Goal: Transaction & Acquisition: Book appointment/travel/reservation

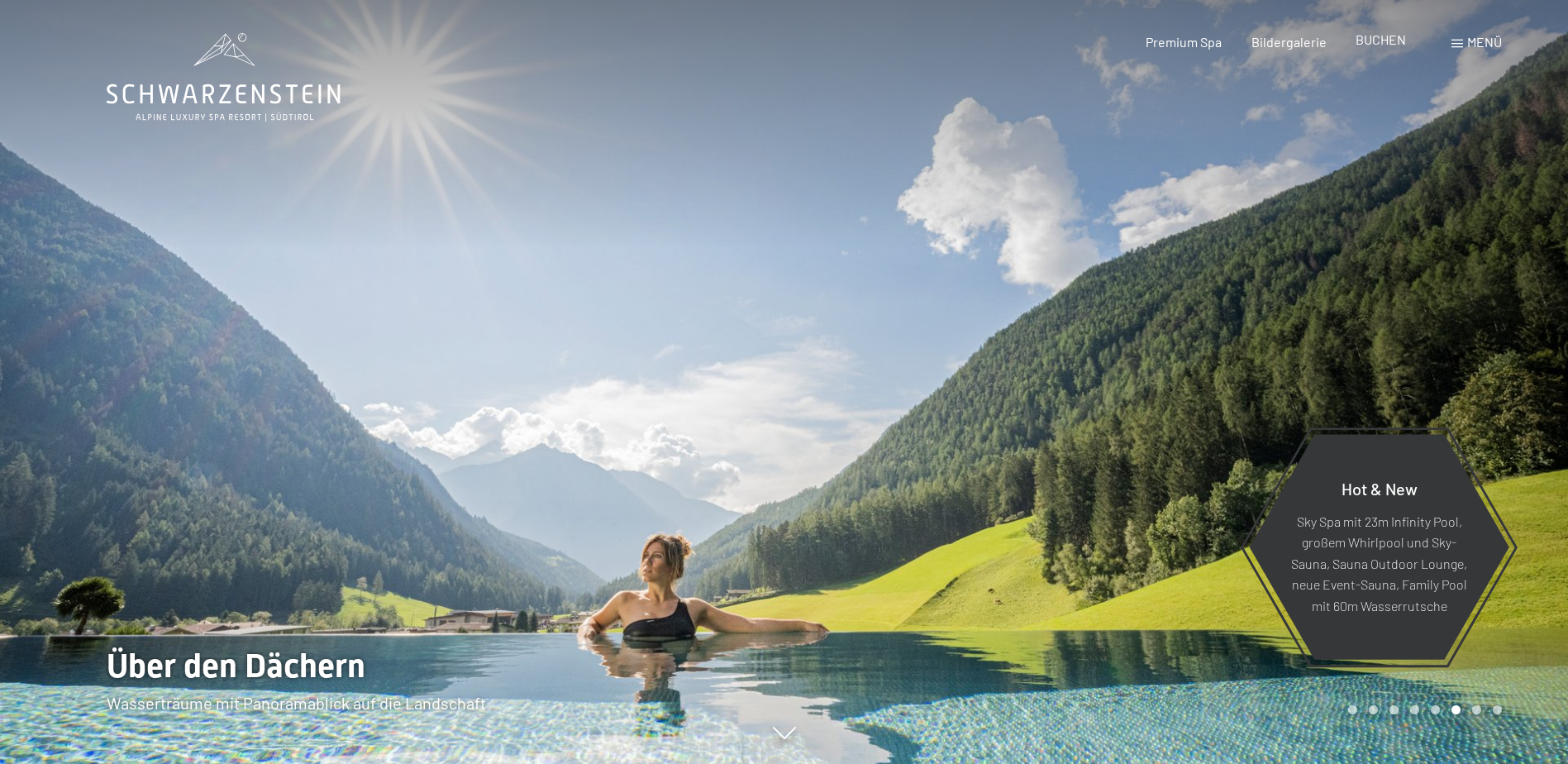
click at [1373, 42] on span "BUCHEN" at bounding box center [1380, 40] width 50 height 16
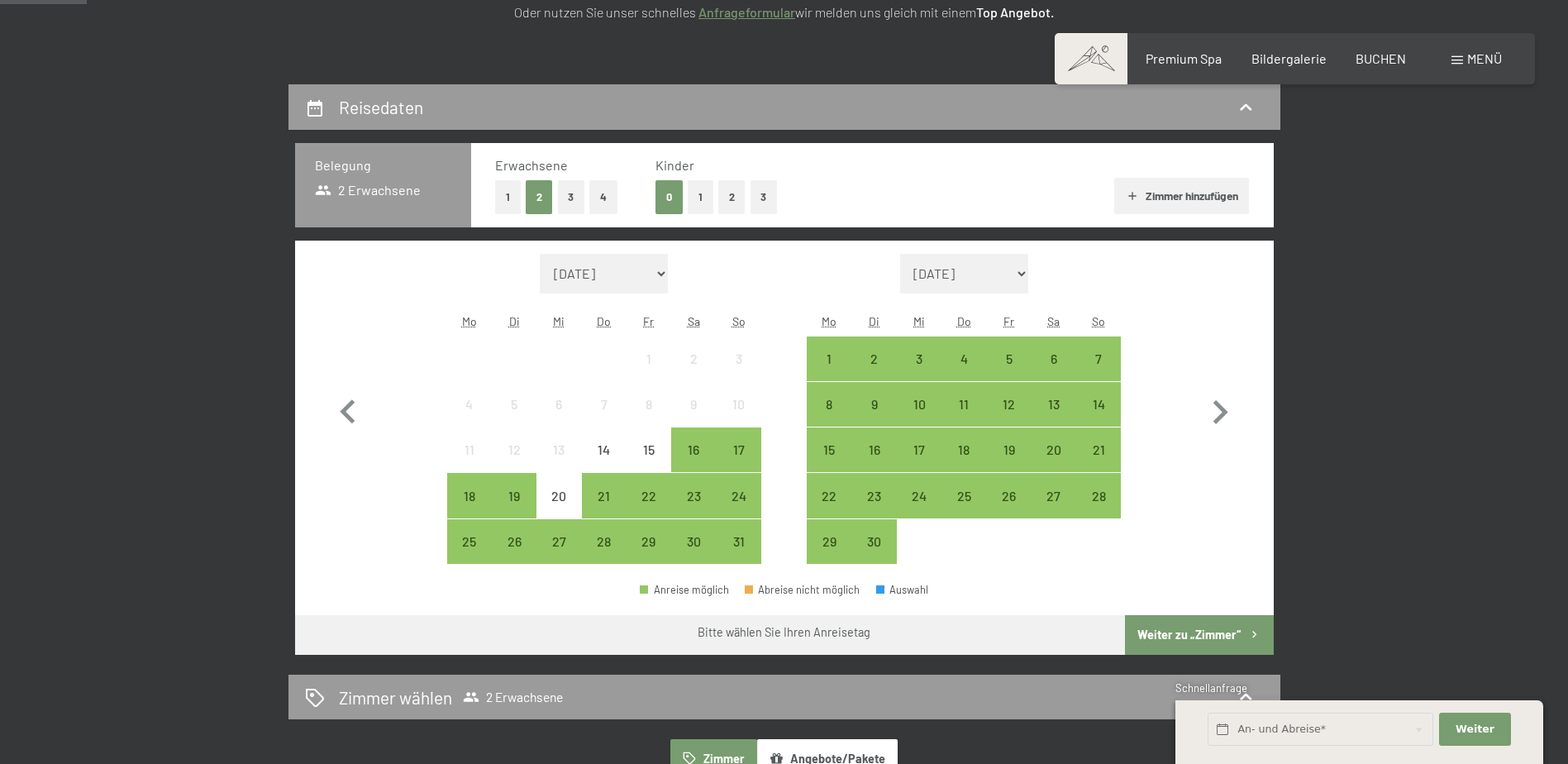
scroll to position [311, 0]
click at [740, 200] on button "2" at bounding box center [732, 197] width 27 height 34
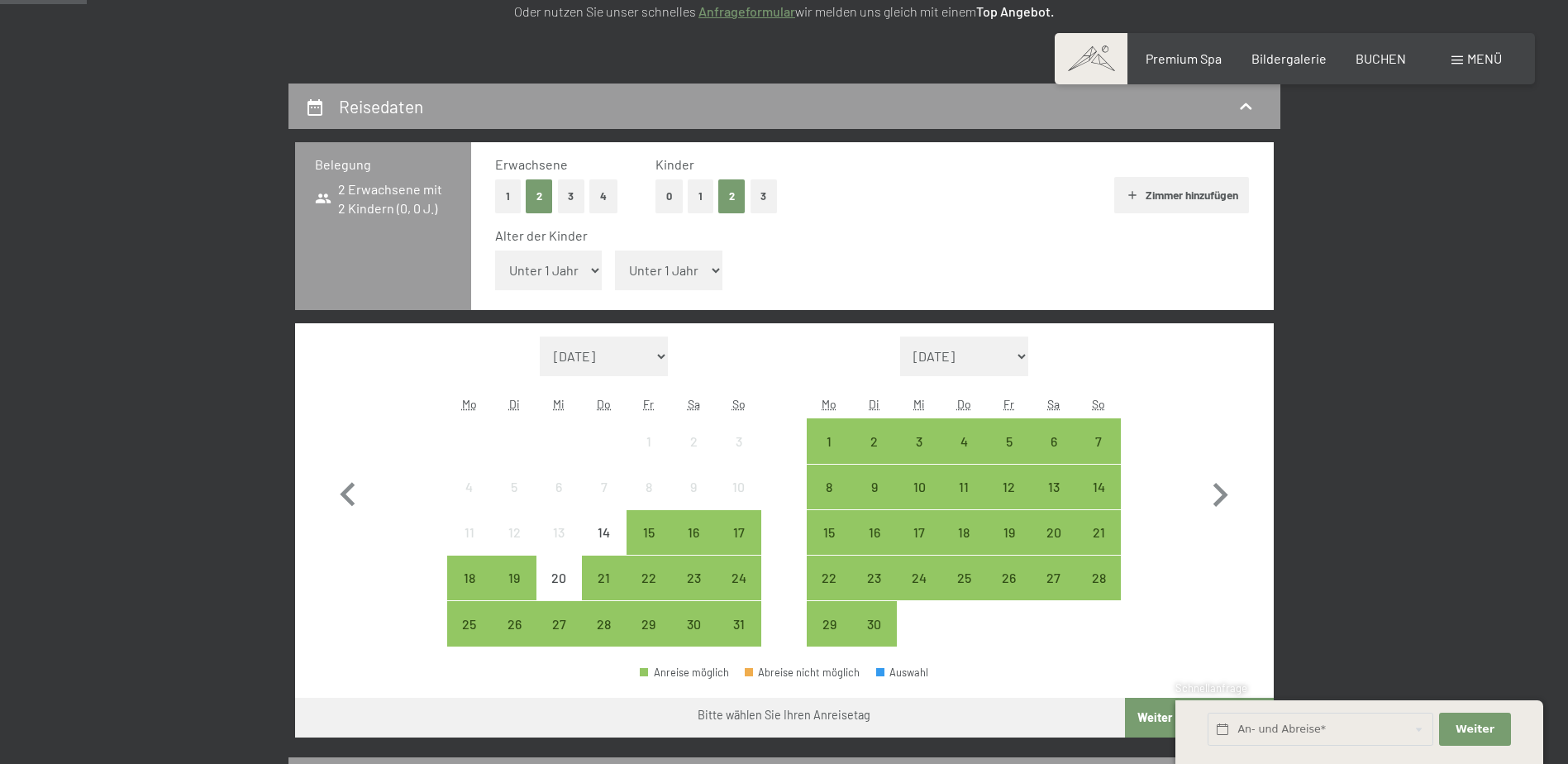
click at [564, 278] on select "Unter 1 Jahr 1 Jahr 2 Jahre 3 Jahre 4 Jahre 5 Jahre 6 Jahre 7 Jahre 8 Jahre 9 J…" at bounding box center [549, 270] width 107 height 40
select select "15"
click at [496, 251] on select "Unter 1 Jahr 1 Jahr 2 Jahre 3 Jahre 4 Jahre 5 Jahre 6 Jahre 7 Jahre 8 Jahre 9 J…" at bounding box center [549, 270] width 107 height 40
click at [693, 272] on select "Unter 1 Jahr 1 Jahr 2 Jahre 3 Jahre 4 Jahre 5 Jahre 6 Jahre 7 Jahre 8 Jahre 9 J…" at bounding box center [668, 270] width 107 height 40
select select "12"
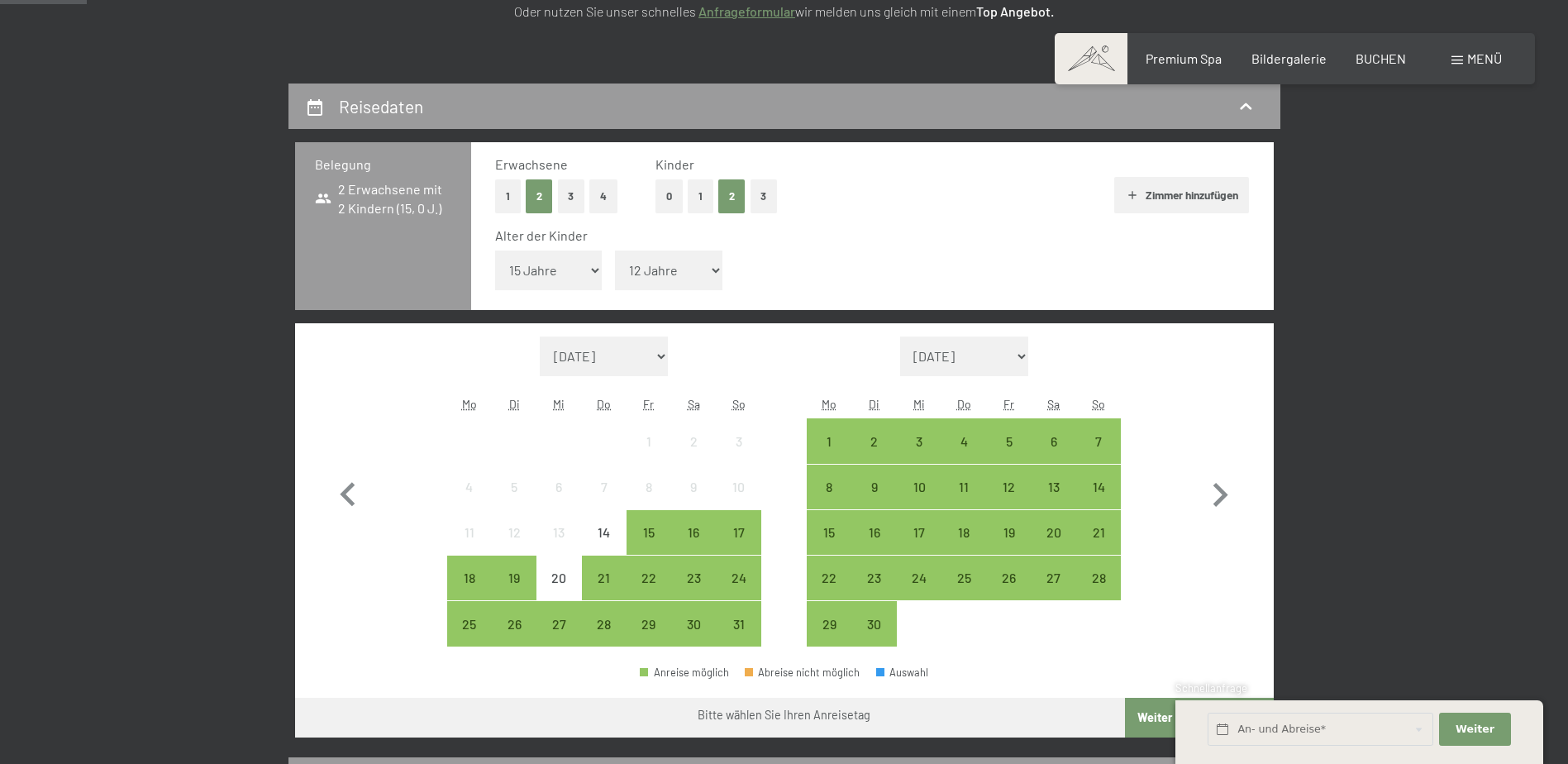
click at [615, 251] on select "Unter 1 Jahr 1 Jahr 2 Jahre 3 Jahre 4 Jahre 5 Jahre 6 Jahre 7 Jahre 8 Jahre 9 J…" at bounding box center [668, 270] width 107 height 40
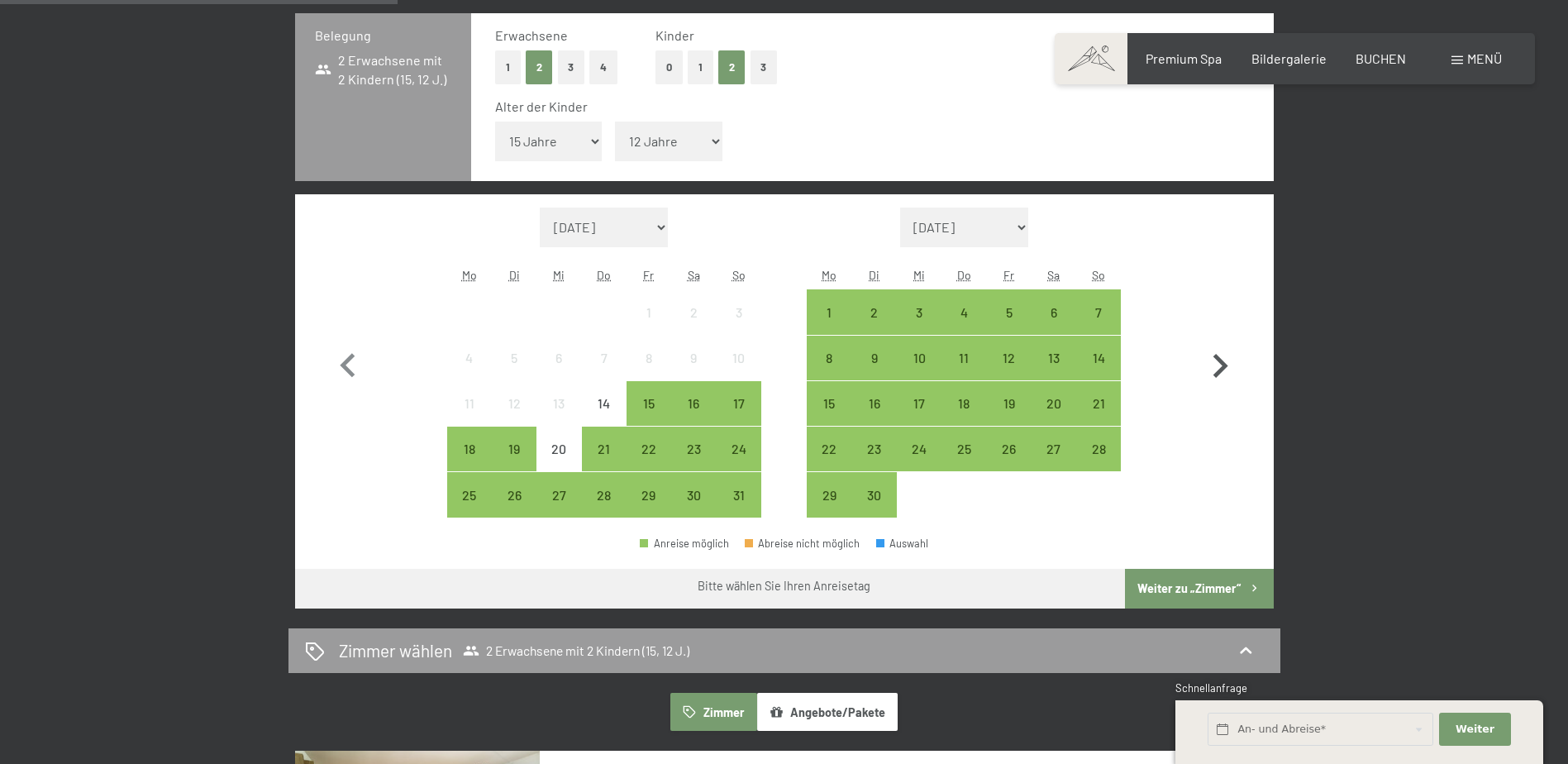
scroll to position [441, 0]
click at [1229, 361] on icon "button" at bounding box center [1220, 366] width 48 height 48
select select "2025-09-01"
select select "2025-10-01"
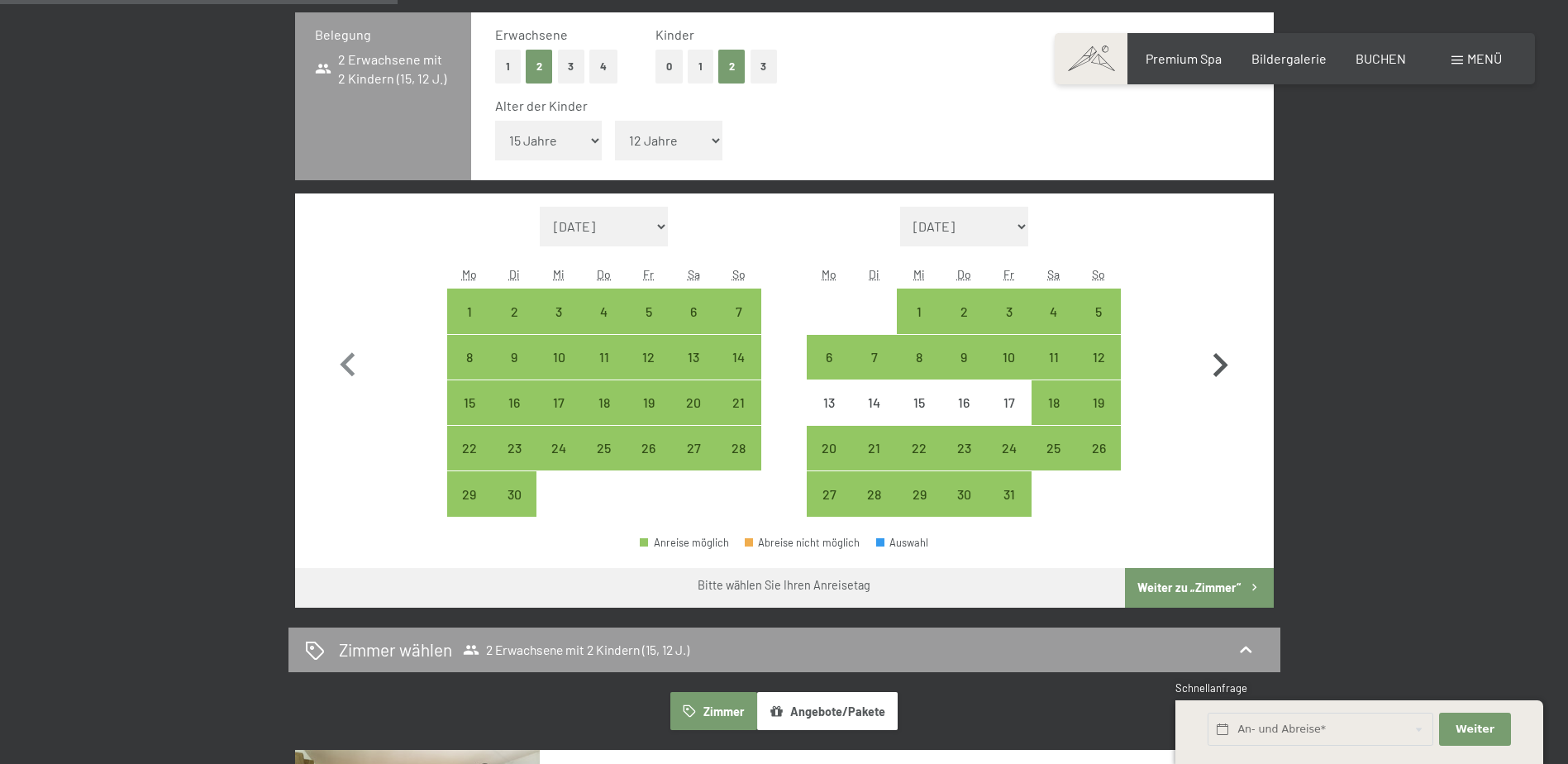
click at [1229, 361] on icon "button" at bounding box center [1220, 366] width 48 height 48
select select "2025-10-01"
select select "2025-11-01"
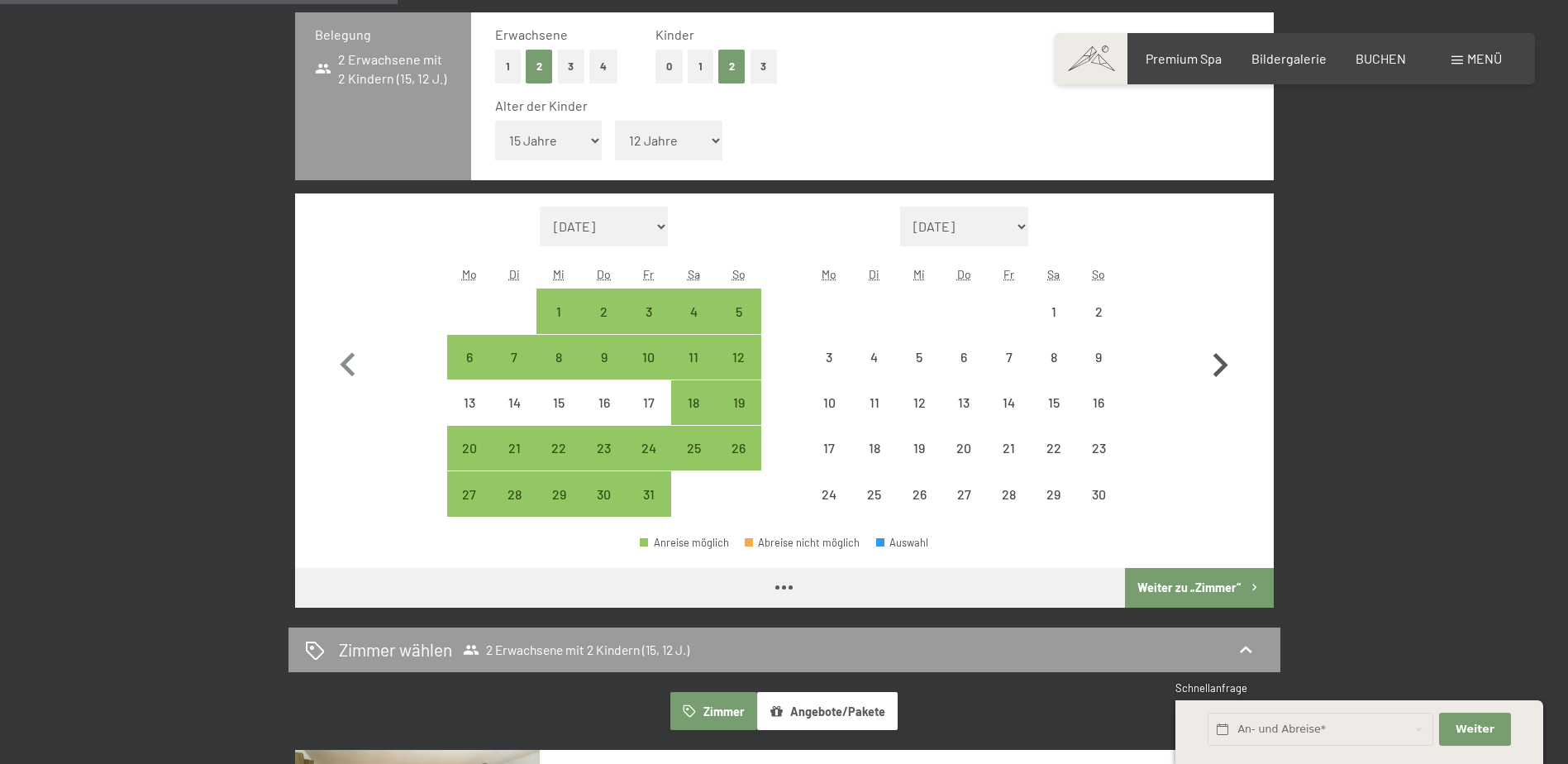
click at [1229, 361] on icon "button" at bounding box center [1220, 366] width 48 height 48
select select "2025-11-01"
select select "2025-12-01"
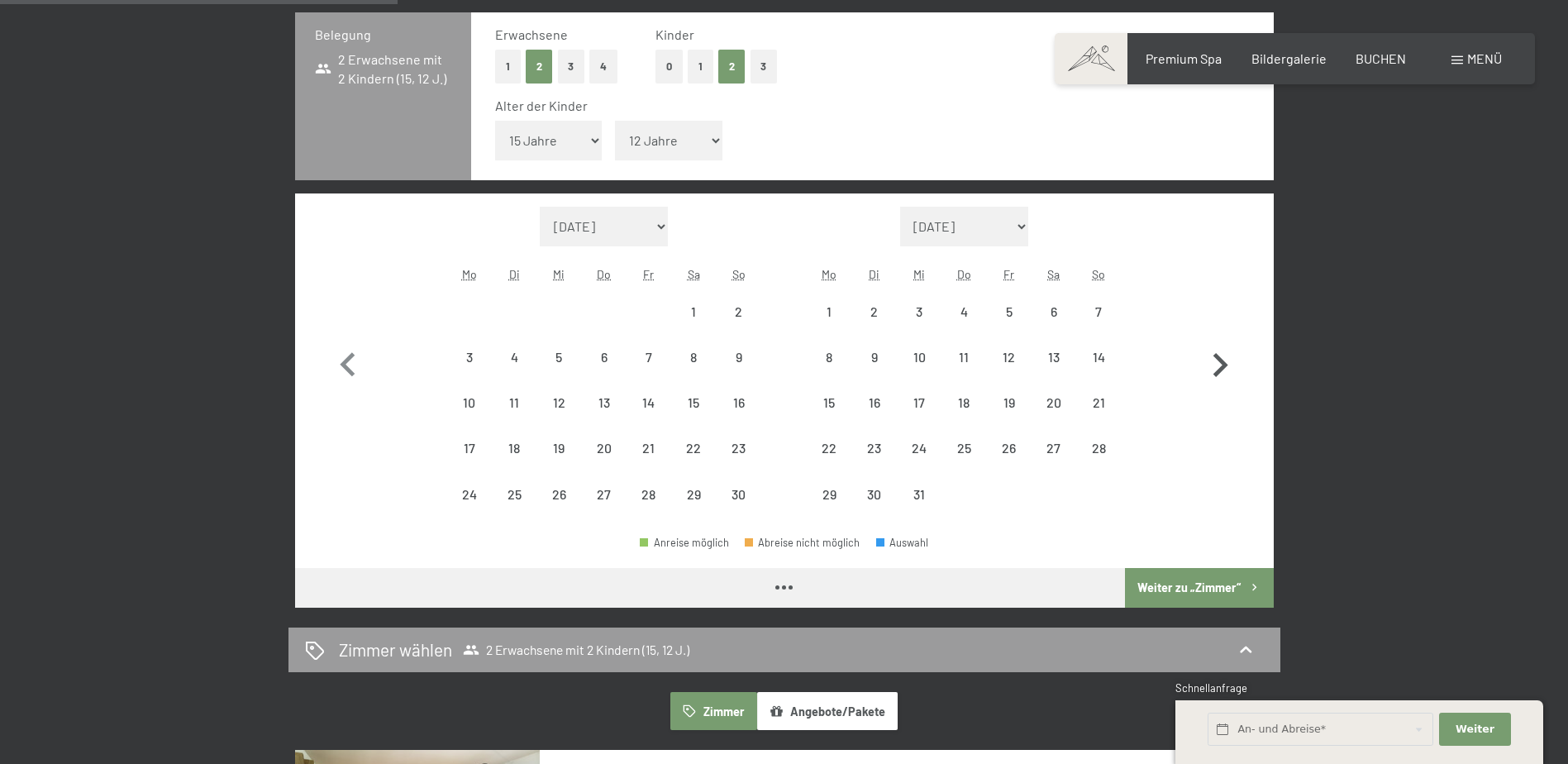
click at [1229, 361] on icon "button" at bounding box center [1220, 366] width 48 height 48
select select "2025-12-01"
select select "2026-01-01"
click at [1229, 361] on icon "button" at bounding box center [1220, 366] width 48 height 48
select select "2026-01-01"
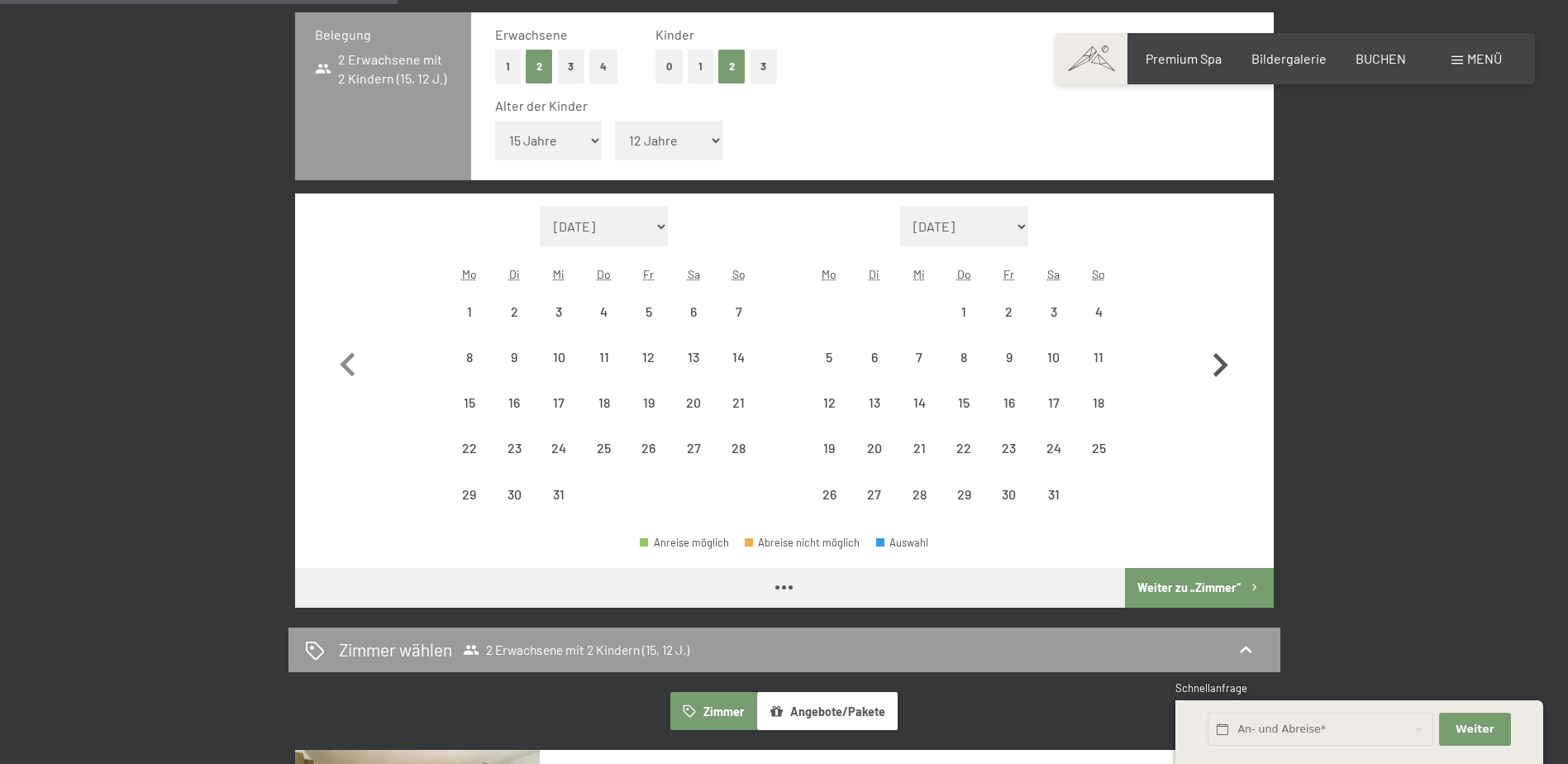
select select "2026-02-01"
click at [1229, 361] on icon "button" at bounding box center [1220, 366] width 48 height 48
select select "2026-02-01"
select select "2026-03-01"
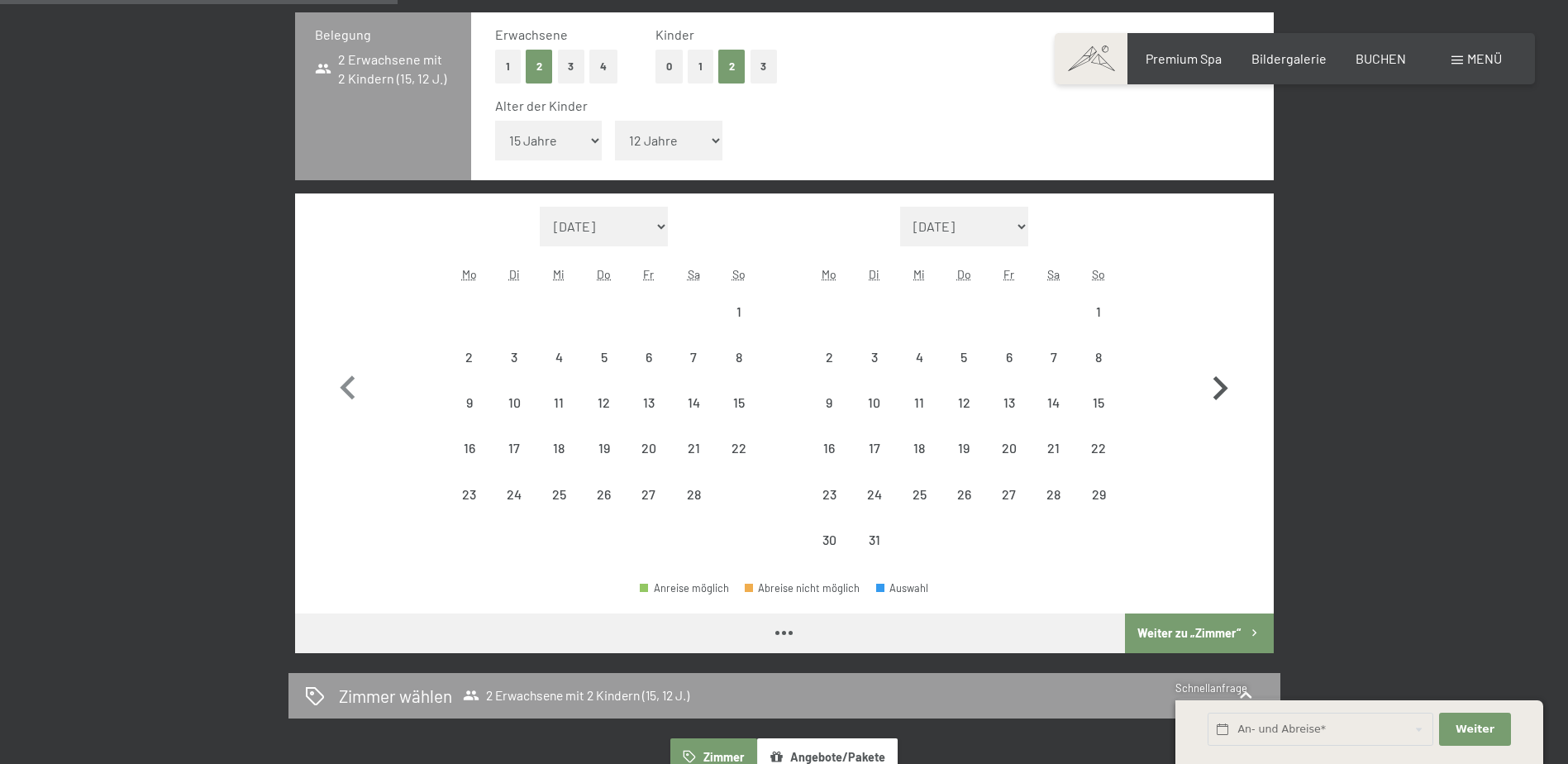
click at [1229, 361] on button "button" at bounding box center [1220, 385] width 48 height 357
select select "2026-03-01"
select select "2026-04-01"
click at [1229, 361] on button "button" at bounding box center [1220, 385] width 48 height 357
select select "2026-04-01"
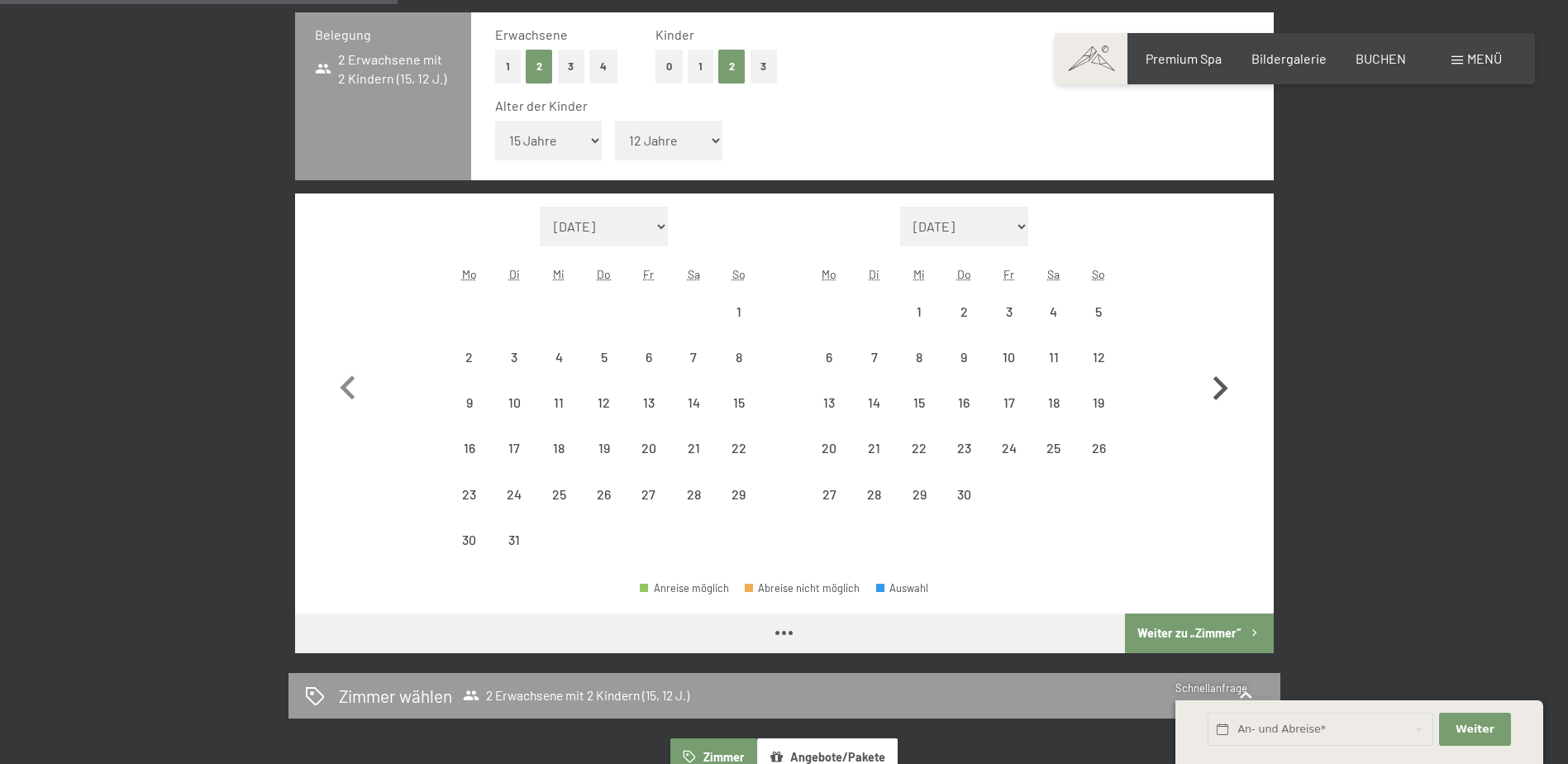
select select "2026-05-01"
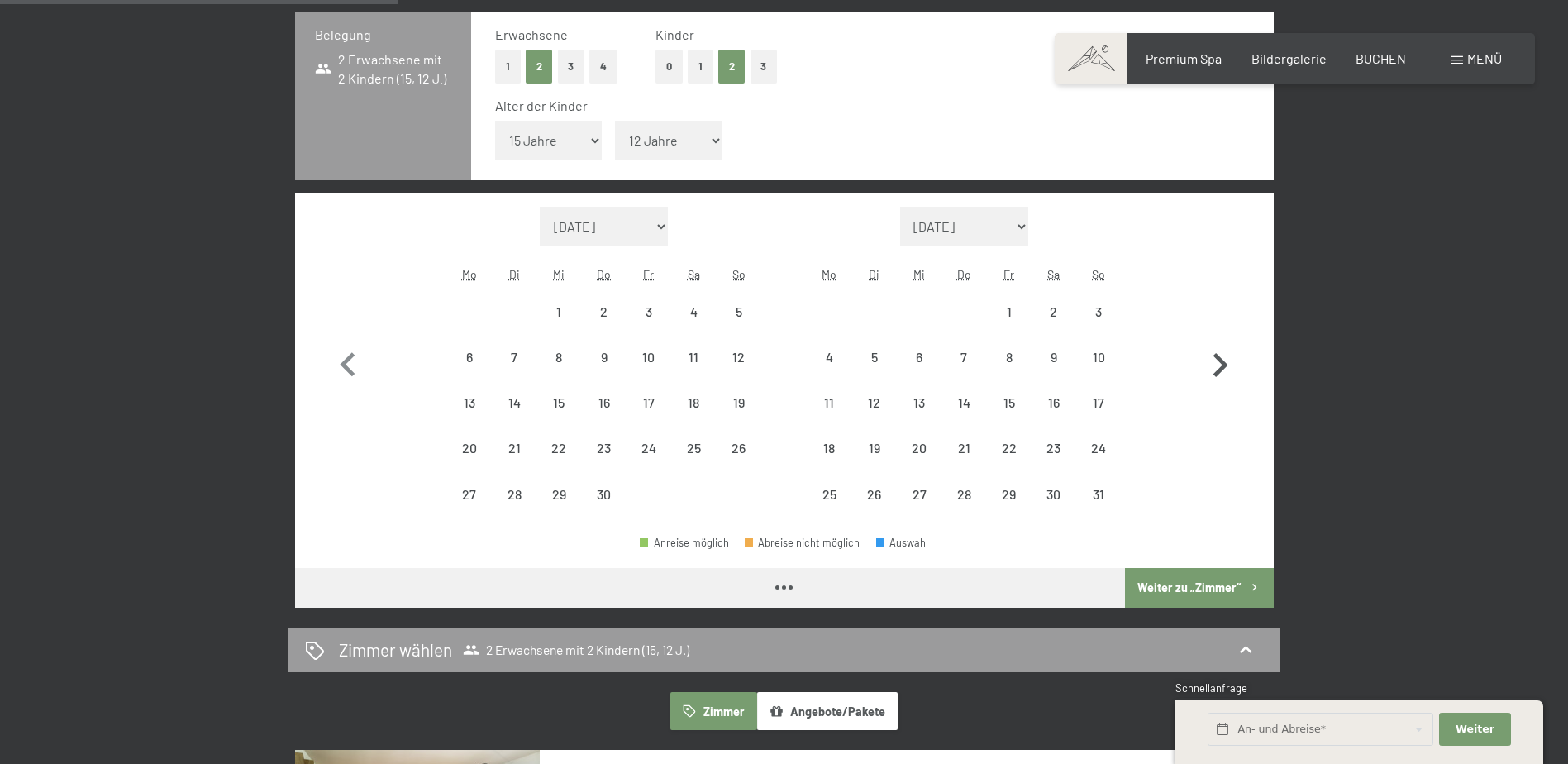
click at [1229, 361] on icon "button" at bounding box center [1220, 366] width 48 height 48
select select "2026-05-01"
select select "2026-06-01"
click at [1229, 361] on icon "button" at bounding box center [1220, 366] width 48 height 48
select select "2026-06-01"
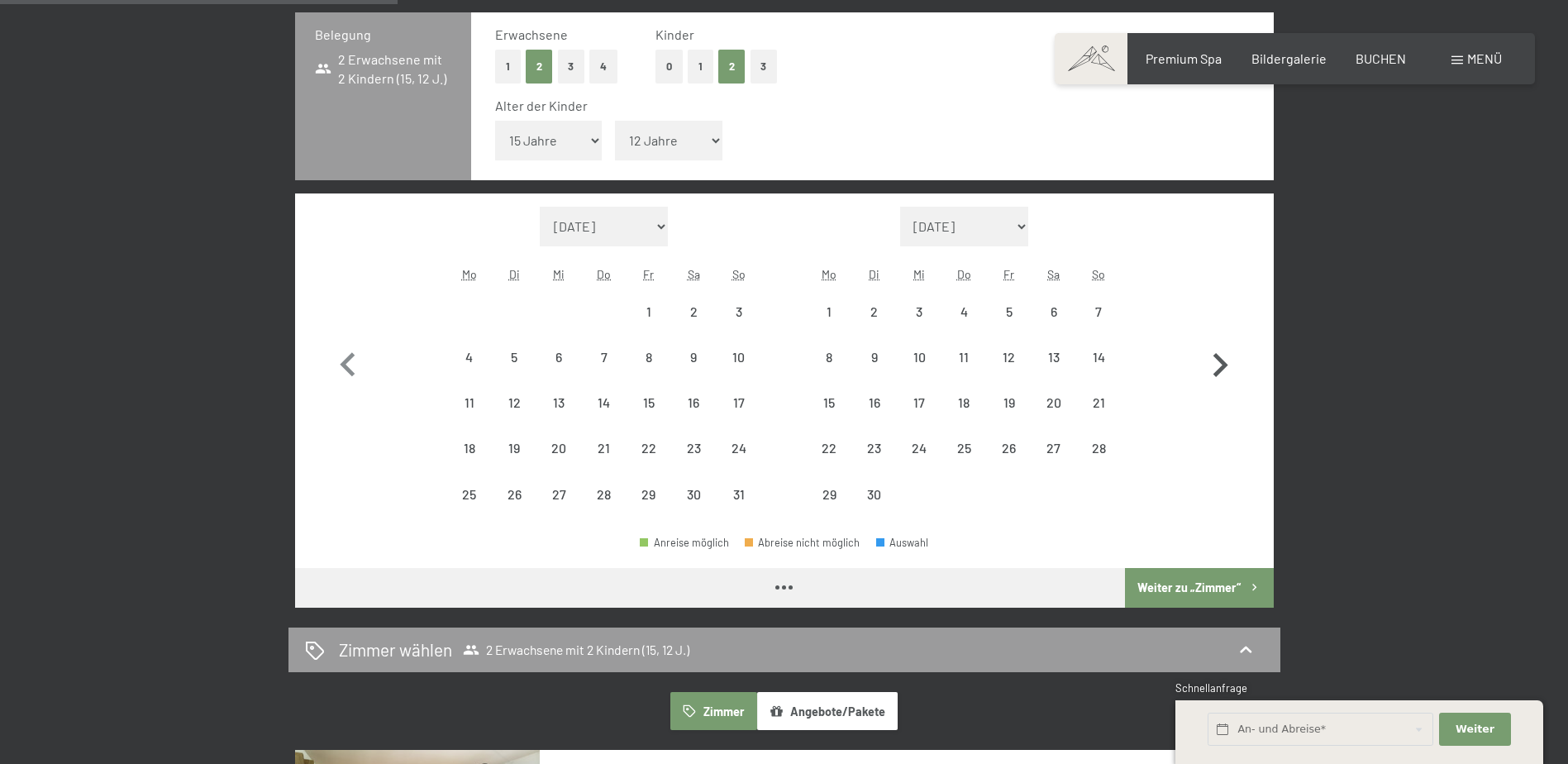
select select "2026-07-01"
click at [1229, 361] on icon "button" at bounding box center [1220, 366] width 48 height 48
select select "2026-07-01"
select select "2026-08-01"
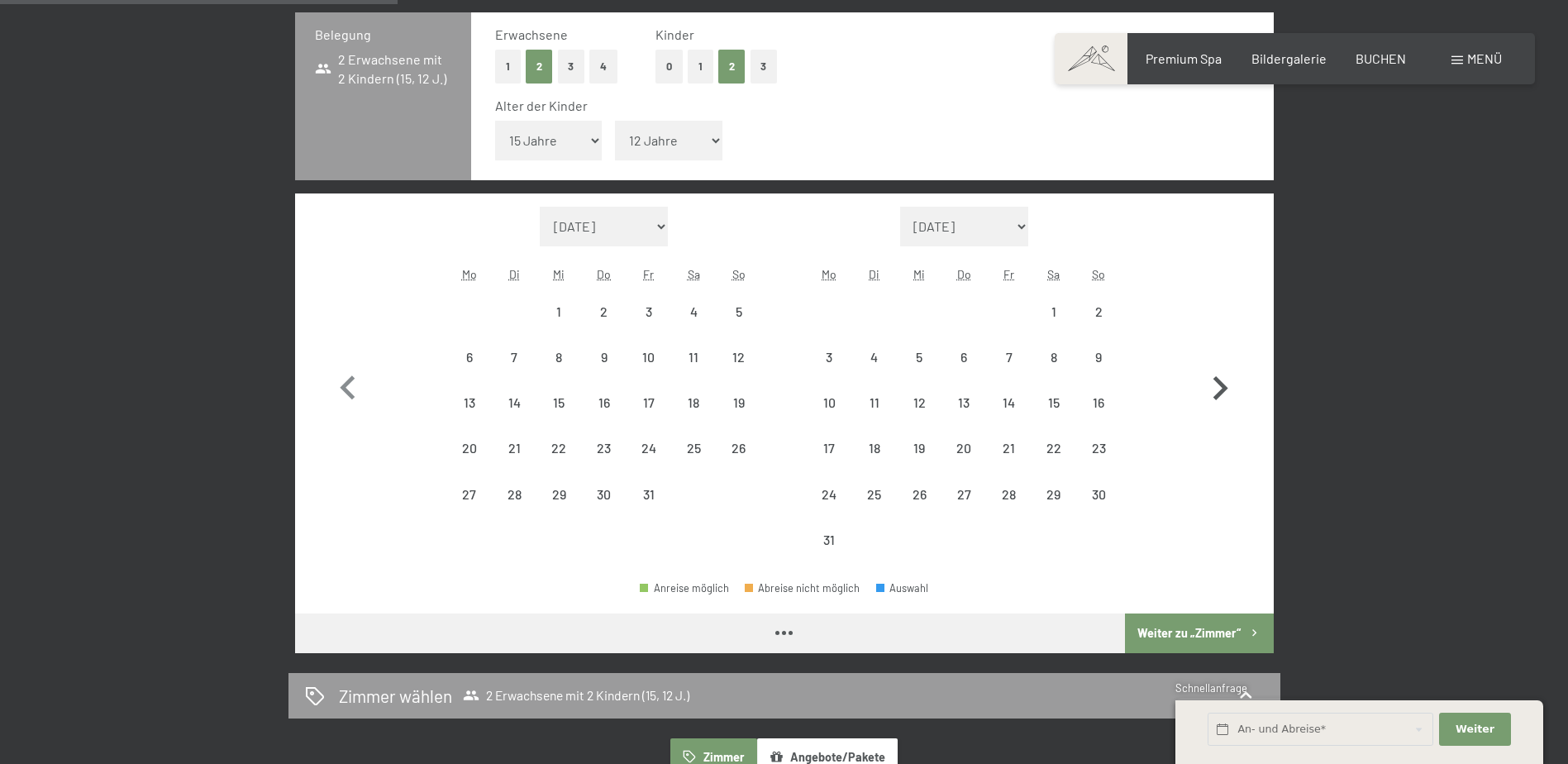
select select "2026-07-01"
select select "2026-08-01"
click at [1229, 361] on button "button" at bounding box center [1220, 385] width 48 height 357
select select "2026-08-01"
select select "2026-09-01"
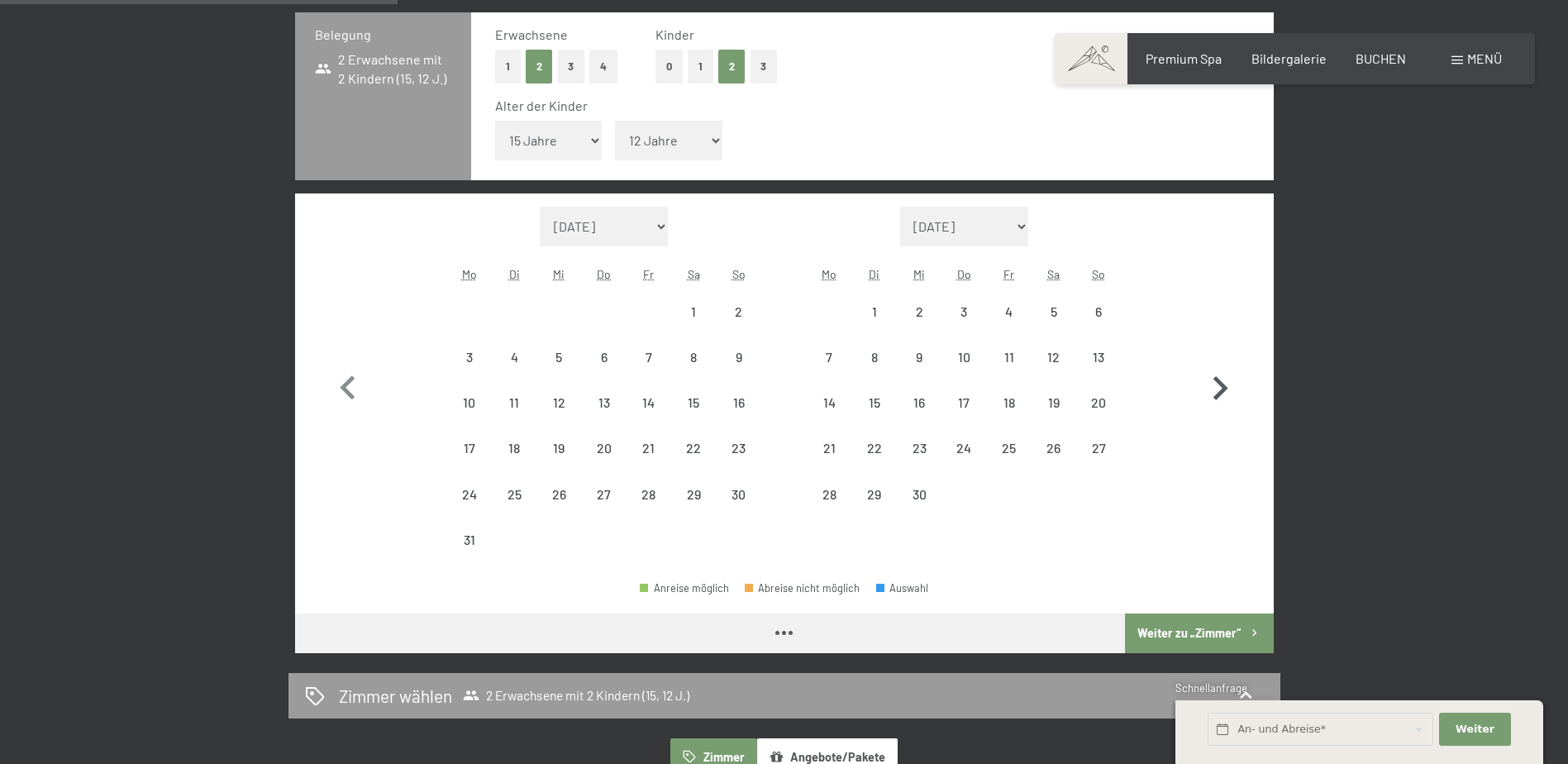
click at [1229, 361] on button "button" at bounding box center [1220, 385] width 48 height 357
select select "2026-09-01"
select select "2026-10-01"
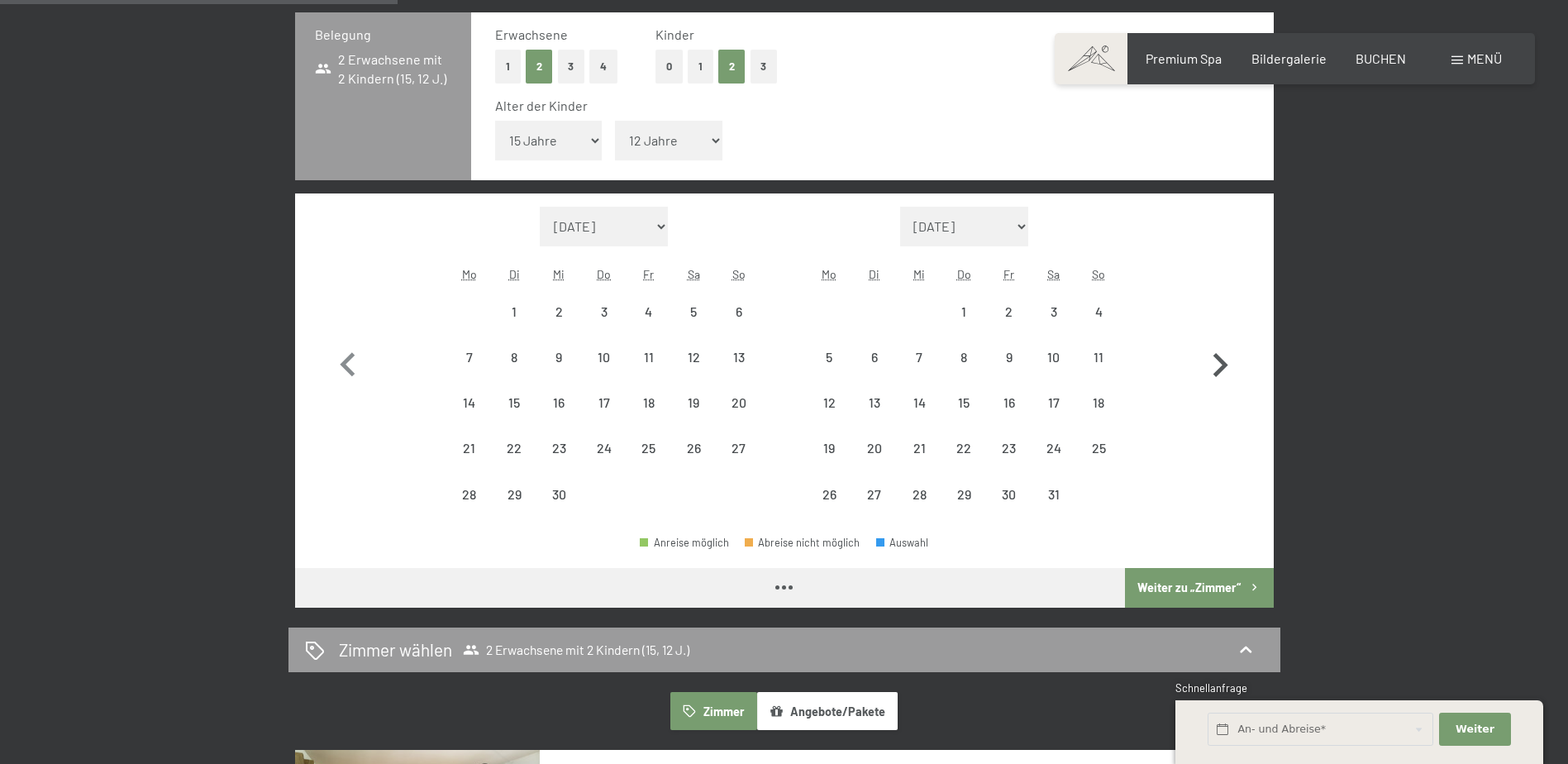
select select "2026-09-01"
select select "2026-10-01"
select select "2026-09-01"
select select "2026-10-01"
select select "2026-09-01"
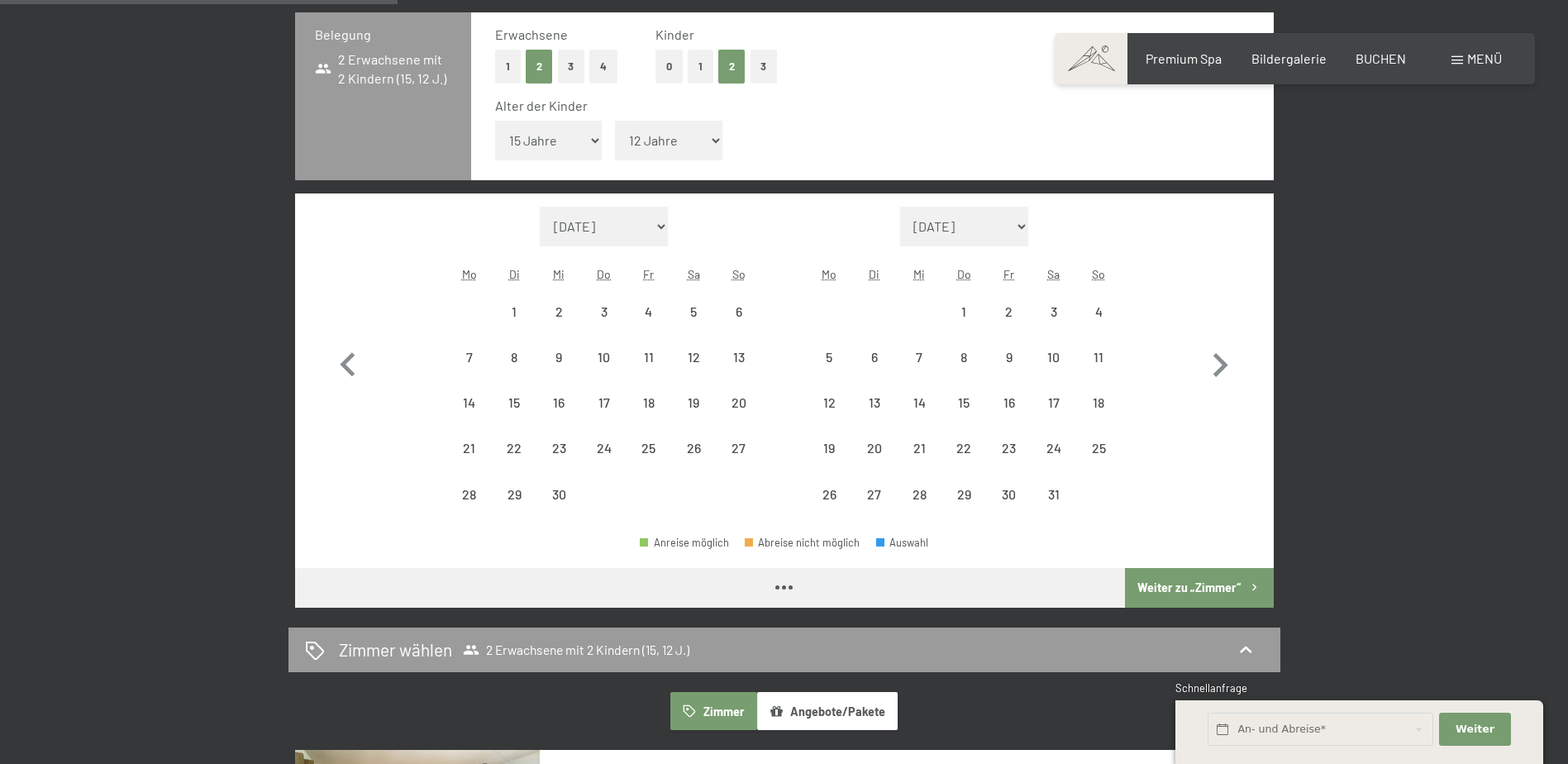
select select "2026-10-01"
click at [1098, 362] on div "11" at bounding box center [1098, 371] width 42 height 42
select select "2026-09-01"
select select "2026-10-01"
click at [1099, 403] on div "18" at bounding box center [1098, 417] width 42 height 42
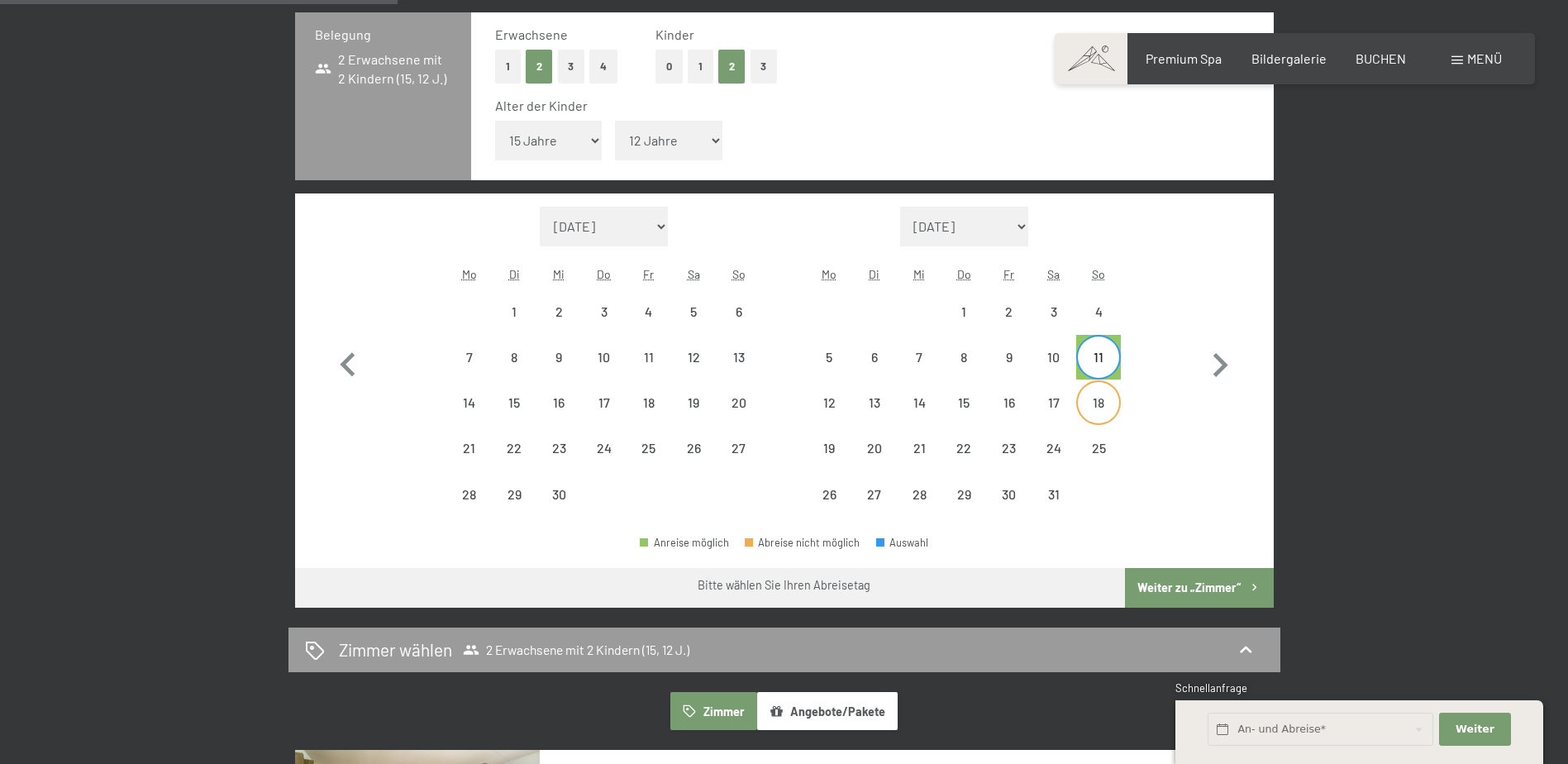
scroll to position [428, 0]
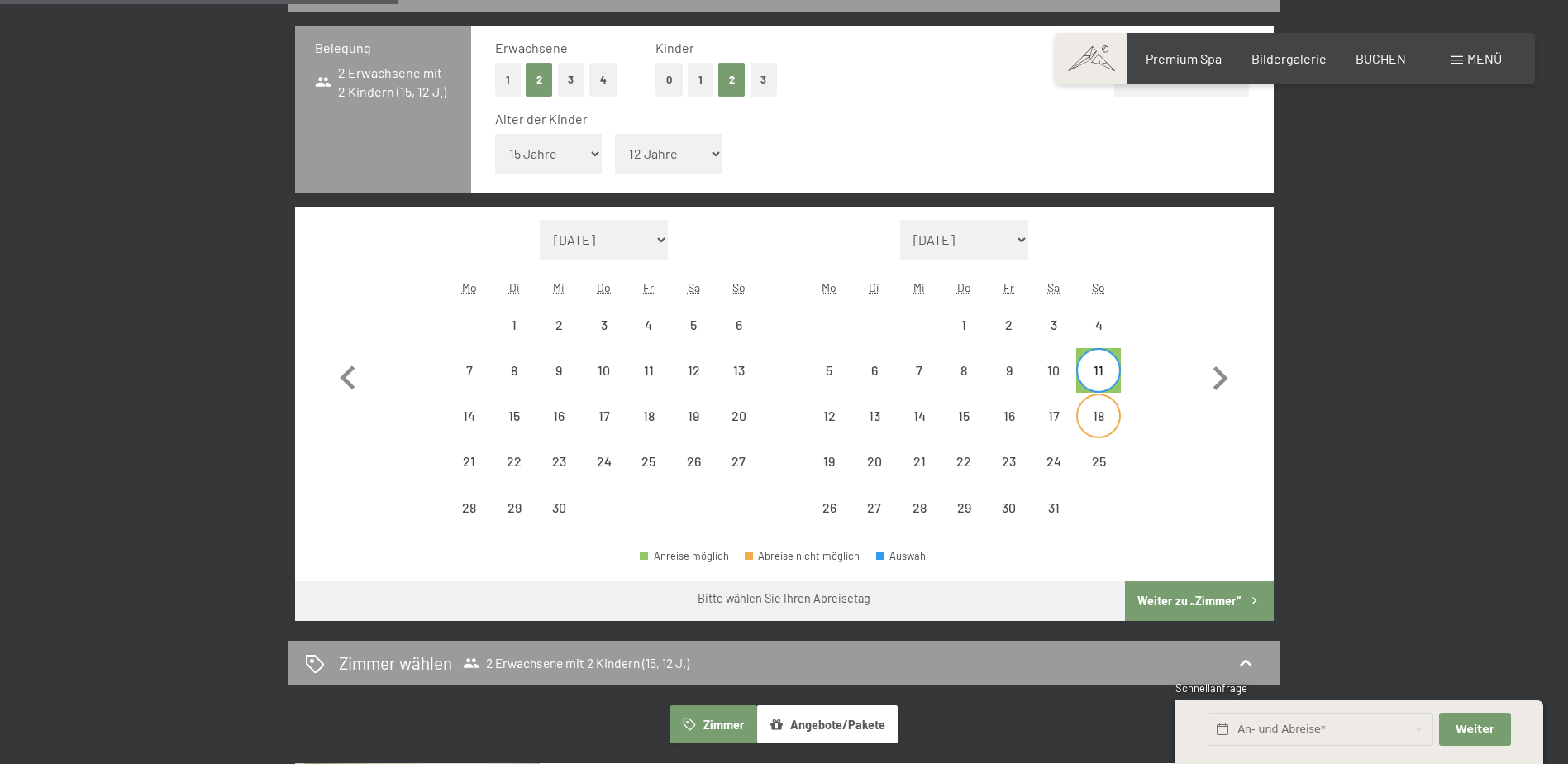
select select "2026-09-01"
select select "2026-10-01"
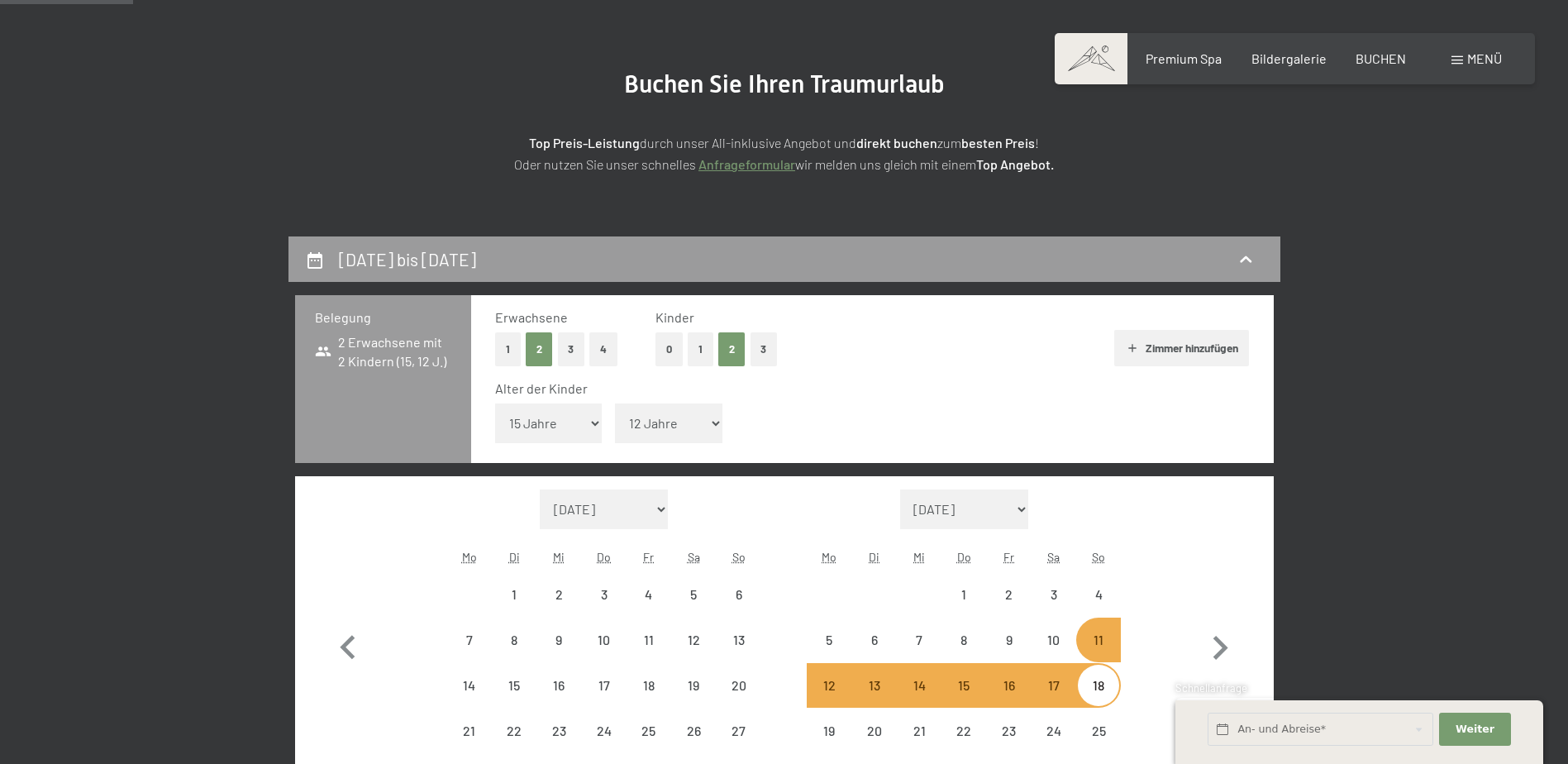
scroll to position [0, 0]
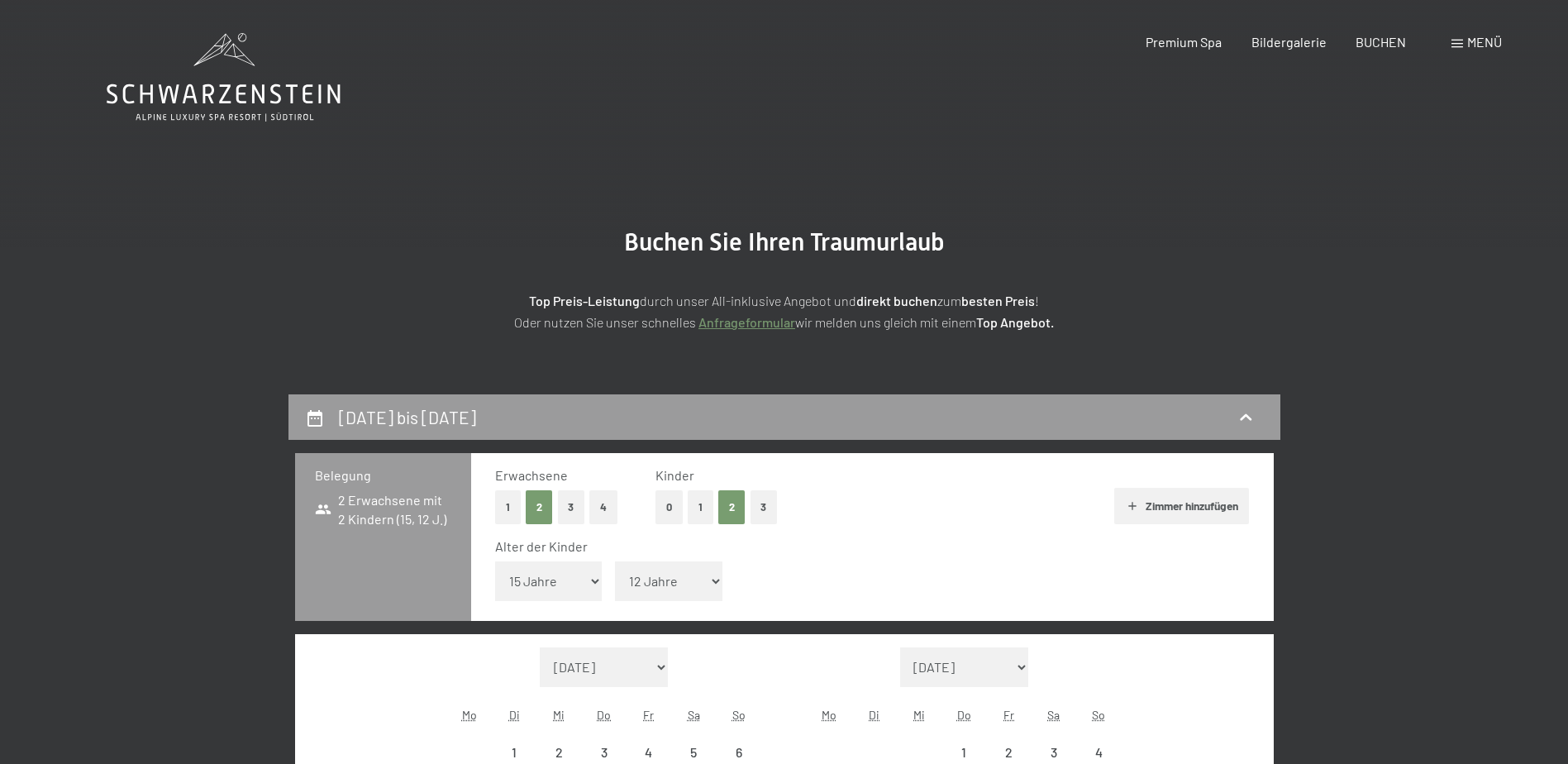
click at [203, 77] on icon at bounding box center [224, 77] width 234 height 89
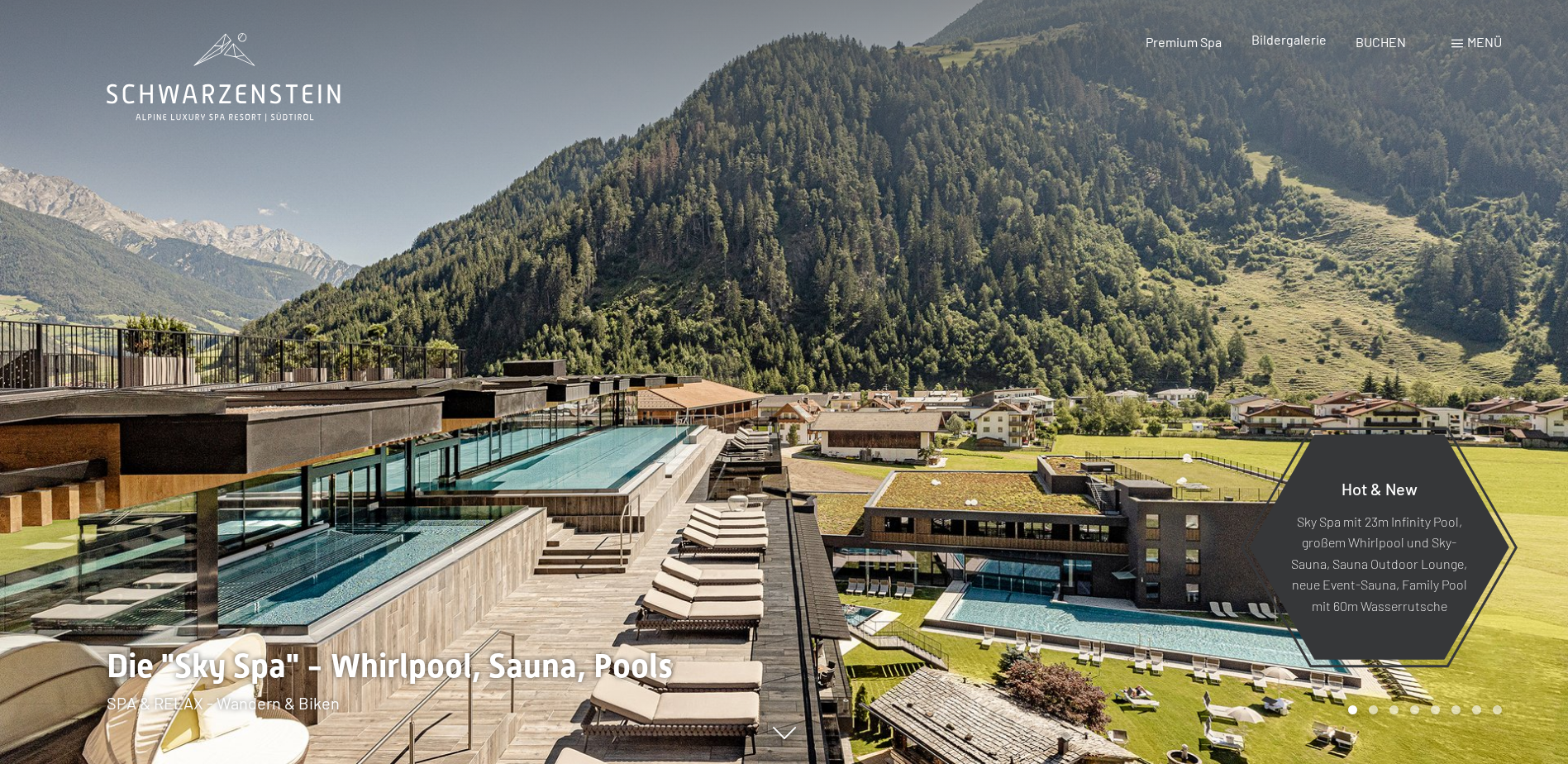
click at [1290, 36] on span "Bildergalerie" at bounding box center [1289, 40] width 75 height 16
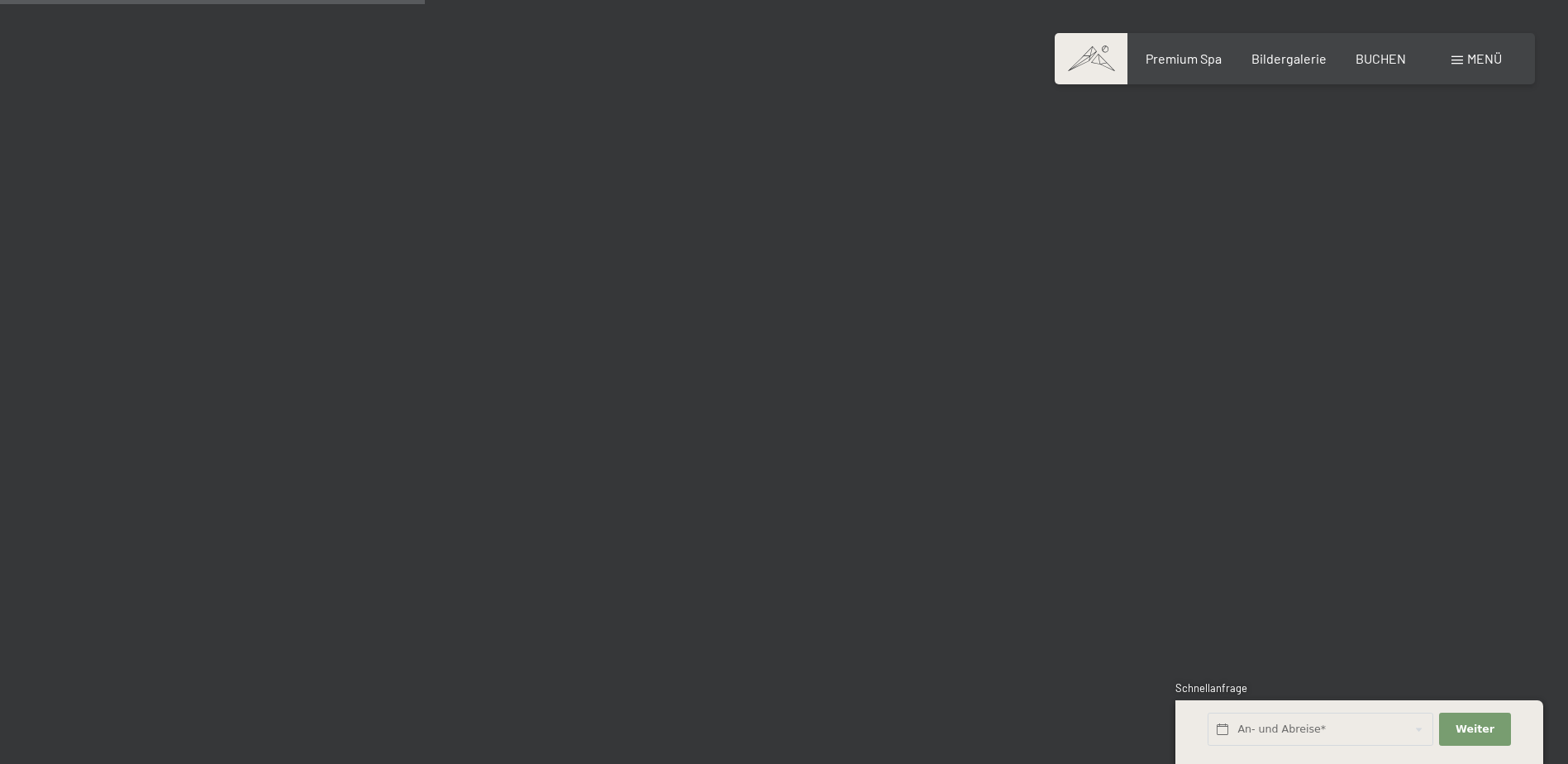
scroll to position [5699, 0]
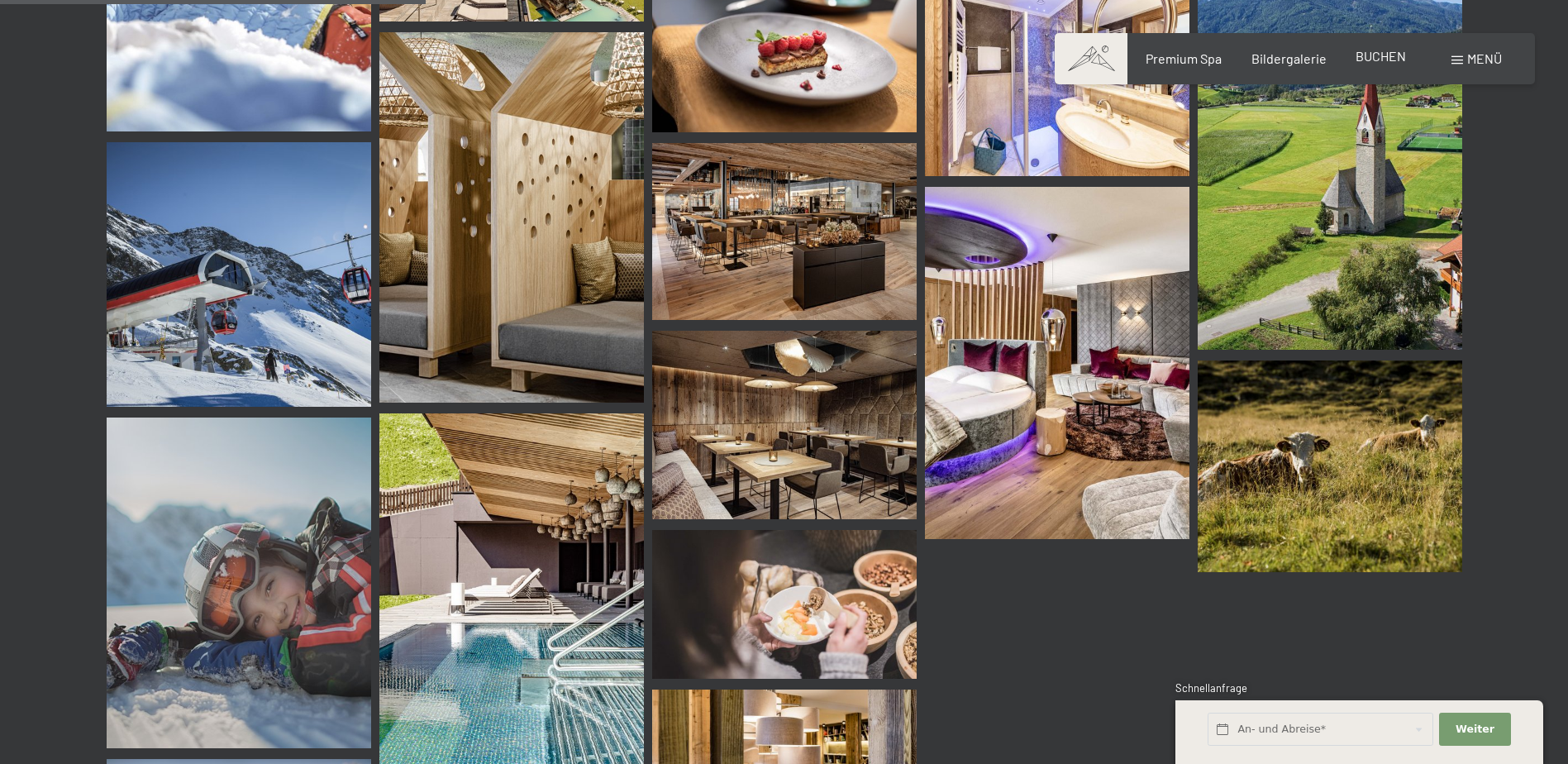
click at [1395, 66] on div "BUCHEN" at bounding box center [1380, 56] width 50 height 19
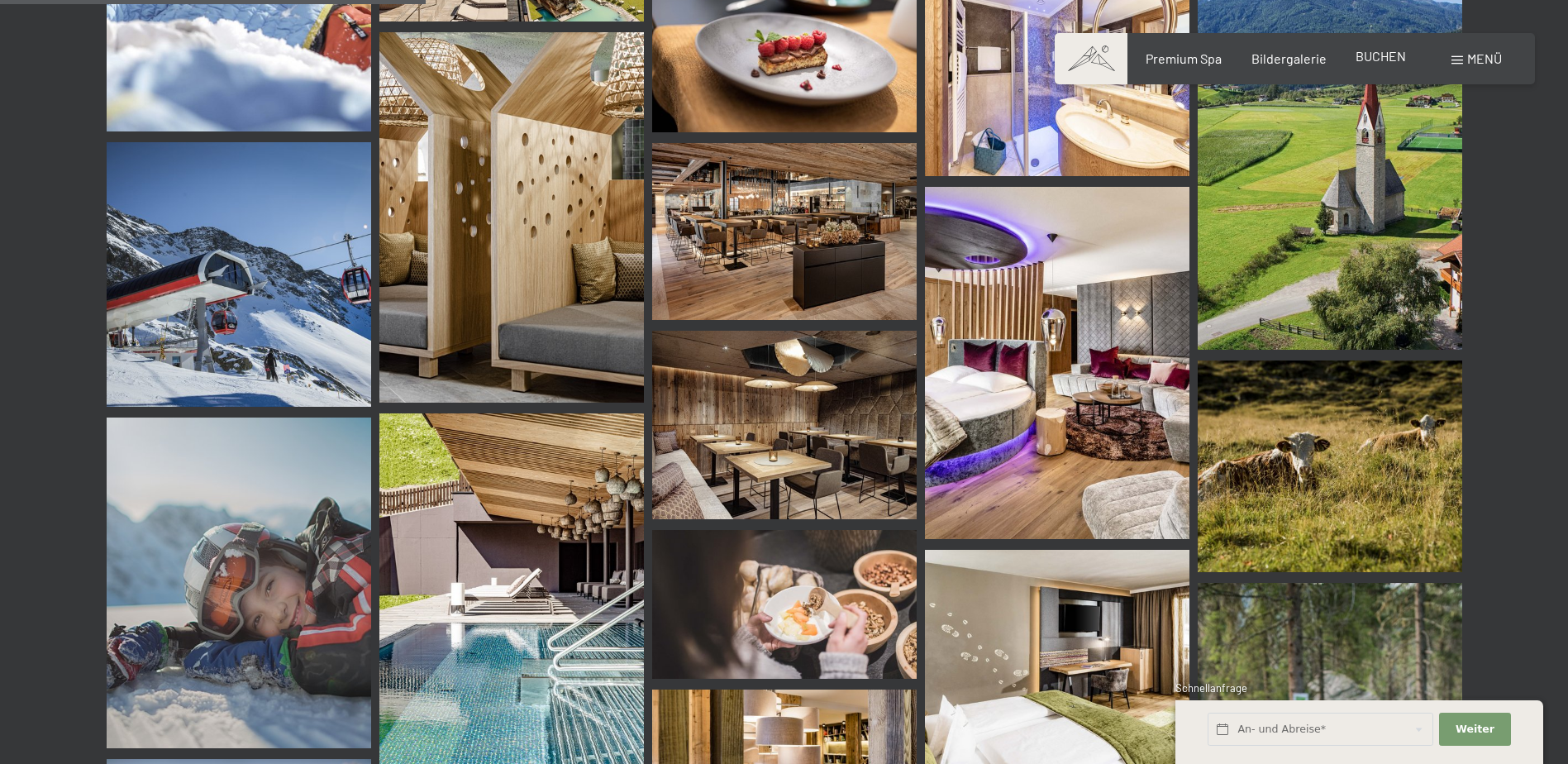
click at [1380, 54] on span "BUCHEN" at bounding box center [1380, 56] width 50 height 16
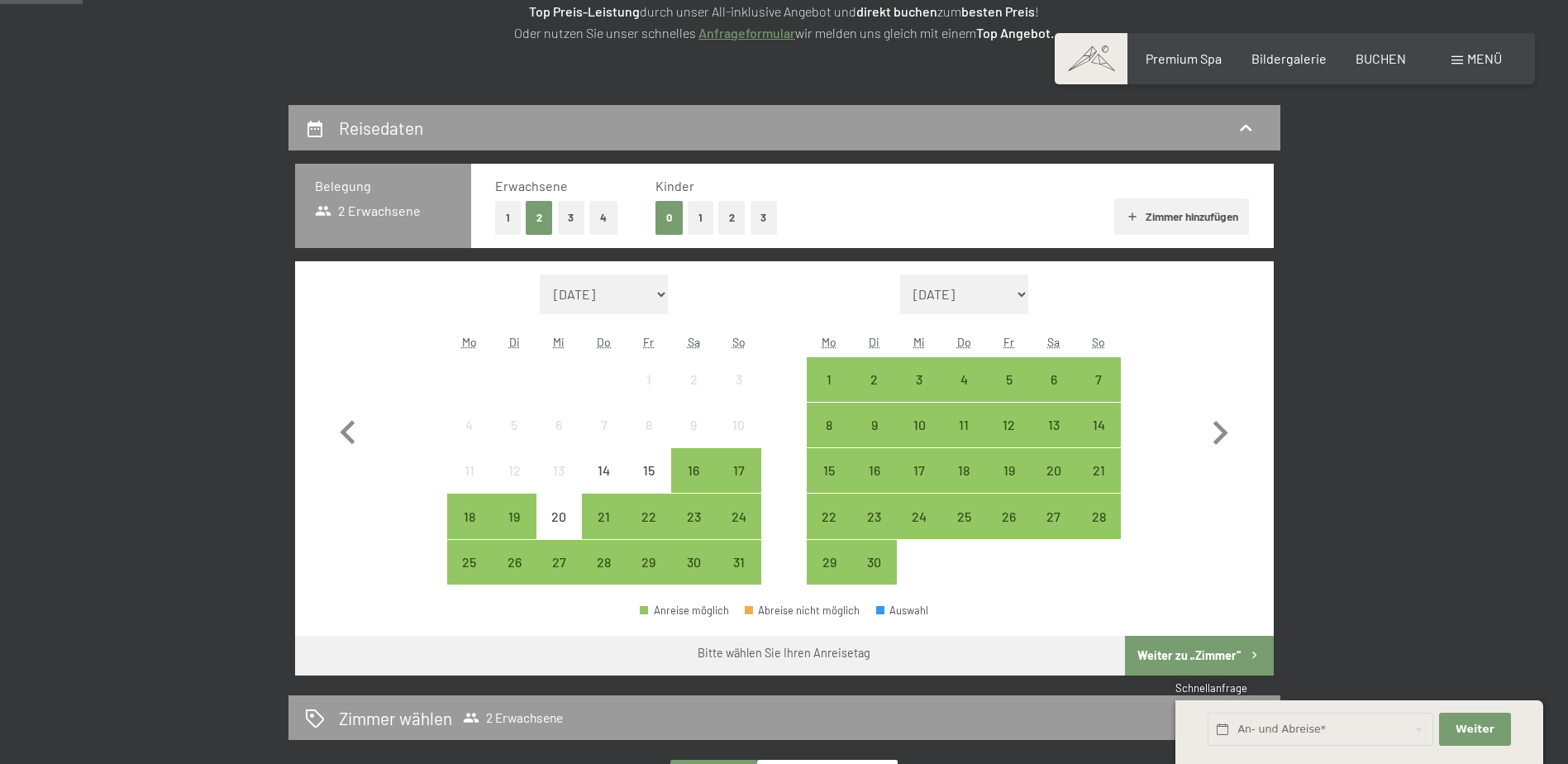
scroll to position [296, 0]
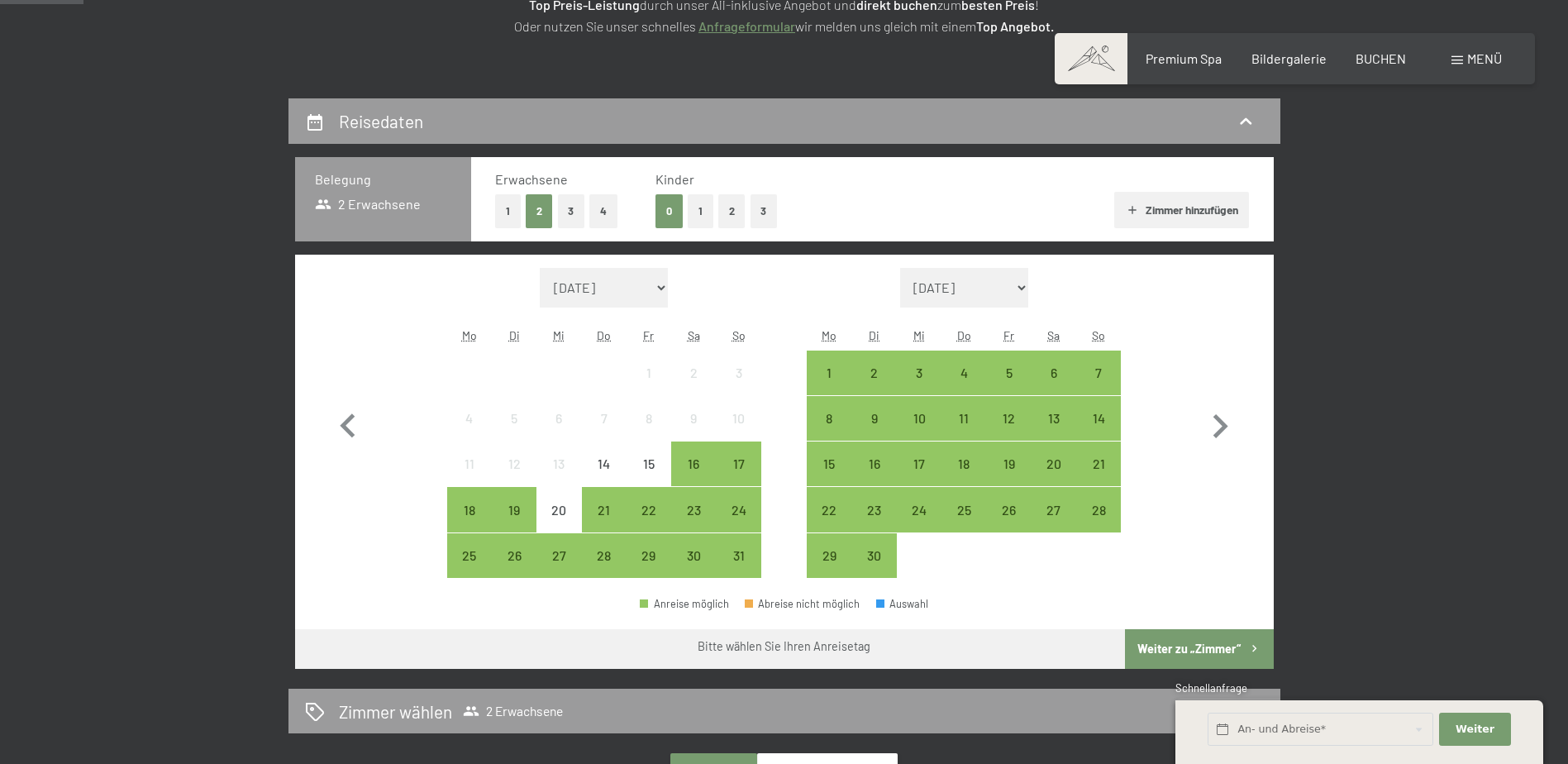
click at [733, 195] on button "2" at bounding box center [732, 212] width 27 height 34
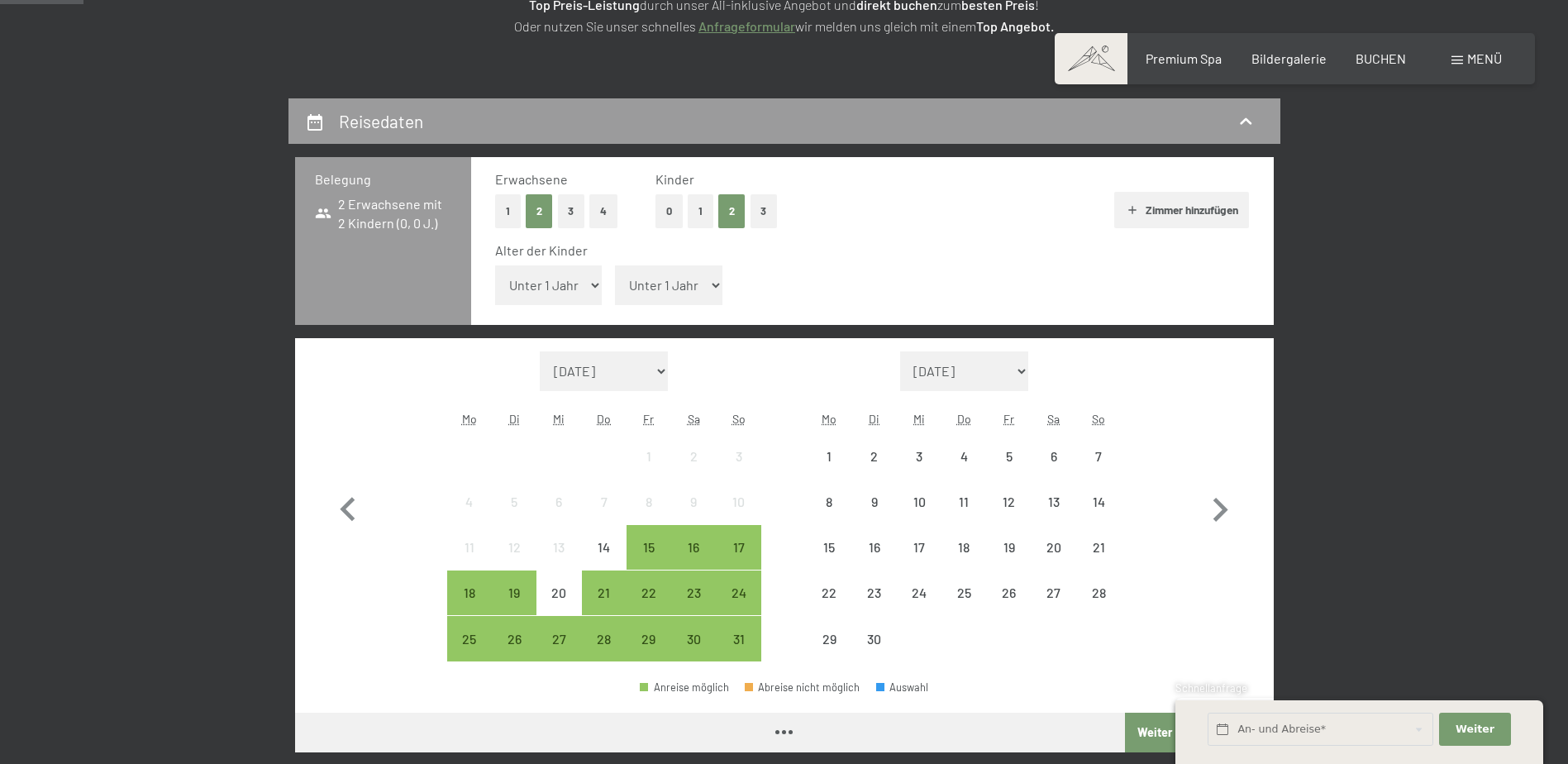
click at [557, 276] on select "Unter 1 Jahr 1 Jahr 2 Jahre 3 Jahre 4 Jahre 5 Jahre 6 Jahre 7 Jahre 8 Jahre 9 J…" at bounding box center [549, 285] width 107 height 40
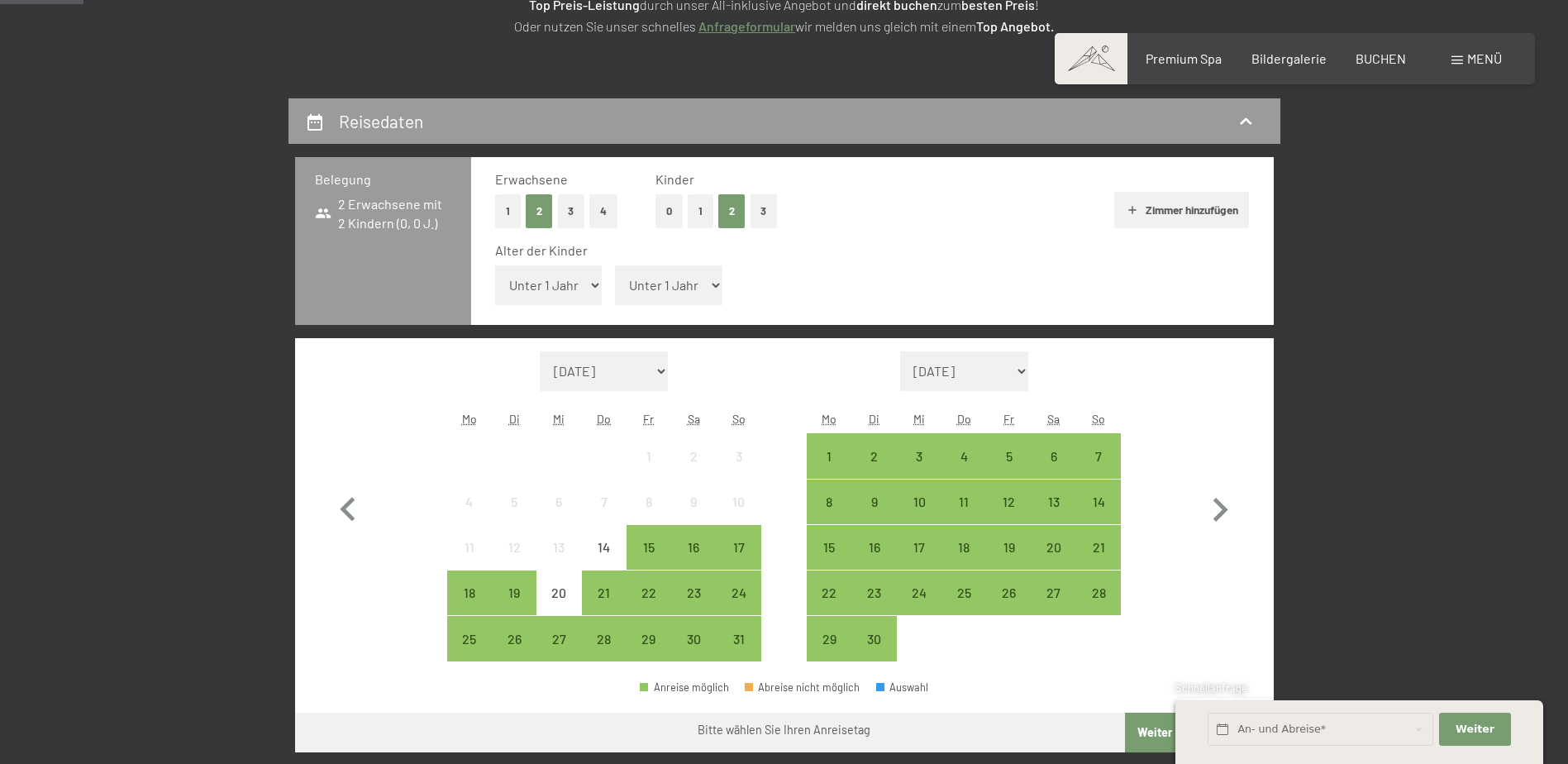
select select "15"
click at [496, 266] on select "Unter 1 Jahr 1 Jahr 2 Jahre 3 Jahre 4 Jahre 5 Jahre 6 Jahre 7 Jahre 8 Jahre 9 J…" at bounding box center [549, 285] width 107 height 40
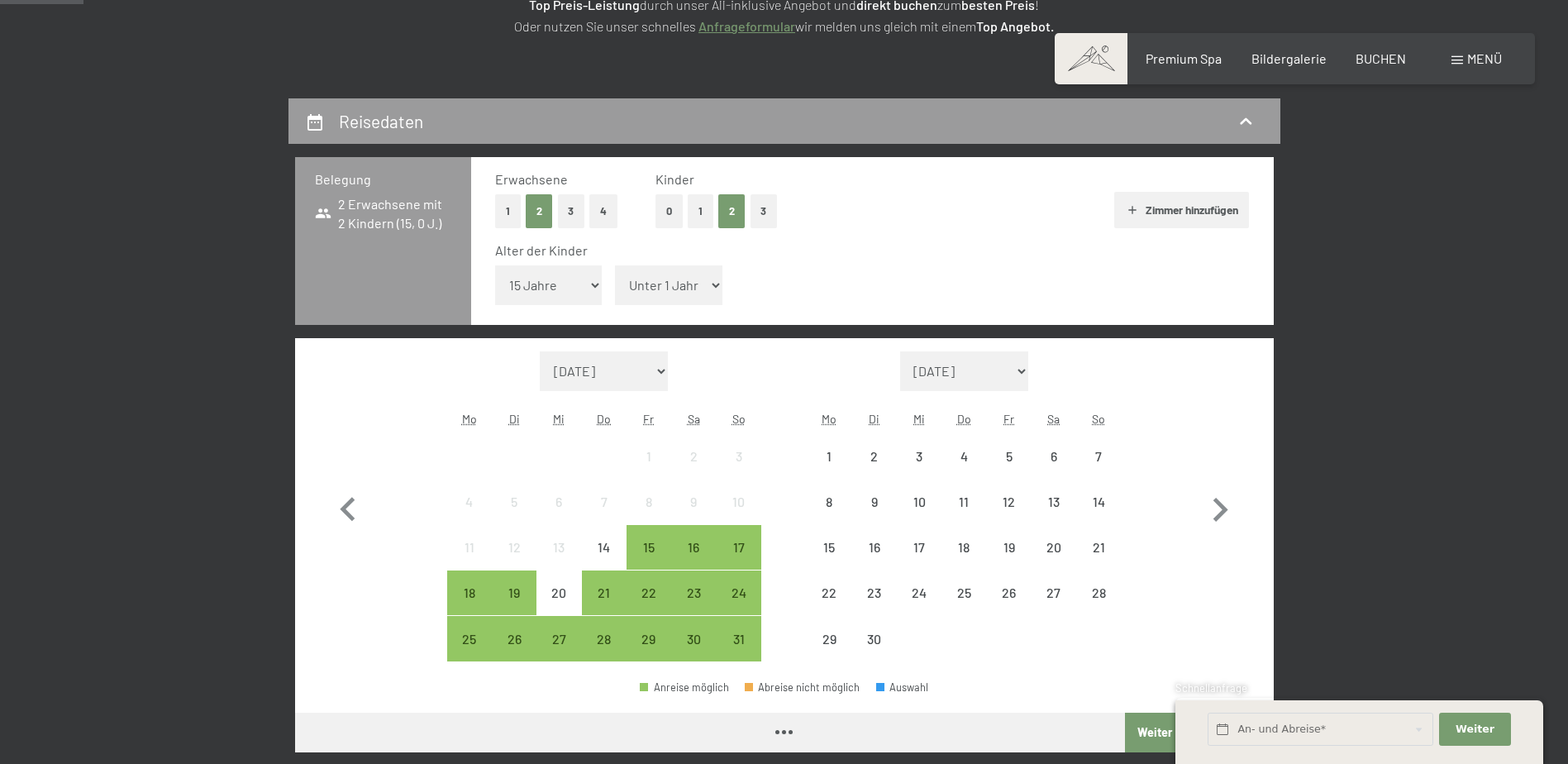
click at [690, 278] on select "Unter 1 Jahr 1 Jahr 2 Jahre 3 Jahre 4 Jahre 5 Jahre 6 Jahre 7 Jahre 8 Jahre 9 J…" at bounding box center [668, 285] width 107 height 40
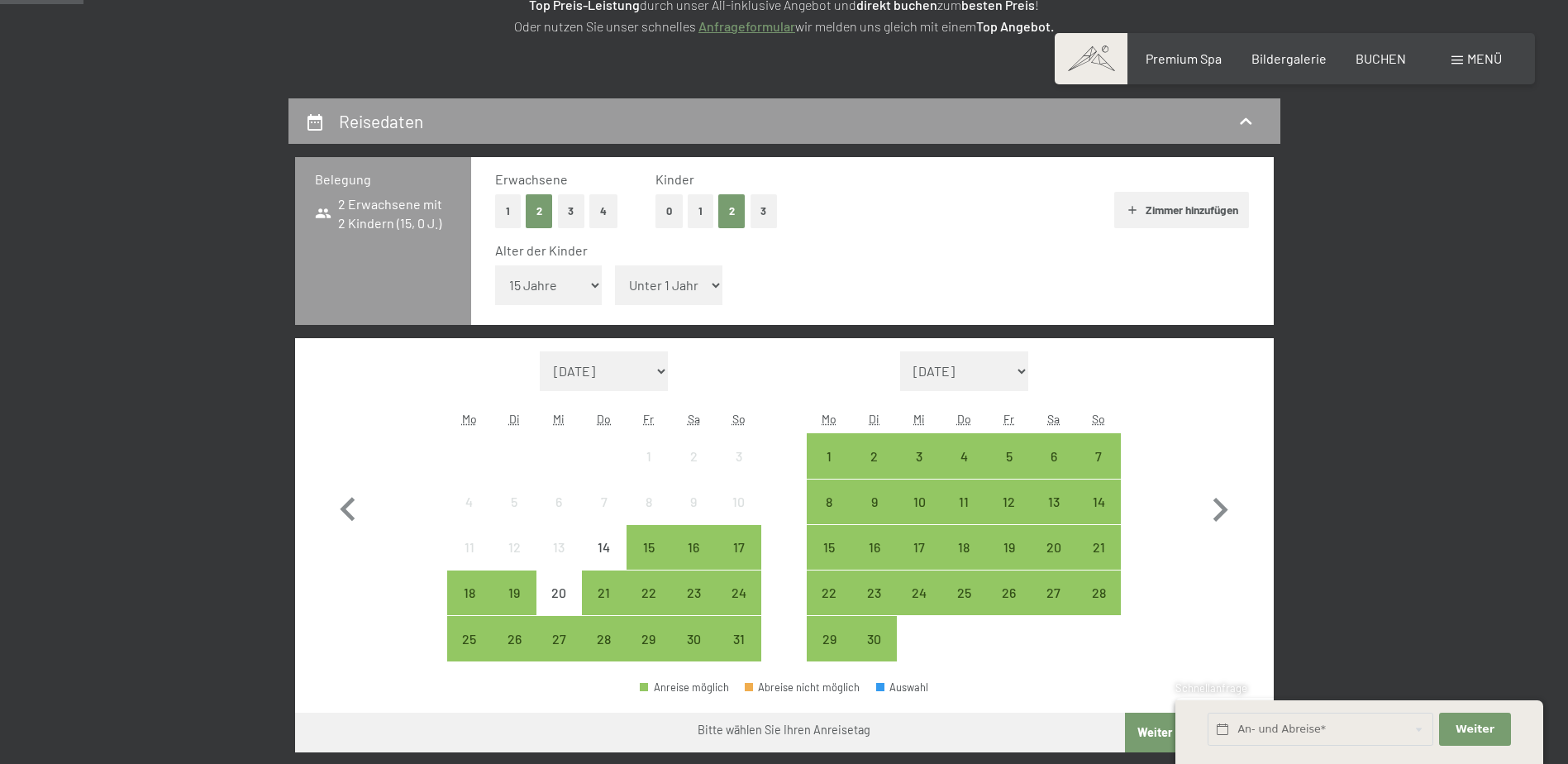
select select "12"
click at [615, 266] on select "Unter 1 Jahr 1 Jahr 2 Jahre 3 Jahre 4 Jahre 5 Jahre 6 Jahre 7 Jahre 8 Jahre 9 J…" at bounding box center [668, 285] width 107 height 40
click at [628, 378] on select "[DATE] [DATE] [DATE] [DATE] [DATE] [DATE] [DATE] [PERSON_NAME][DATE] [DATE] [DA…" at bounding box center [604, 371] width 129 height 40
select select "[DATE]"
select select "2026-11-01"
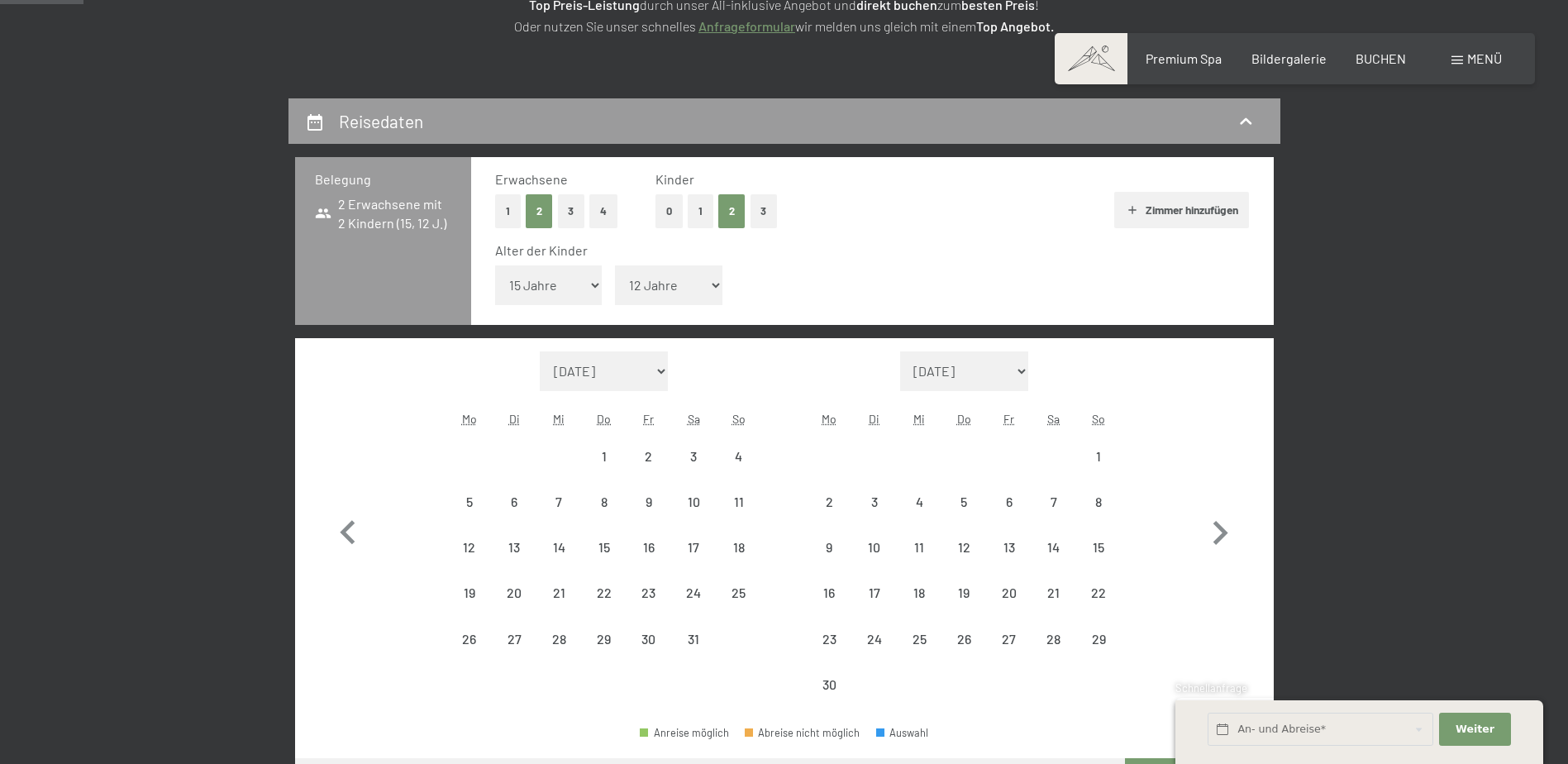
select select "2026-10-01"
select select "2026-11-01"
click at [746, 510] on div "11" at bounding box center [738, 516] width 42 height 42
select select "2026-10-01"
select select "2026-11-01"
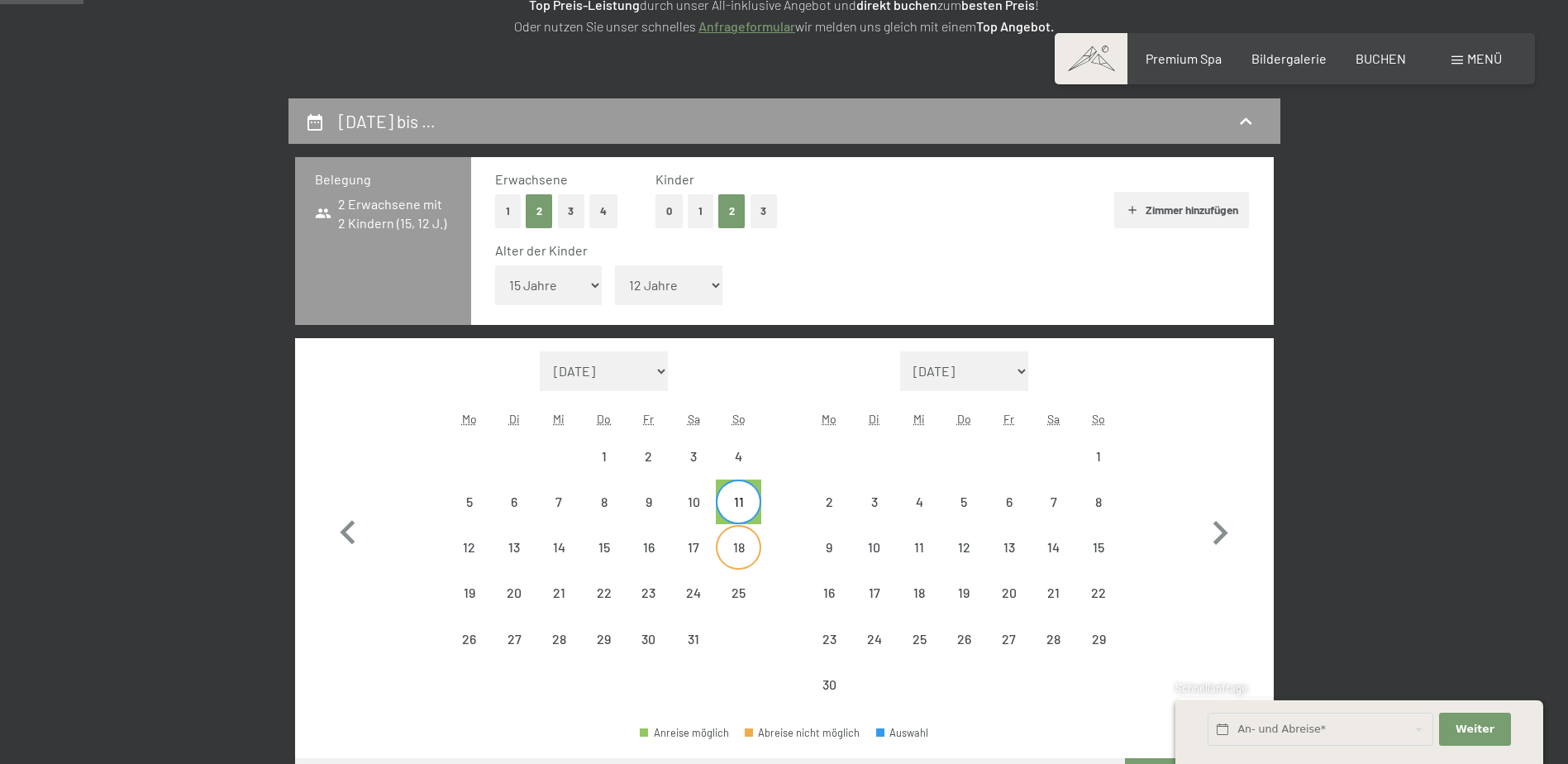
click at [739, 548] on div "18" at bounding box center [738, 561] width 42 height 42
select select "2026-10-01"
select select "2026-11-01"
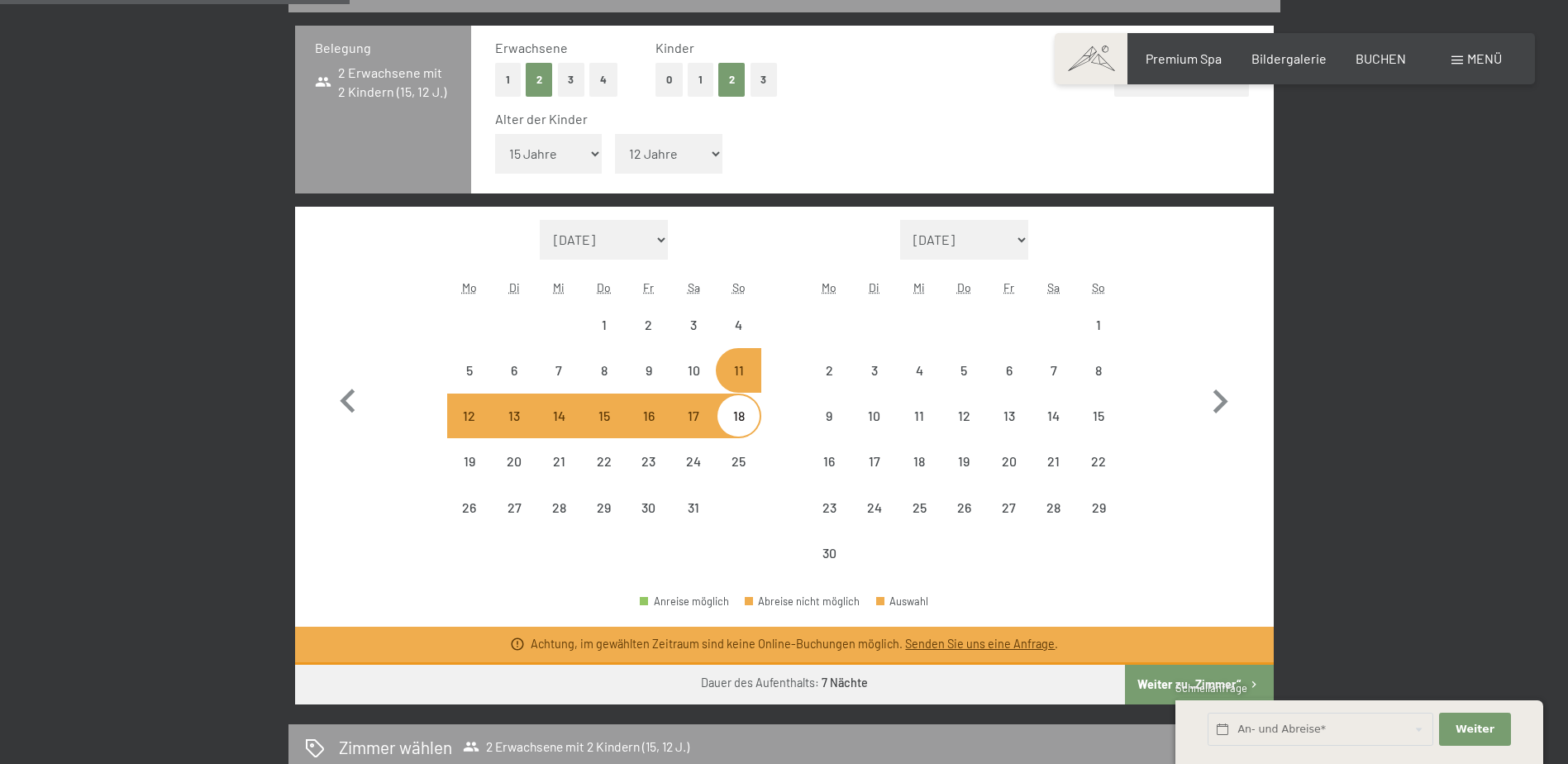
scroll to position [428, 0]
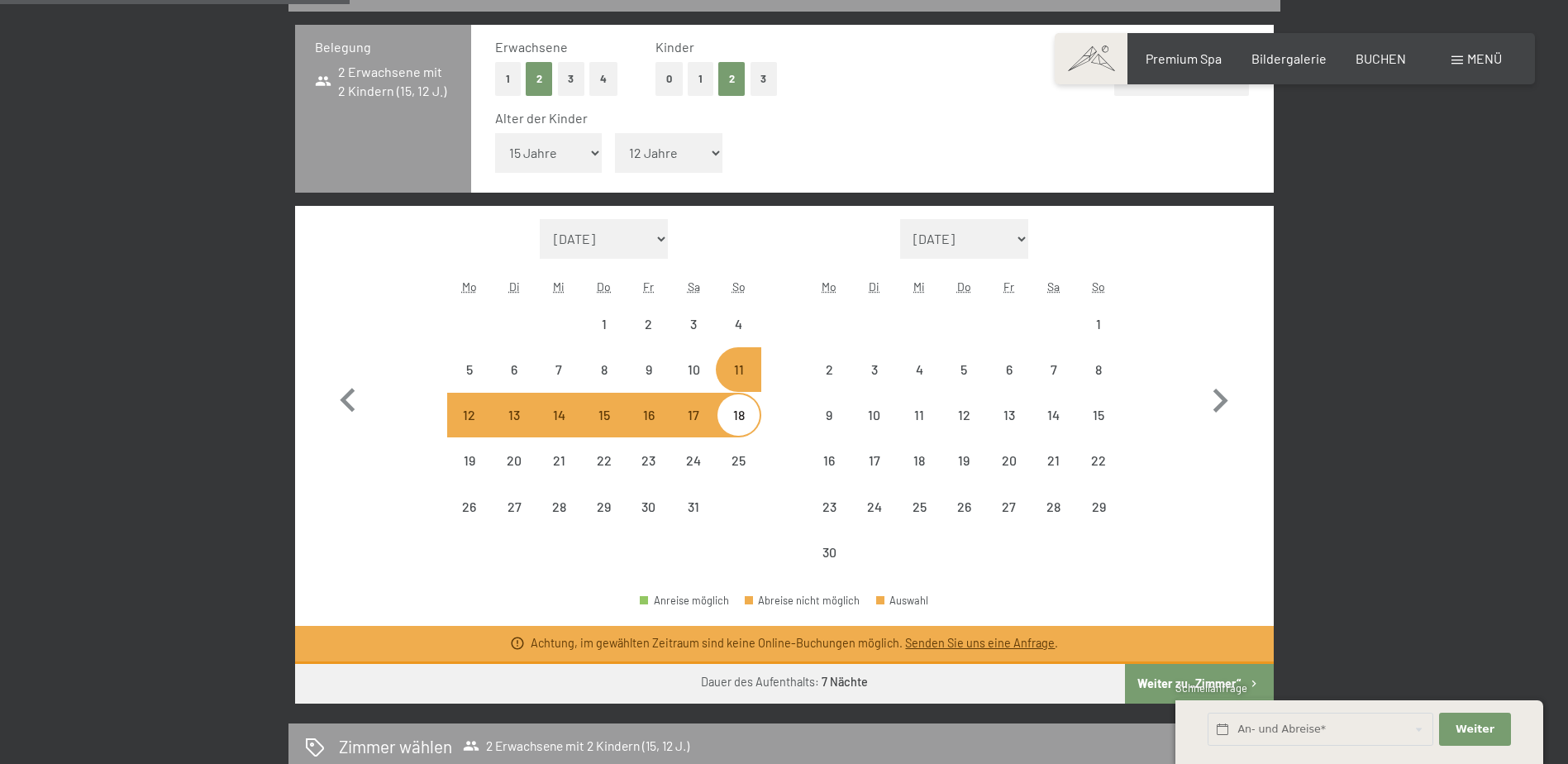
click at [995, 642] on link "Senden Sie uns eine Anfrage" at bounding box center [980, 643] width 150 height 14
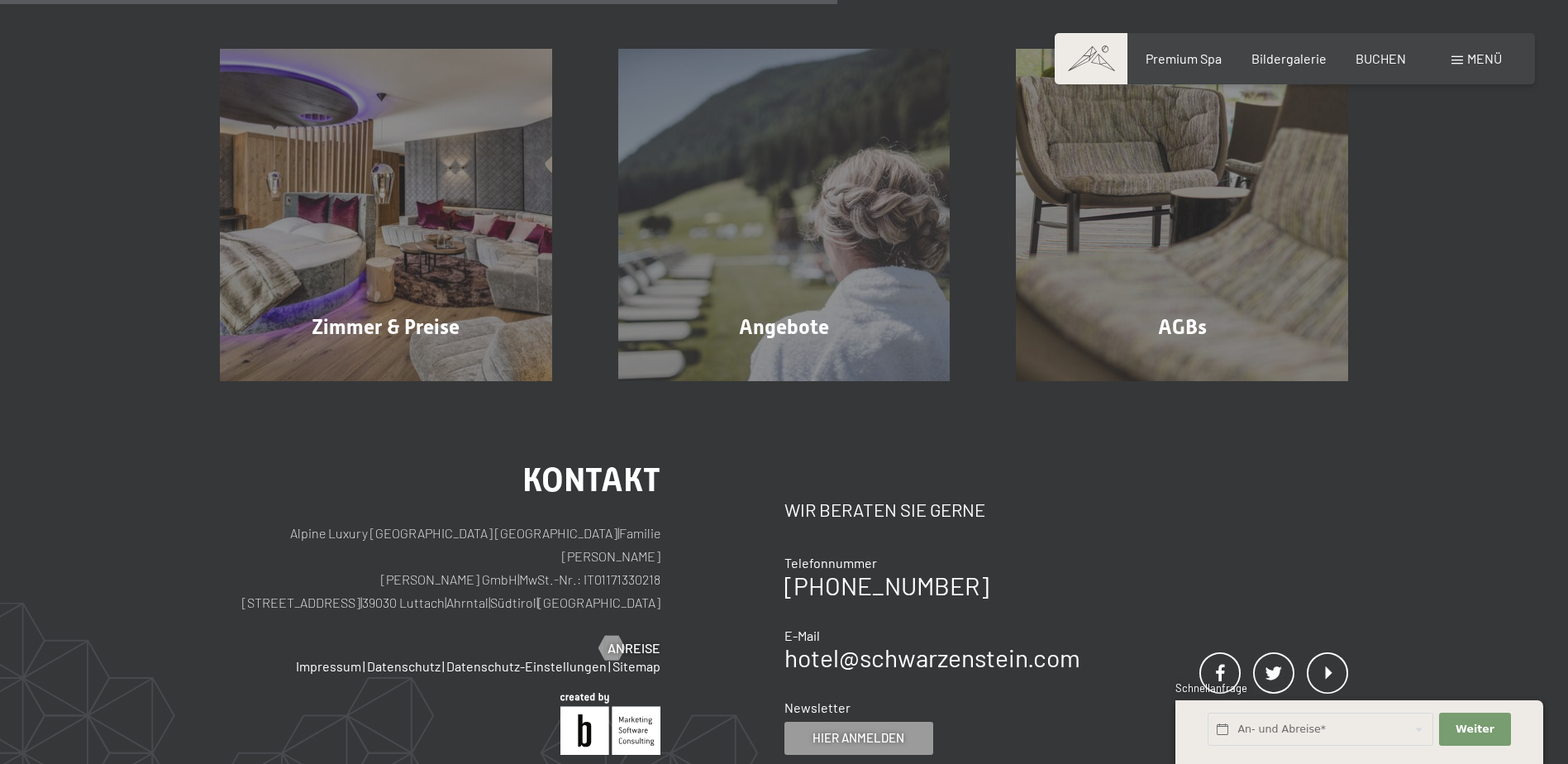
scroll to position [395, 0]
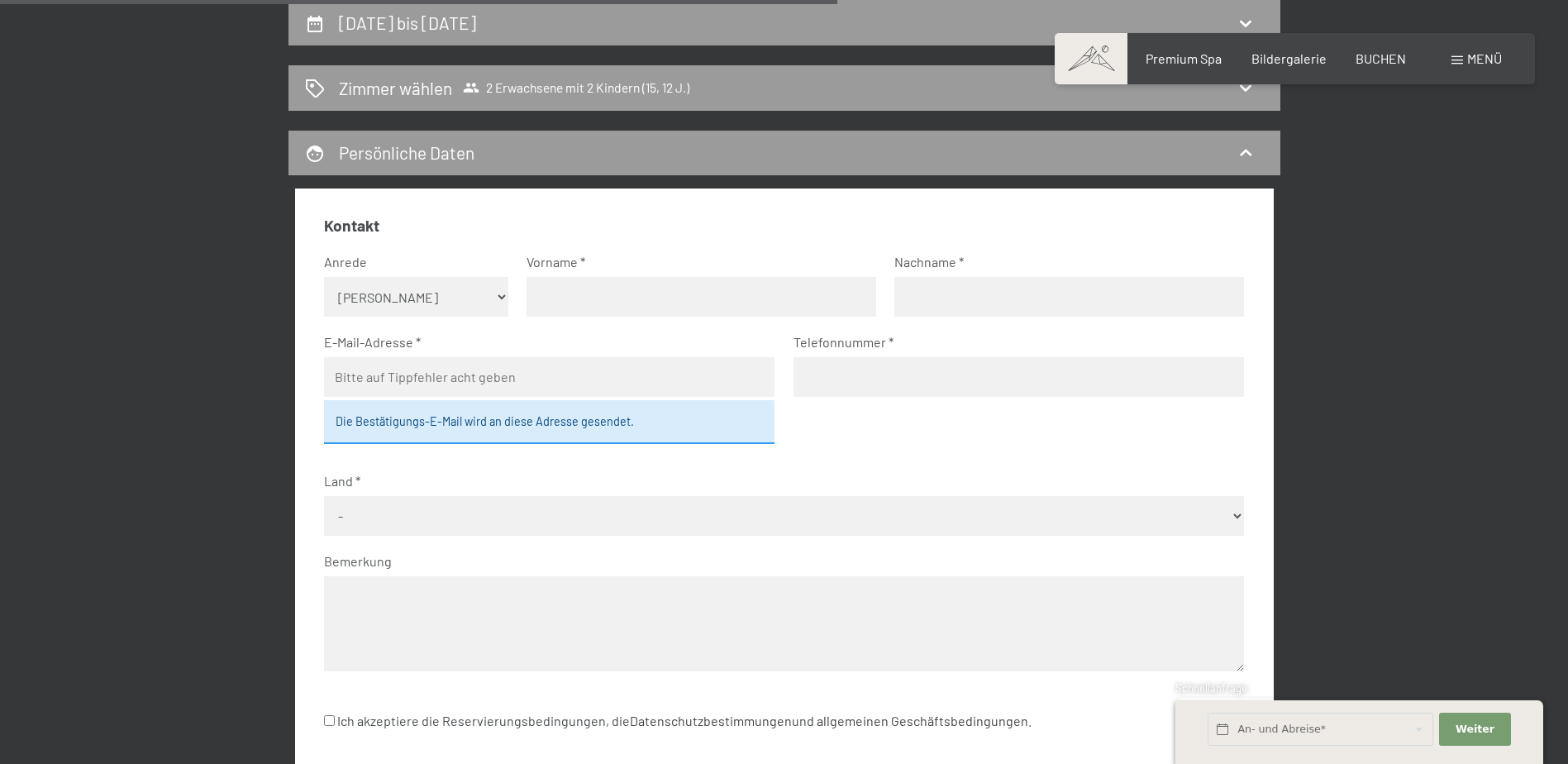
click at [467, 313] on select "Keine Angabe Frau Herr" at bounding box center [416, 297] width 184 height 40
select select "f"
click at [324, 277] on select "Keine Angabe Frau Herr" at bounding box center [416, 297] width 184 height 40
click at [581, 303] on input "text" at bounding box center [701, 297] width 350 height 40
type input "Christiane"
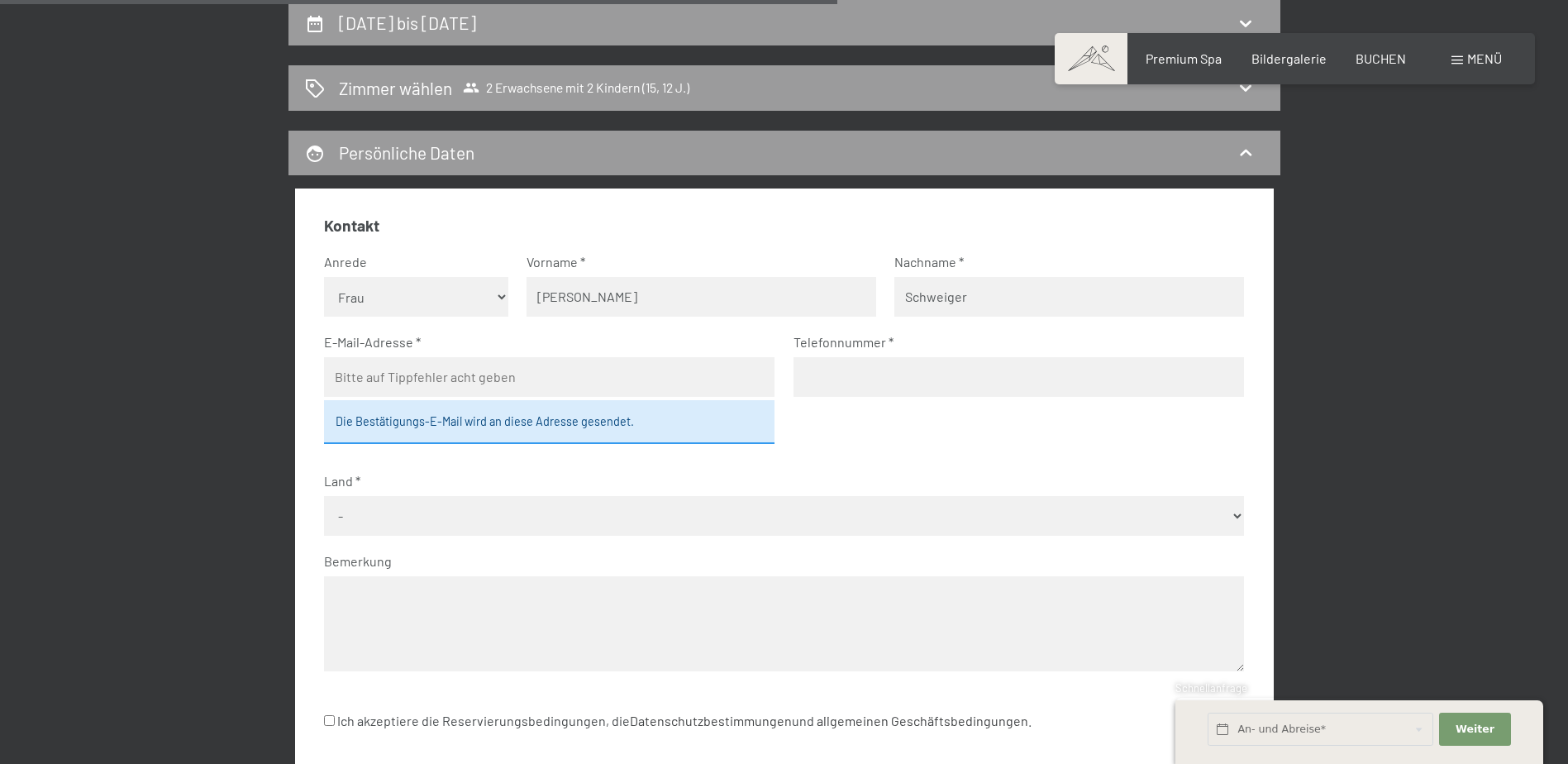
type input "Schweiger"
type input "chrschweiger@aol.com"
type input "01712346430"
click at [228, 413] on div "11. Oktober bis 18. Oktober 2026 Zimmer wählen 2 Erwachsene mit 2 Kindern (15, …" at bounding box center [784, 436] width 1128 height 872
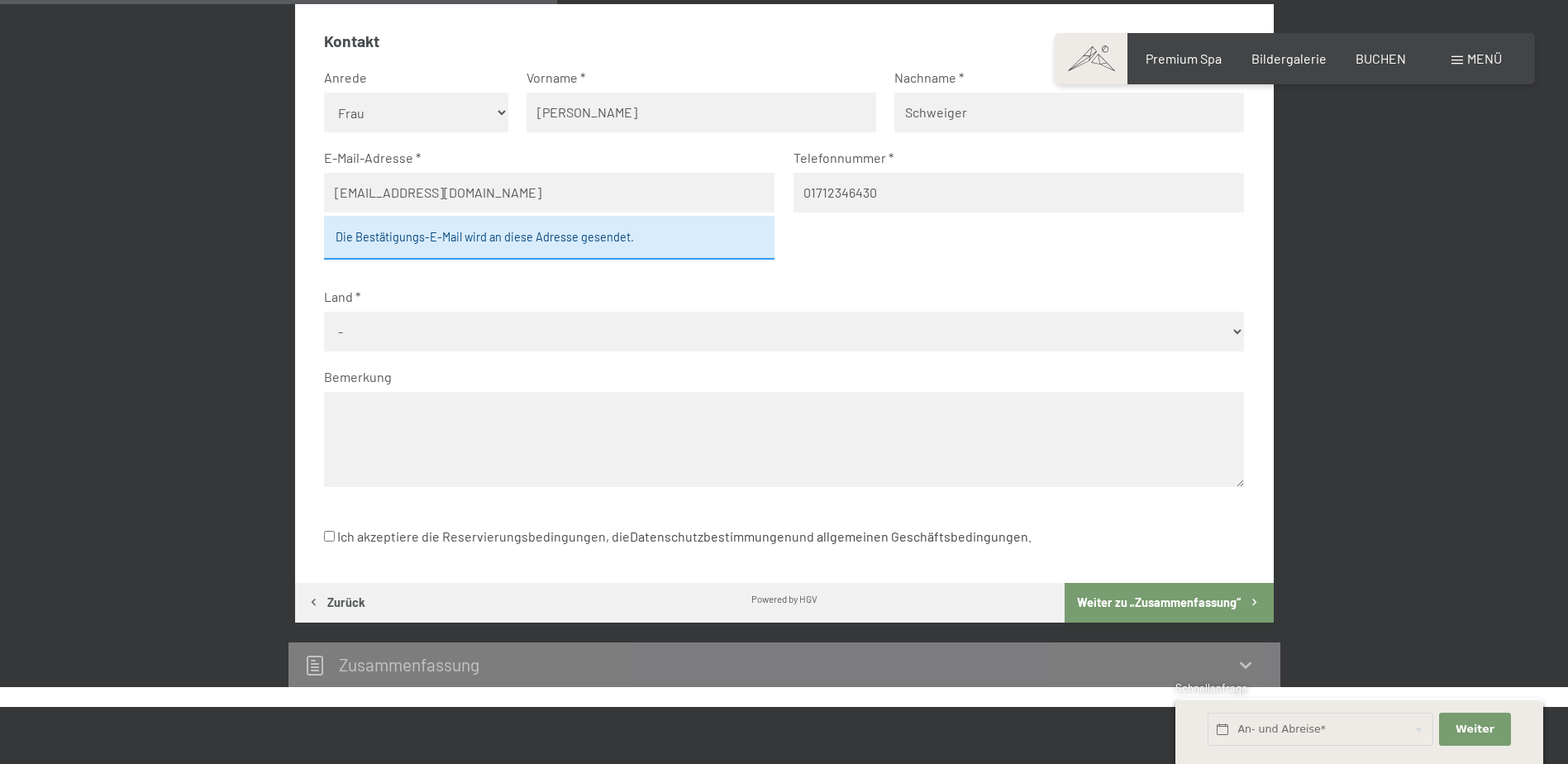
scroll to position [582, 0]
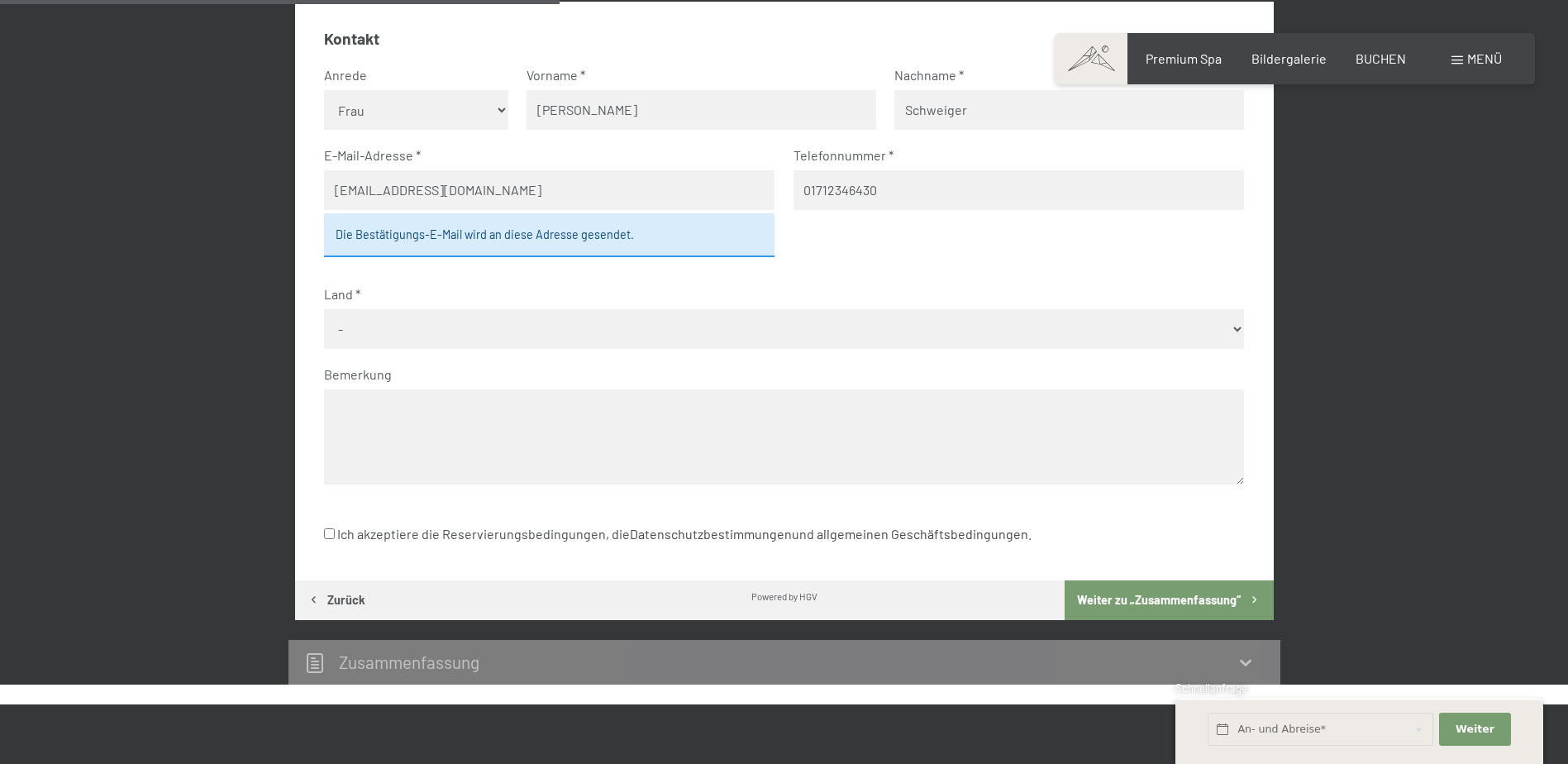
click at [358, 332] on select "- Deutschland Österreich Schweiz Italien Niederlande Belgien Vereinigtes Königr…" at bounding box center [784, 328] width 920 height 40
select select "DEU"
click at [324, 309] on select "- Deutschland Österreich Schweiz Italien Niederlande Belgien Vereinigtes Königr…" at bounding box center [784, 328] width 920 height 40
click at [370, 425] on textarea at bounding box center [784, 436] width 920 height 95
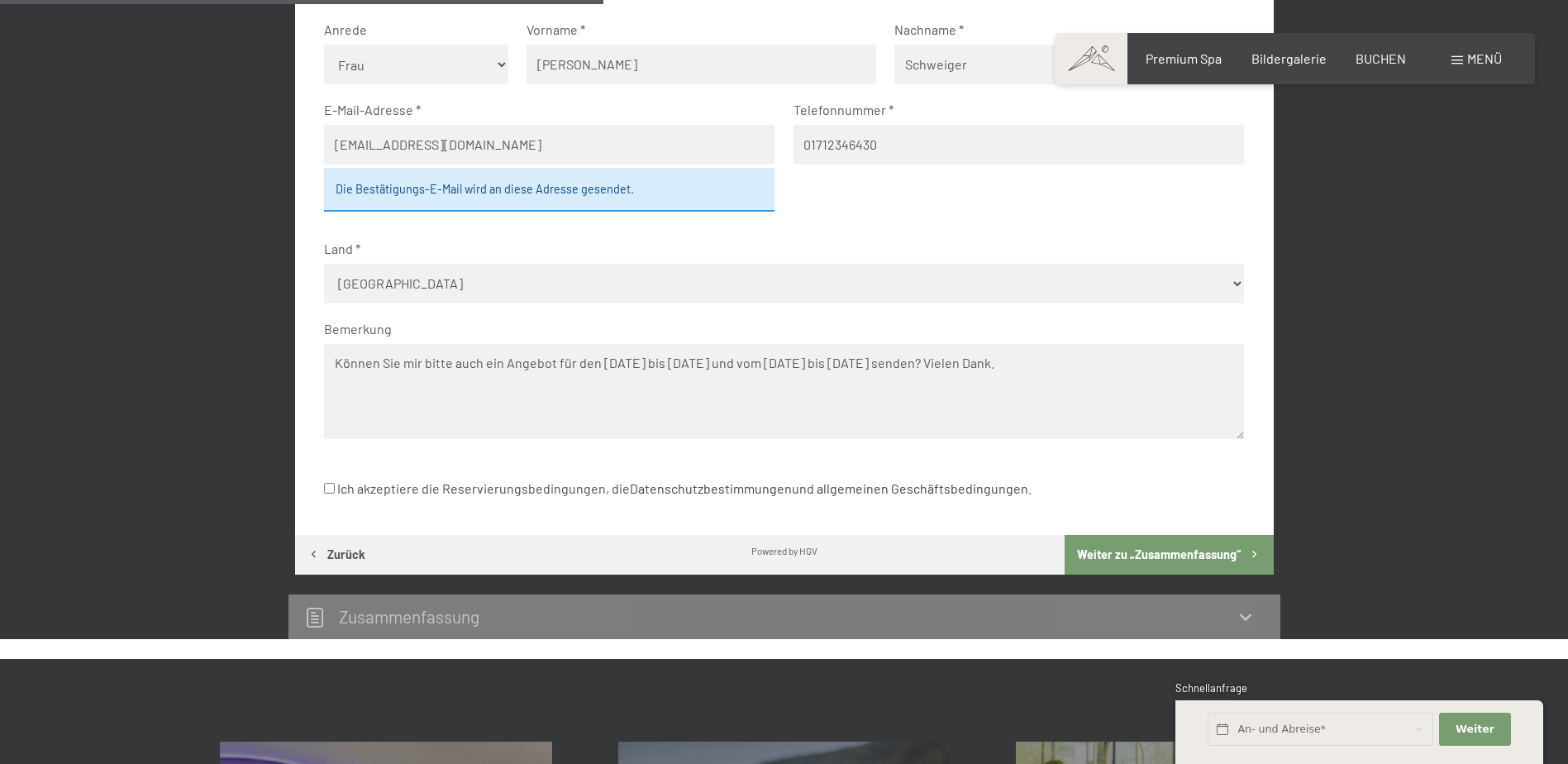
scroll to position [628, 0]
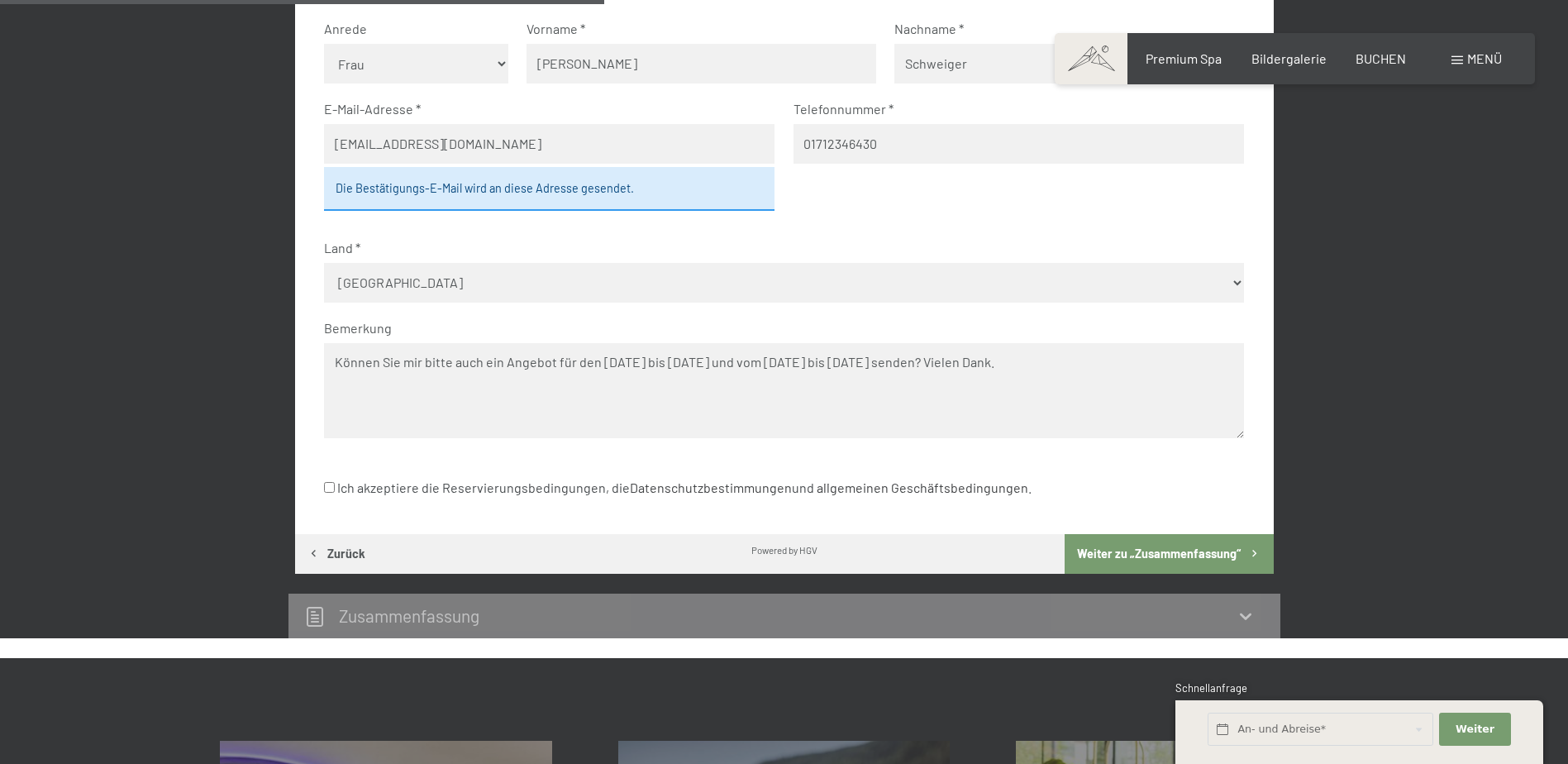
type textarea "Können Sie mir bitte auch ein Angebot für den 18.10.2026 bis 25.10.2026 und vom…"
click at [328, 491] on input "Ich akzeptiere die Reservierungsbedingungen, die Datenschutzbestimmungen und al…" at bounding box center [329, 488] width 11 height 11
checkbox input "true"
click at [1111, 548] on button "Weiter zu „Zusammen­fassung“" at bounding box center [1168, 554] width 208 height 40
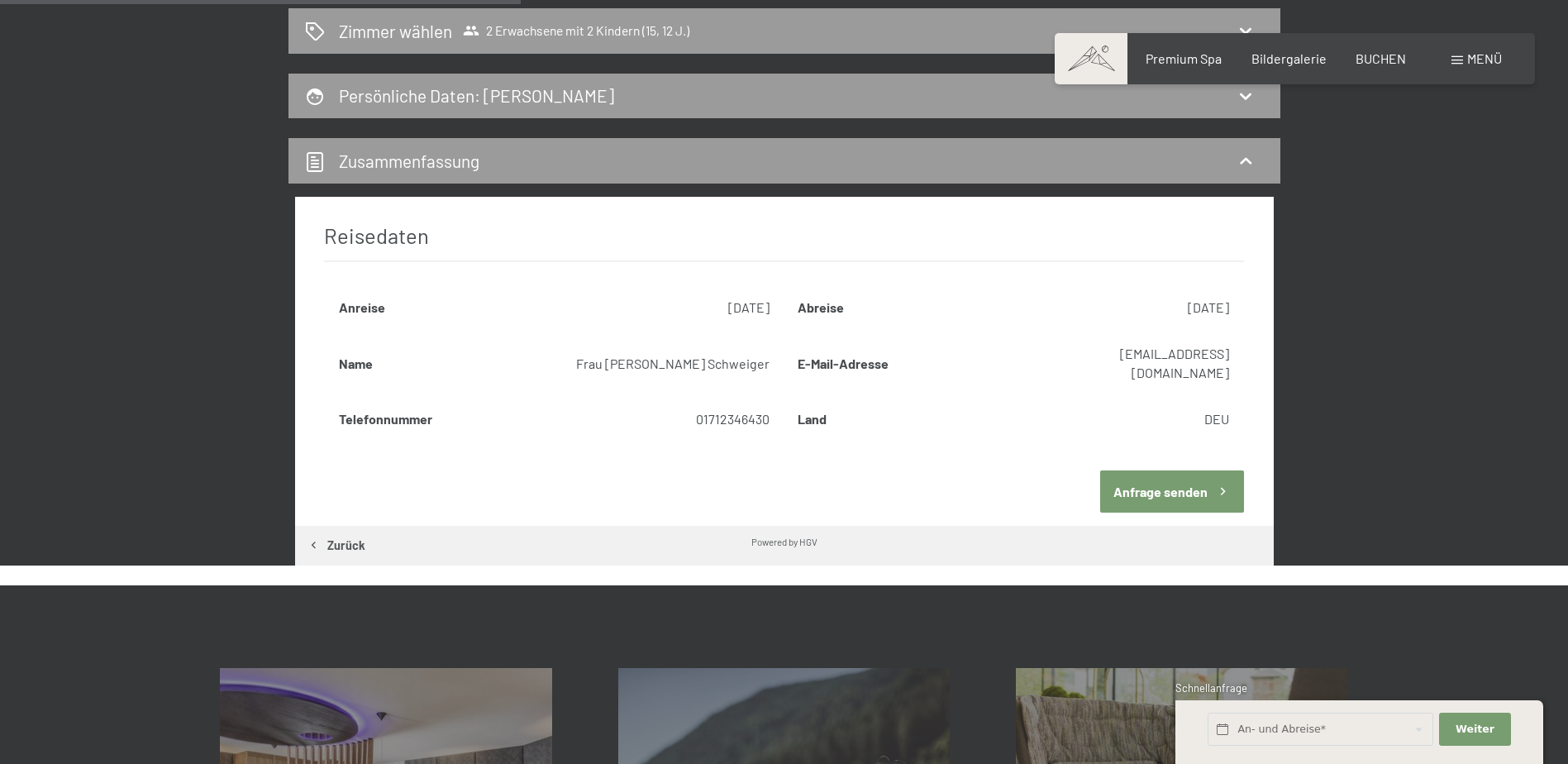
scroll to position [452, 0]
click at [1139, 470] on button "Anfrage senden" at bounding box center [1172, 491] width 144 height 42
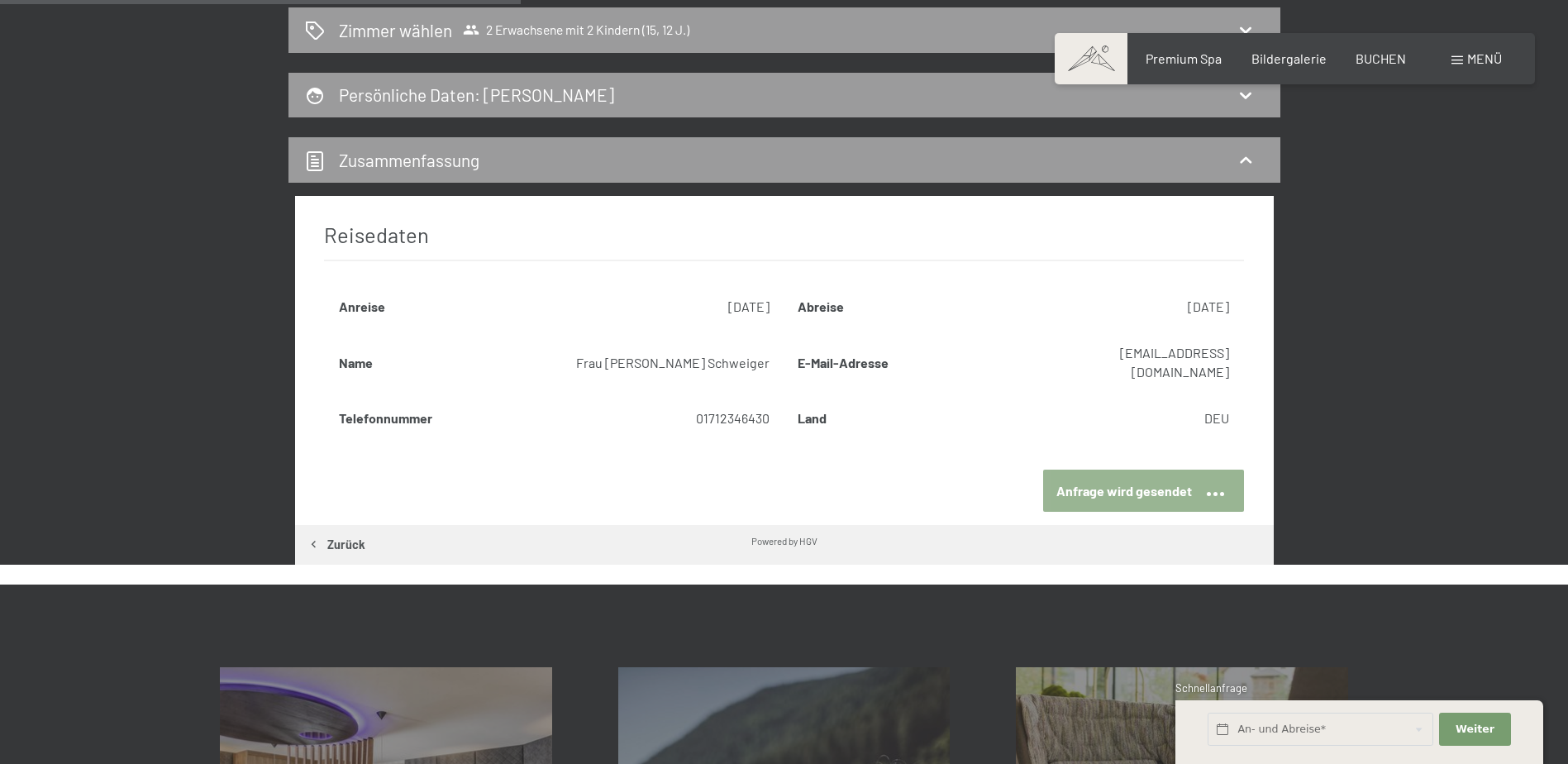
scroll to position [395, 0]
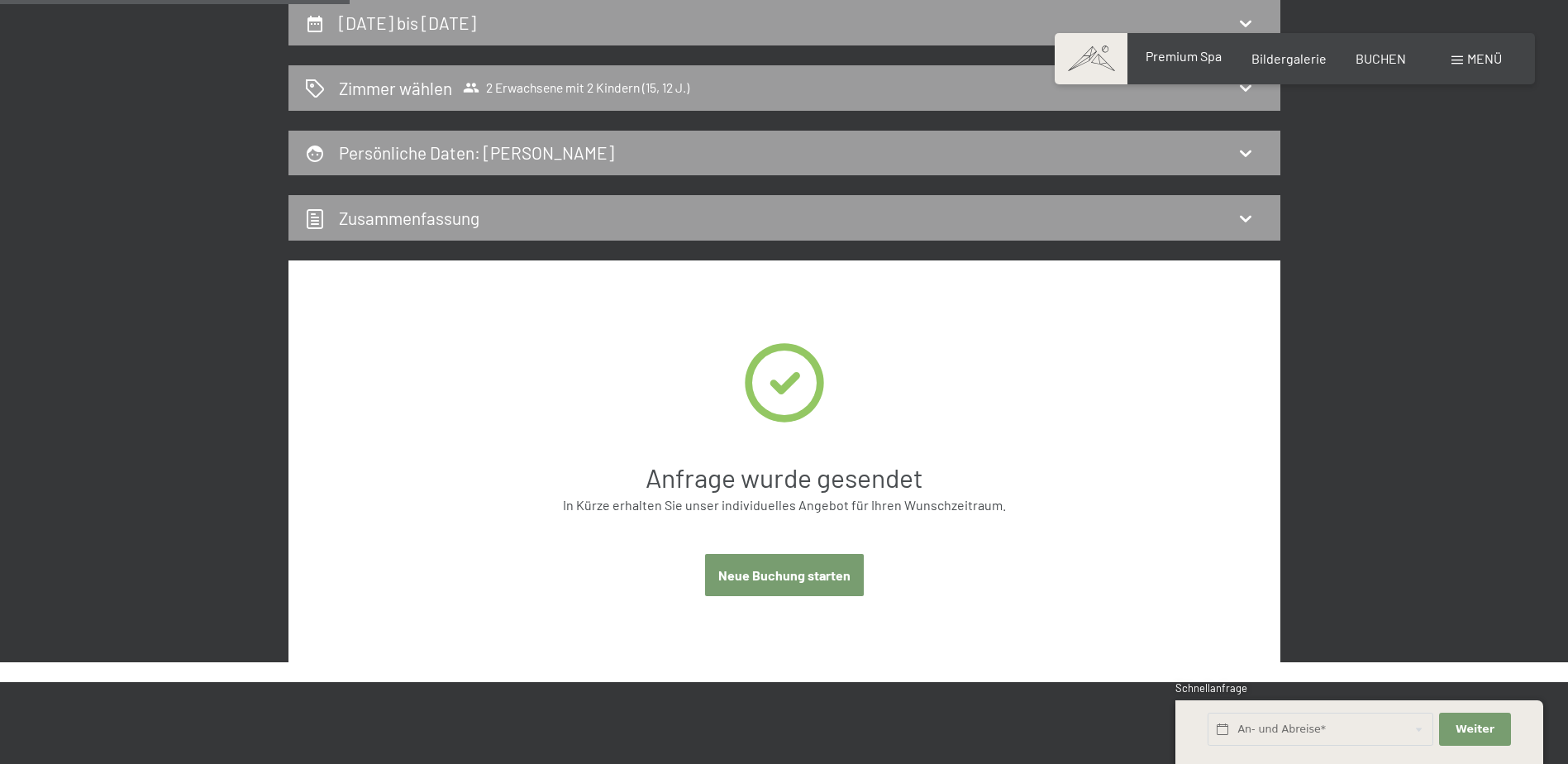
click at [1198, 50] on span "Premium Spa" at bounding box center [1184, 56] width 76 height 16
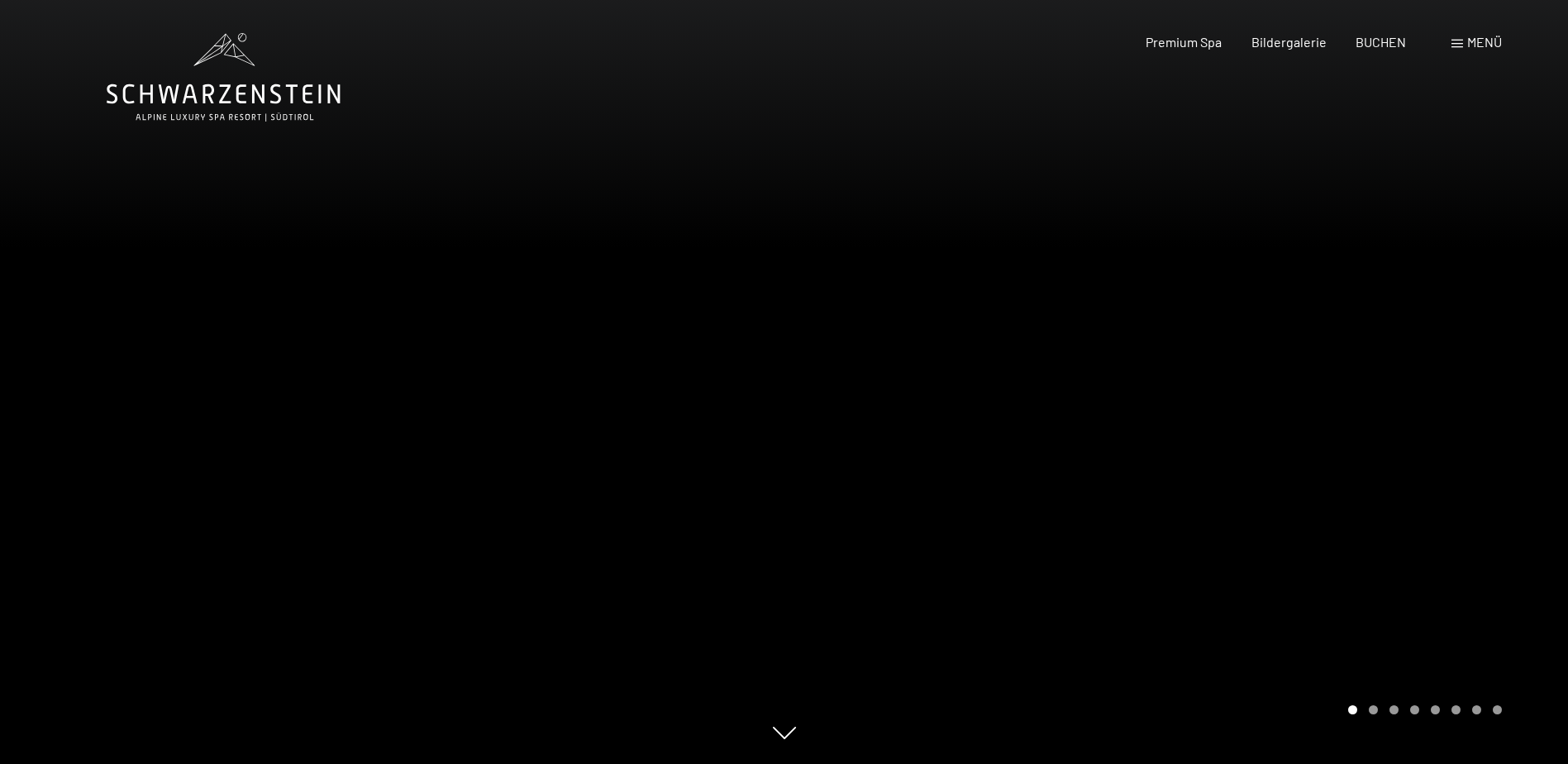
click at [1469, 36] on span "Menü" at bounding box center [1484, 42] width 35 height 16
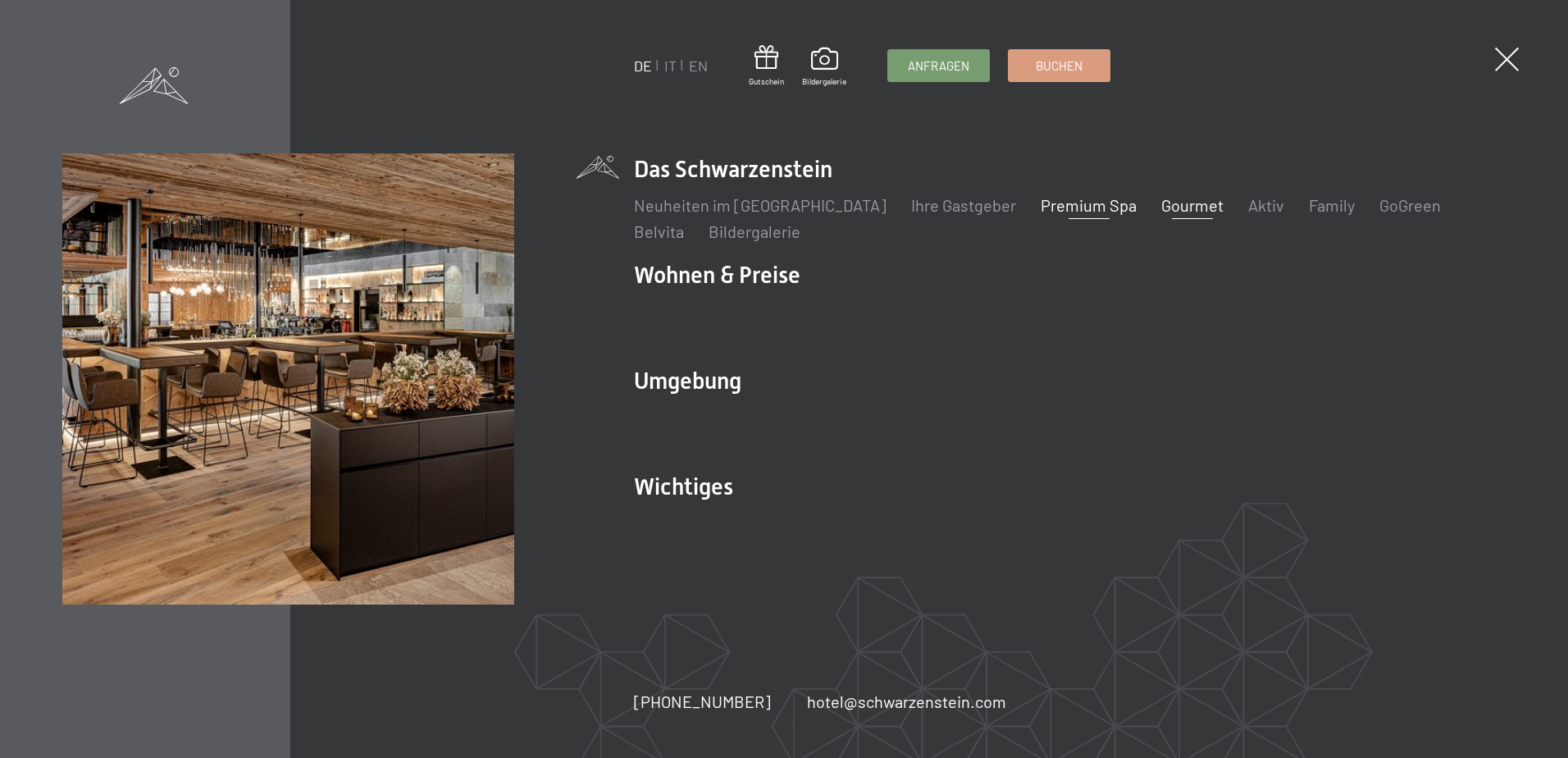
click at [1162, 210] on link "Gourmet" at bounding box center [1192, 205] width 62 height 19
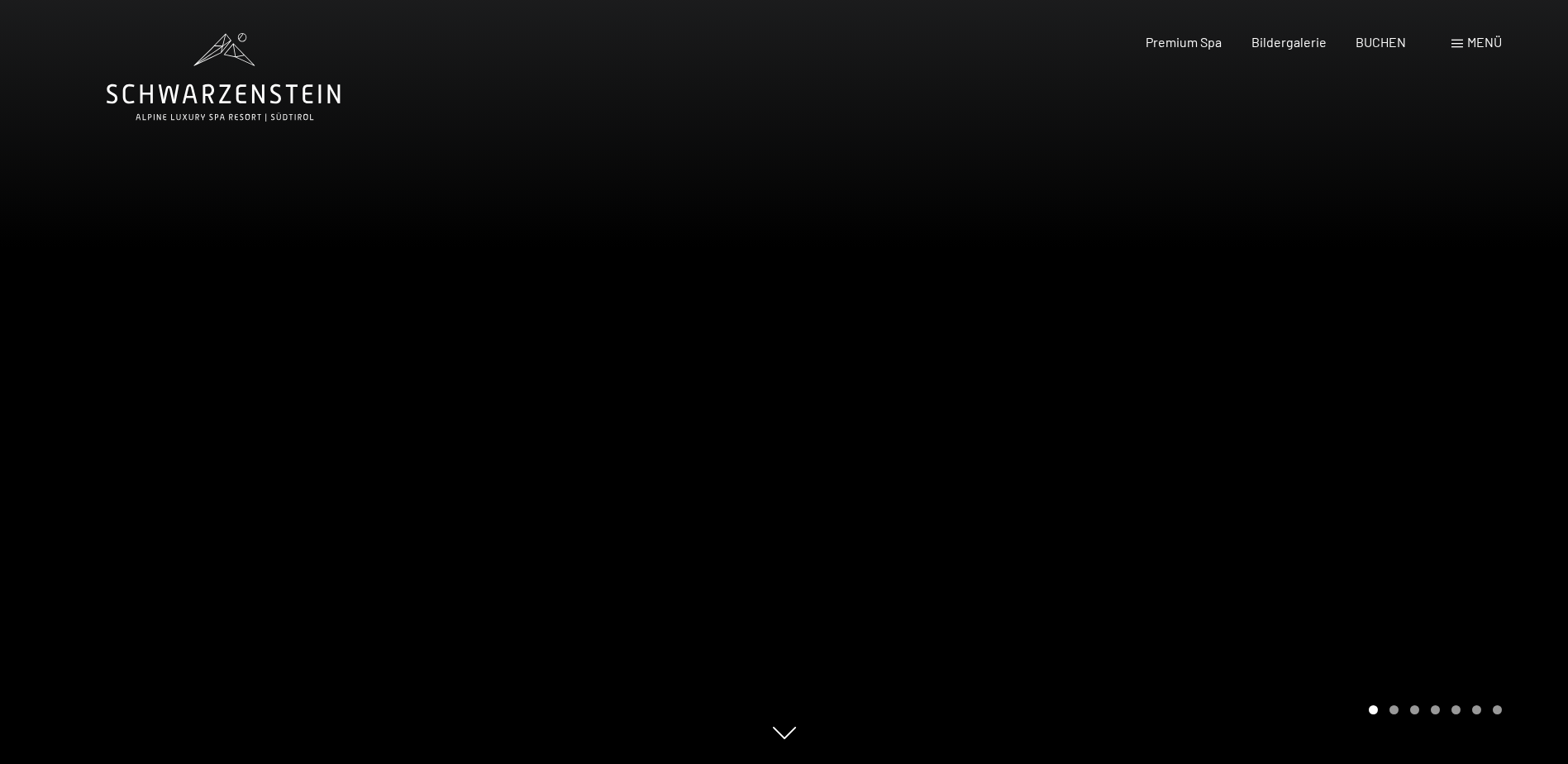
click at [1453, 363] on div at bounding box center [1177, 382] width 785 height 764
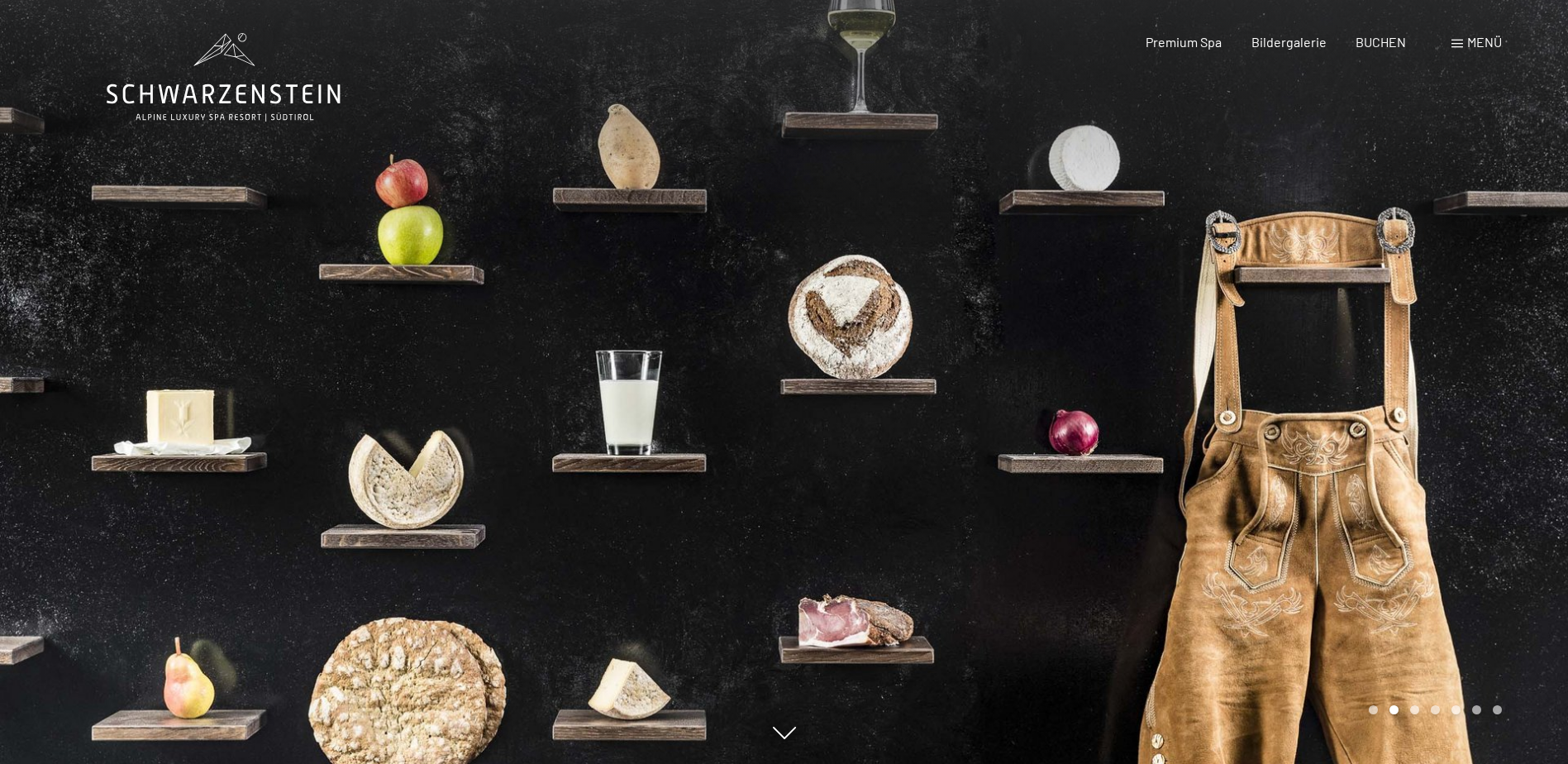
click at [1453, 363] on div at bounding box center [1177, 382] width 785 height 764
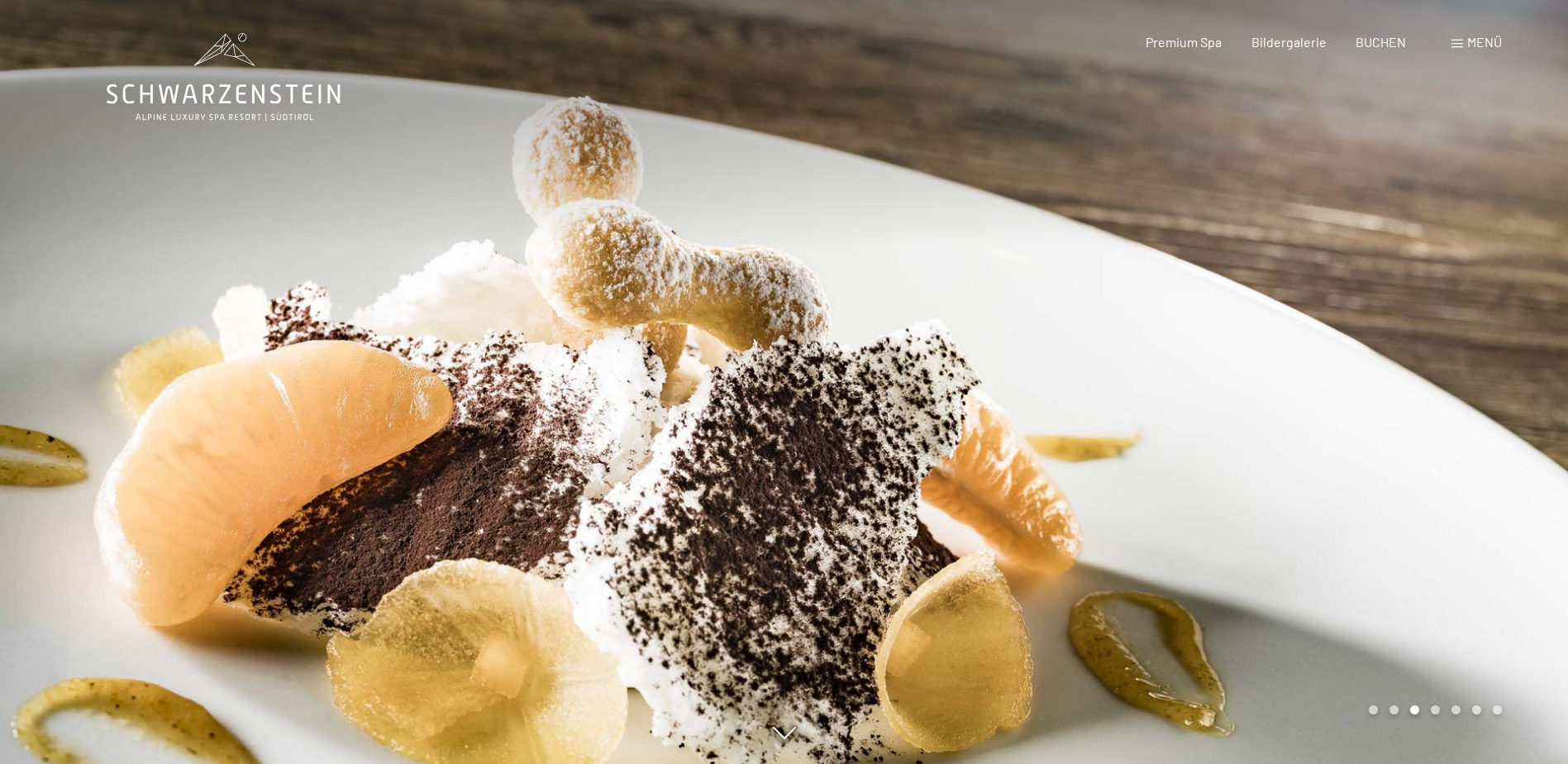
click at [1453, 363] on div at bounding box center [1177, 382] width 785 height 764
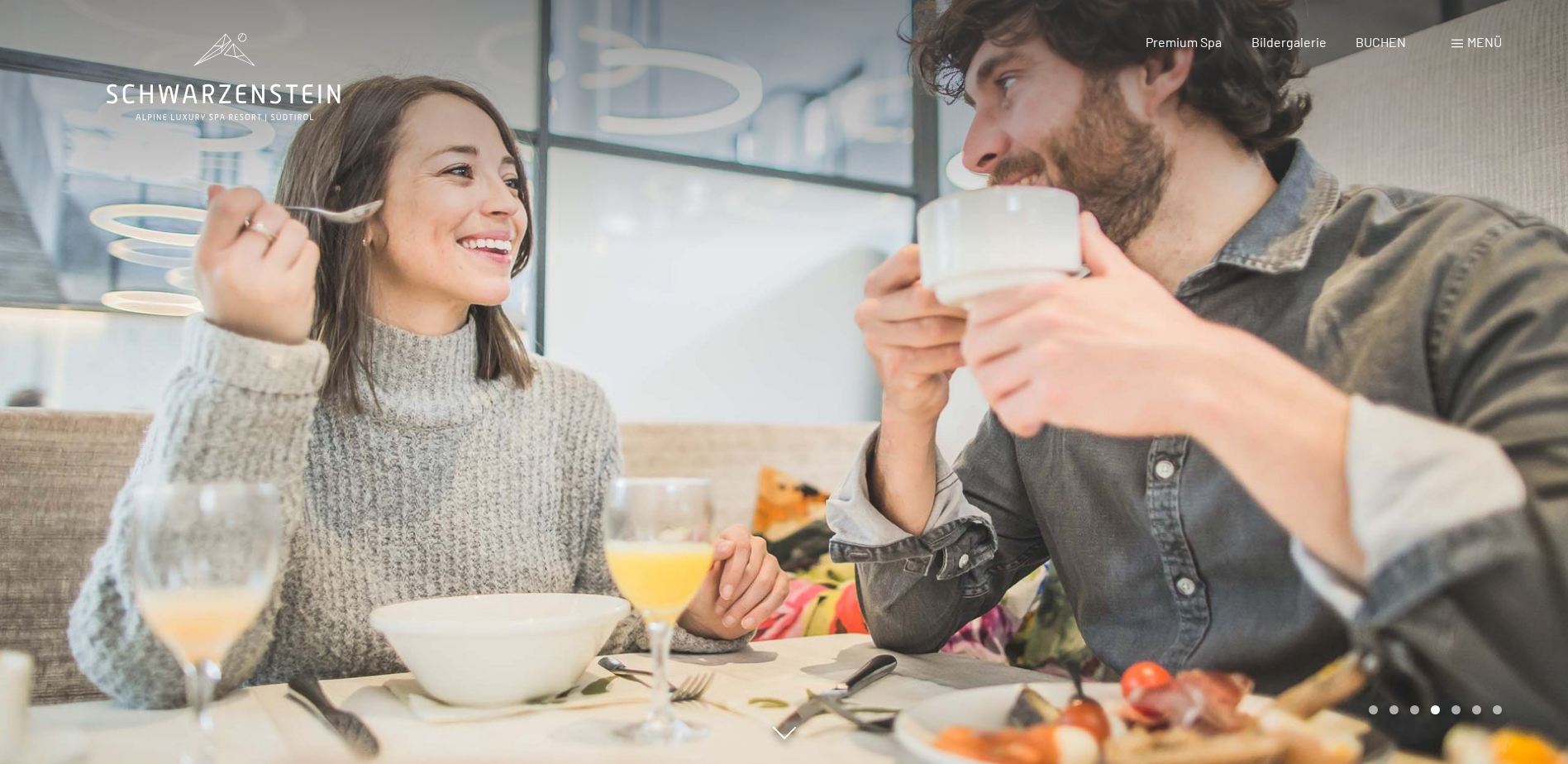
click at [1453, 363] on div at bounding box center [1177, 382] width 785 height 764
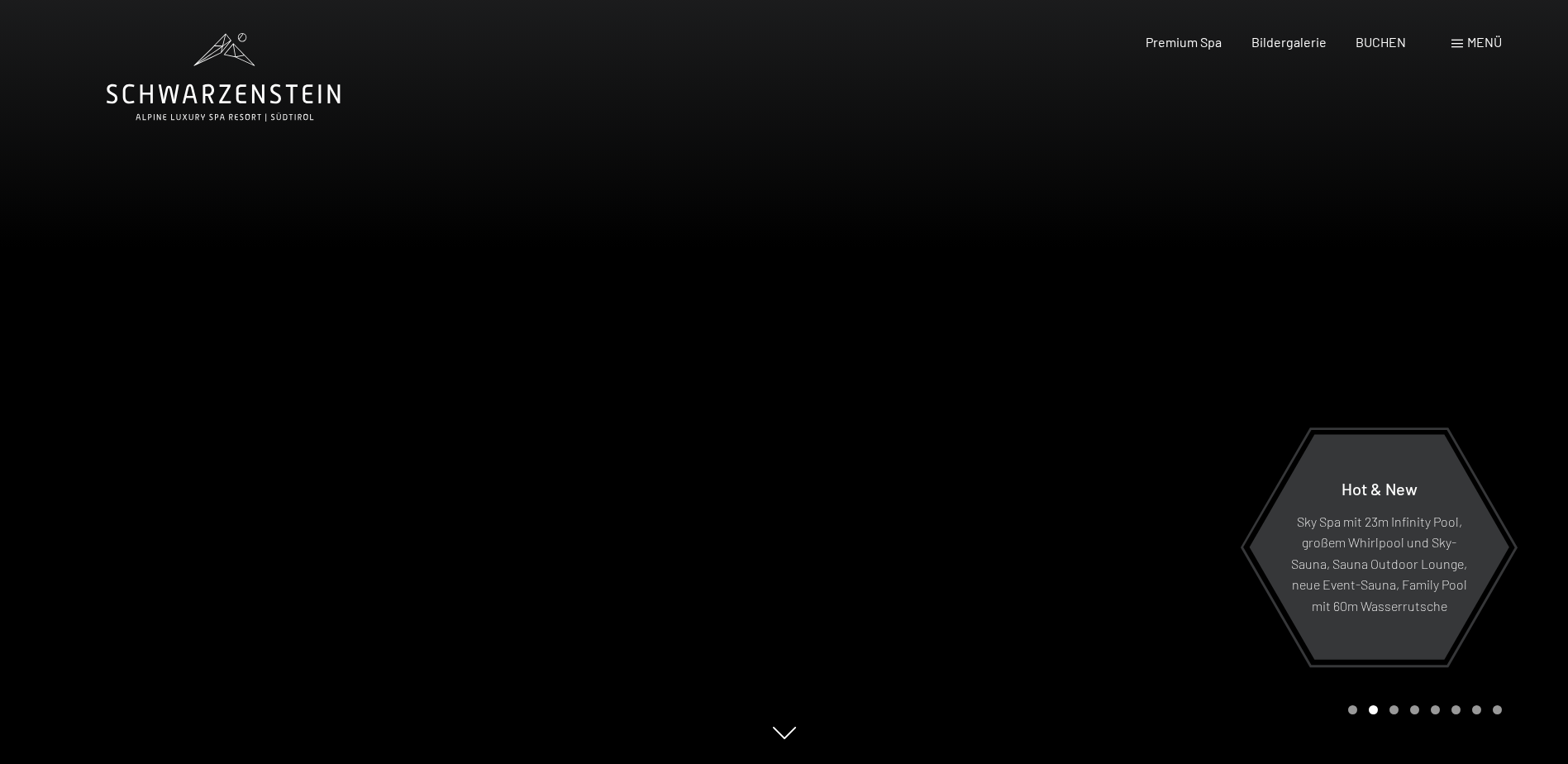
click at [1464, 41] on div "Menü" at bounding box center [1477, 42] width 50 height 19
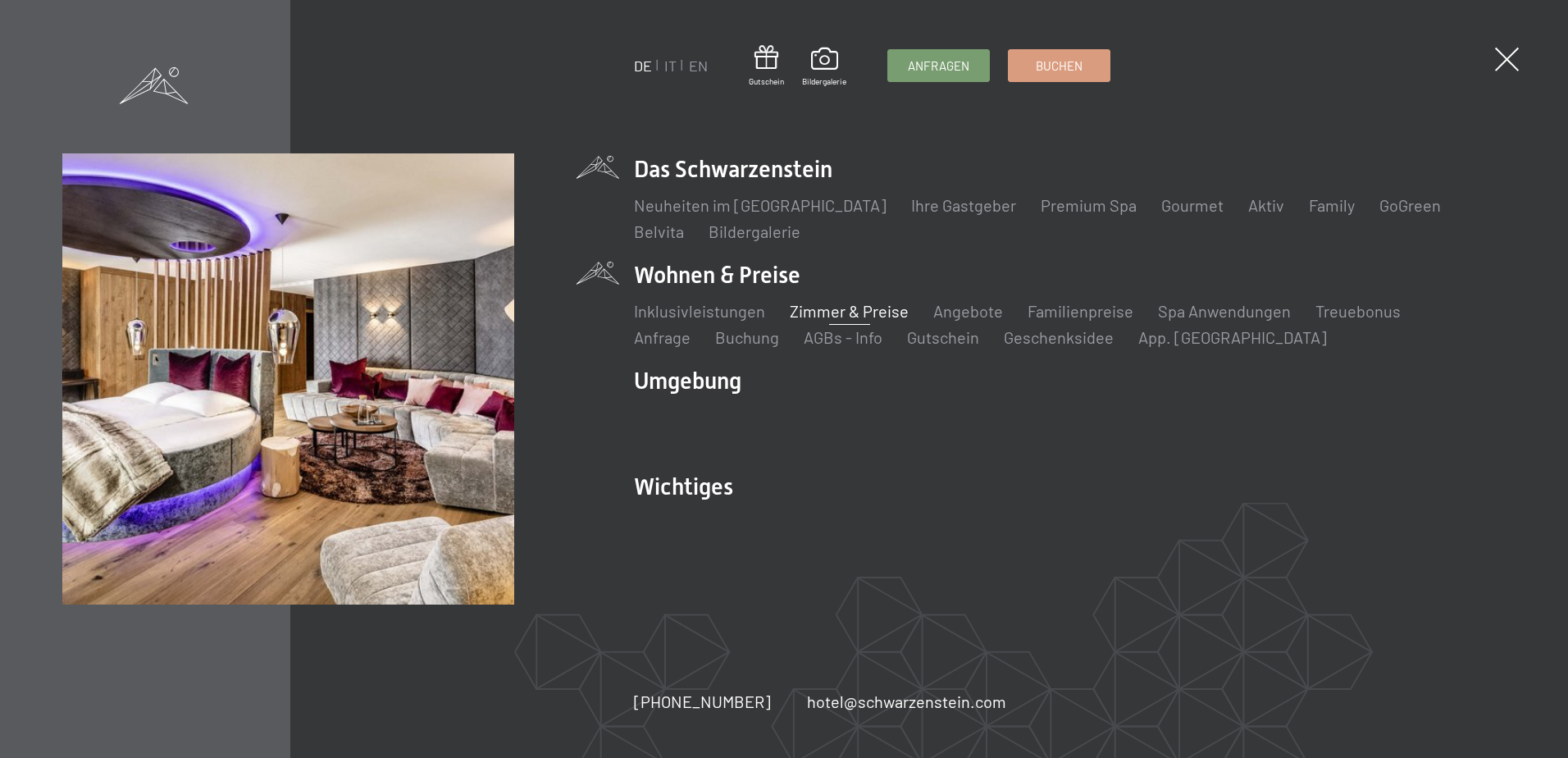
click at [838, 314] on link "Zimmer & Preise" at bounding box center [849, 311] width 119 height 19
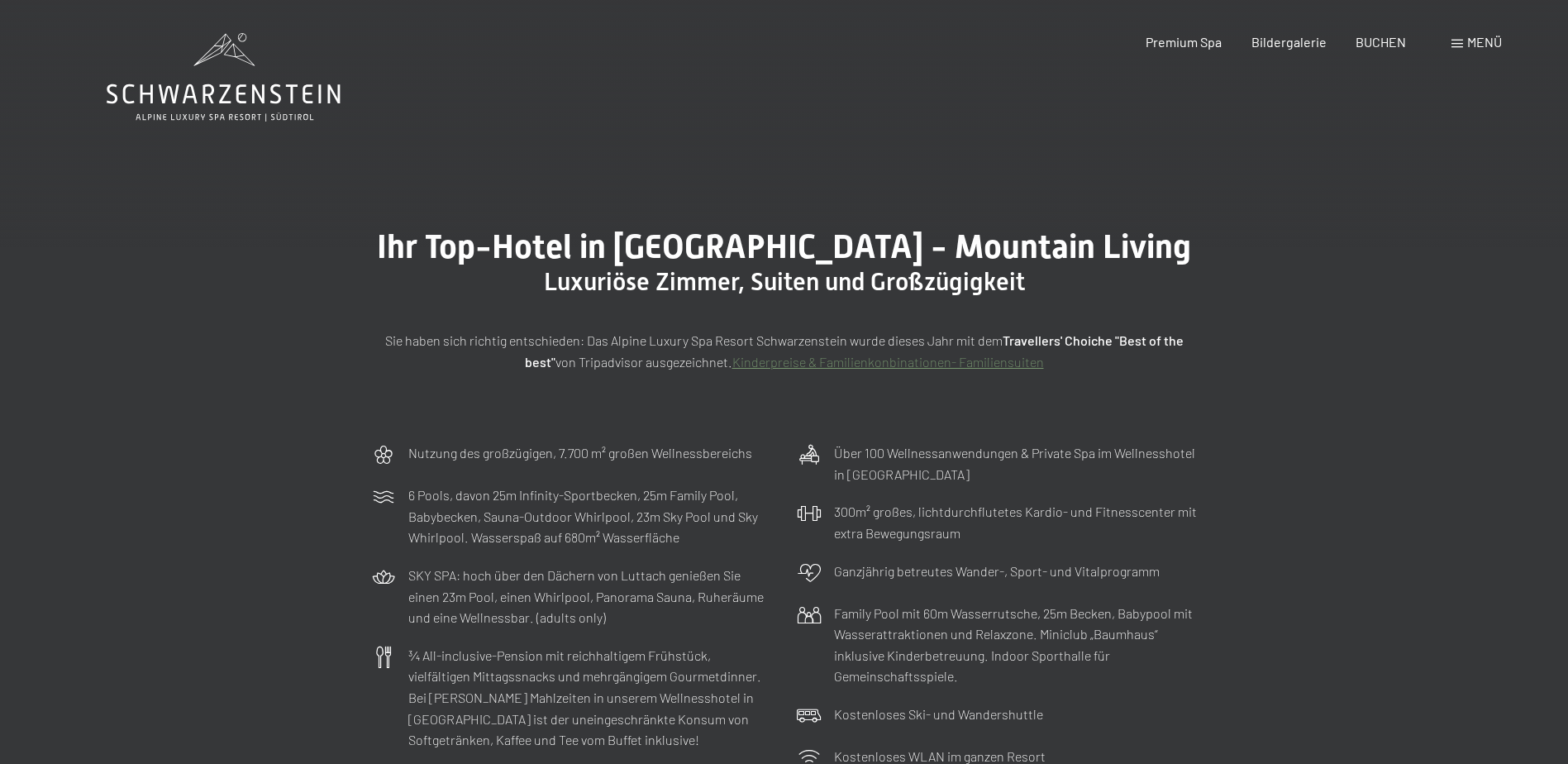
click at [1472, 51] on div "Buchen Anfragen Premium Spa Bildergalerie BUCHEN Menü DE IT EN Gutschein Bilder…" at bounding box center [1295, 42] width 414 height 19
click at [1479, 42] on span "Menü" at bounding box center [1484, 42] width 35 height 16
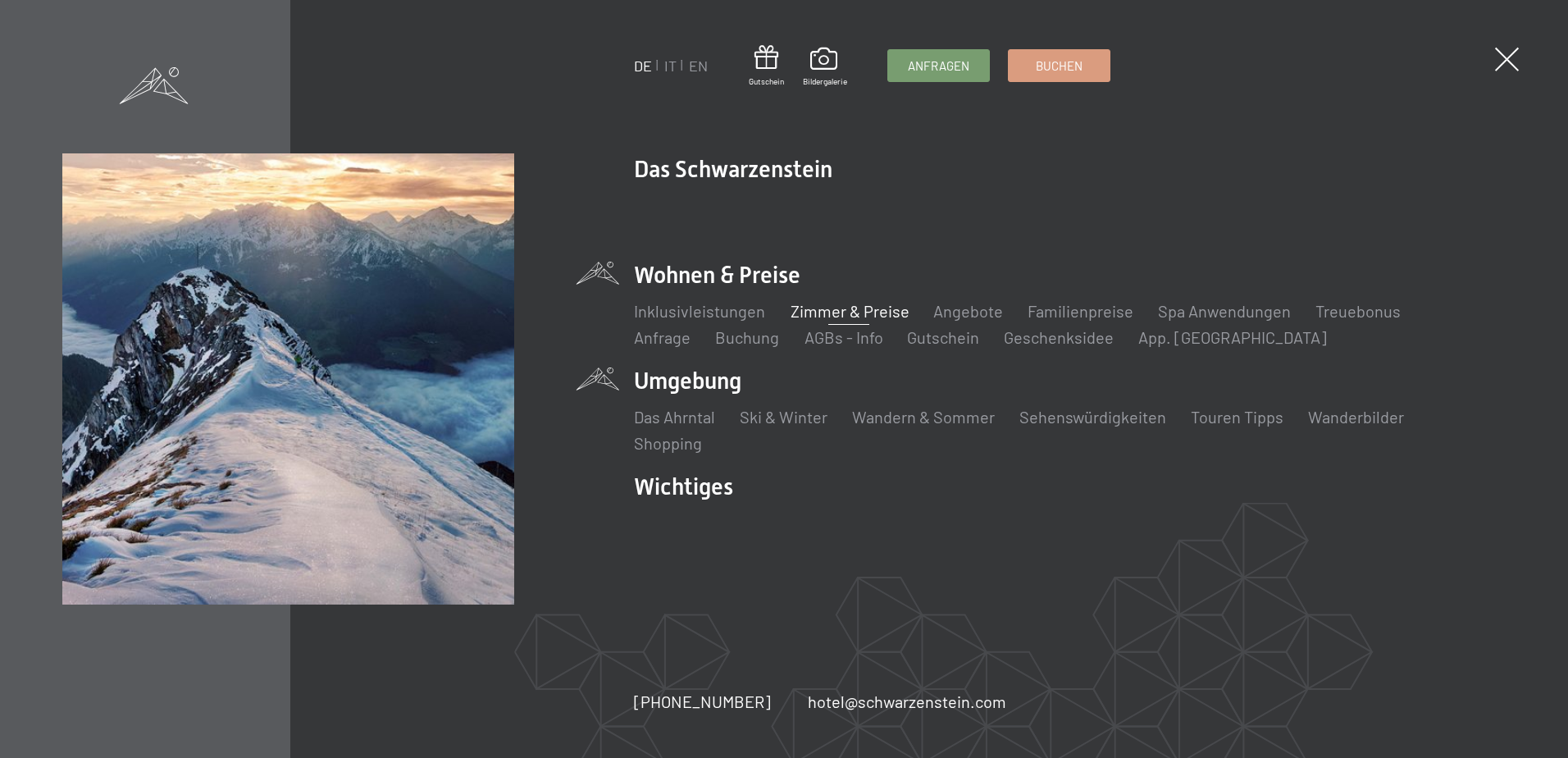
click at [711, 375] on li "Umgebung Das Ahrntal Ski & Winter Skifahren Skischule Wandern & Sommer Wandern …" at bounding box center [1069, 410] width 871 height 90
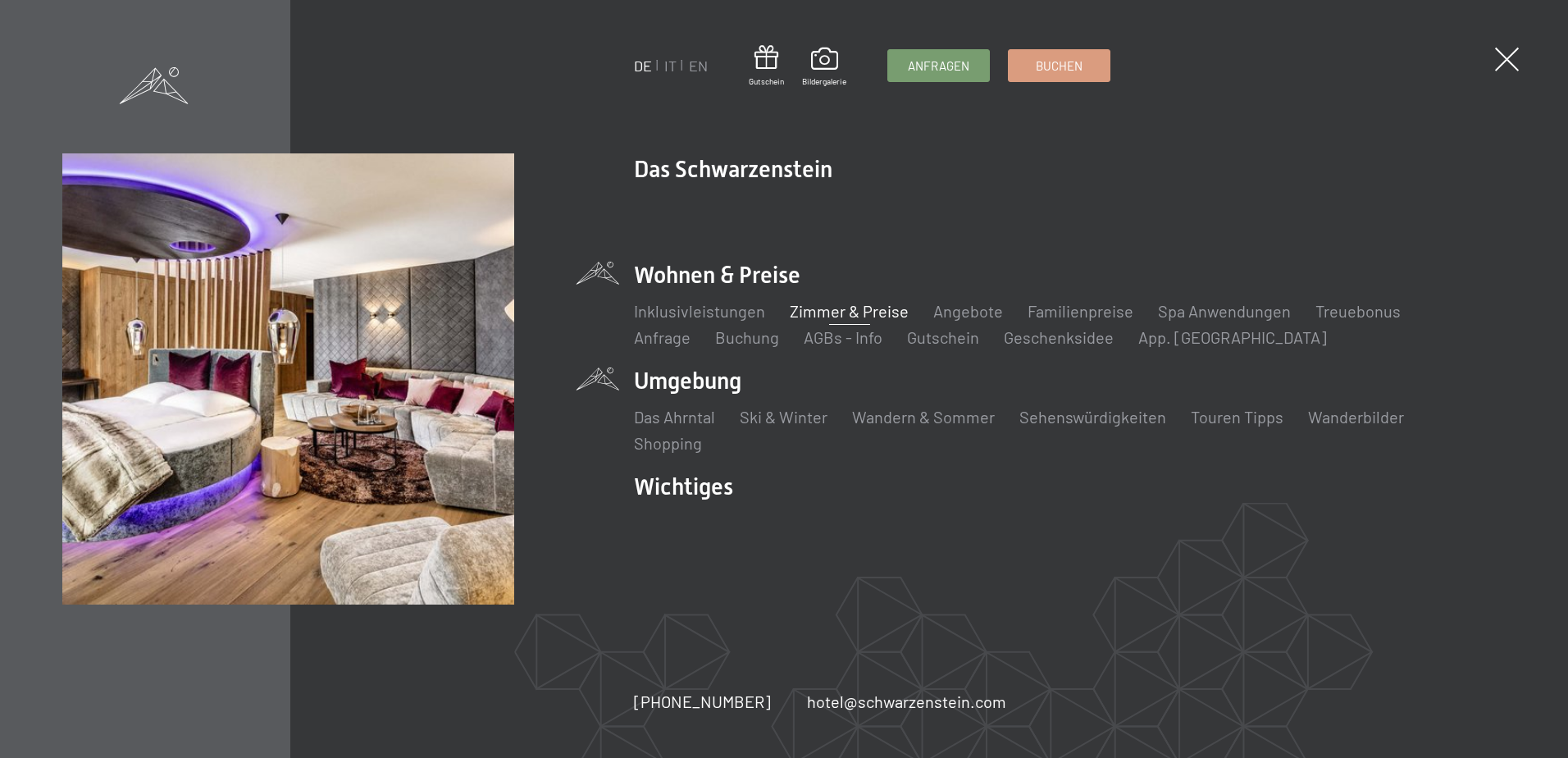
click at [835, 315] on link "Zimmer & Preise" at bounding box center [849, 311] width 119 height 19
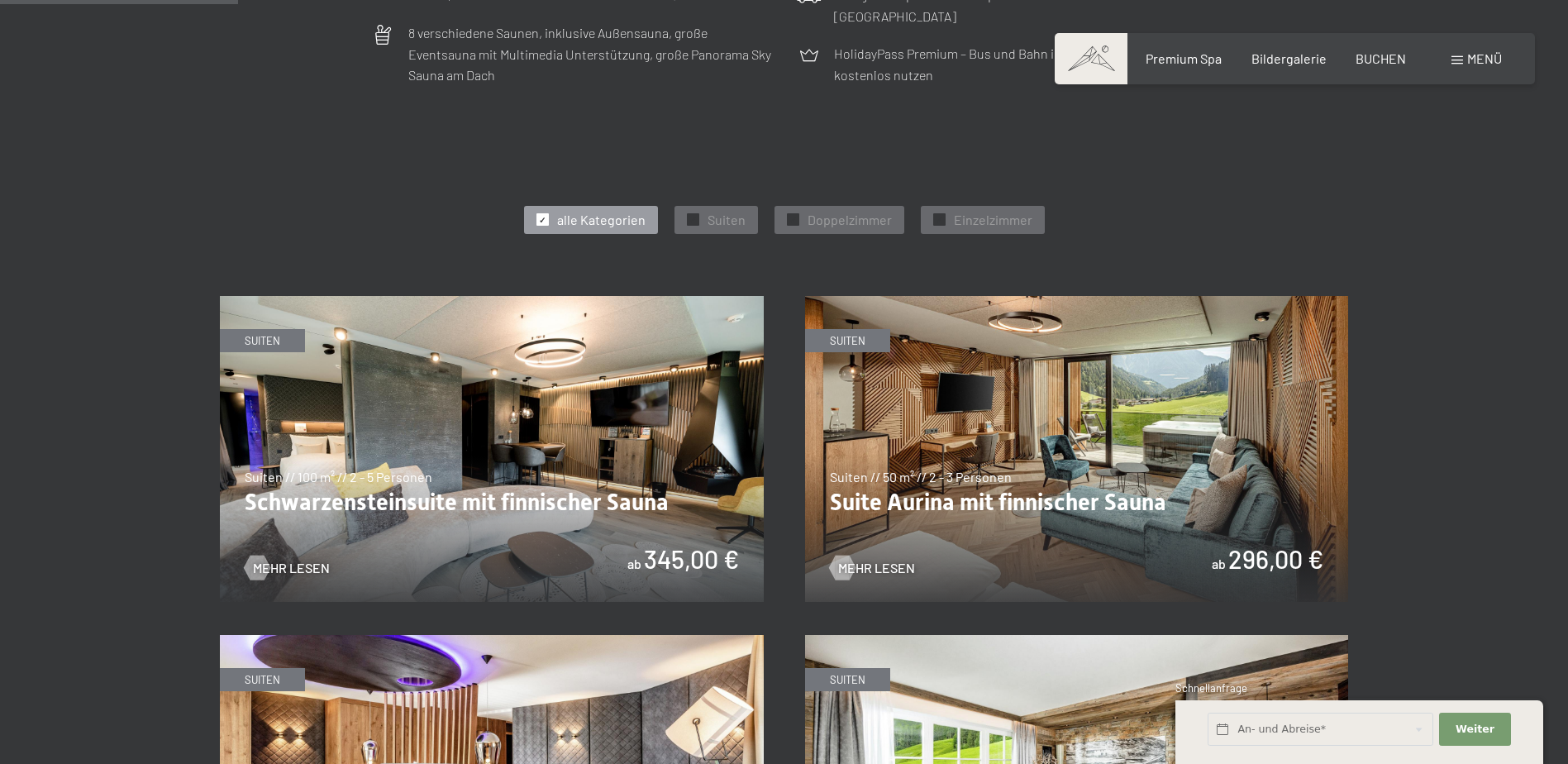
scroll to position [805, 0]
click at [959, 218] on span "Einzelzimmer" at bounding box center [993, 219] width 79 height 19
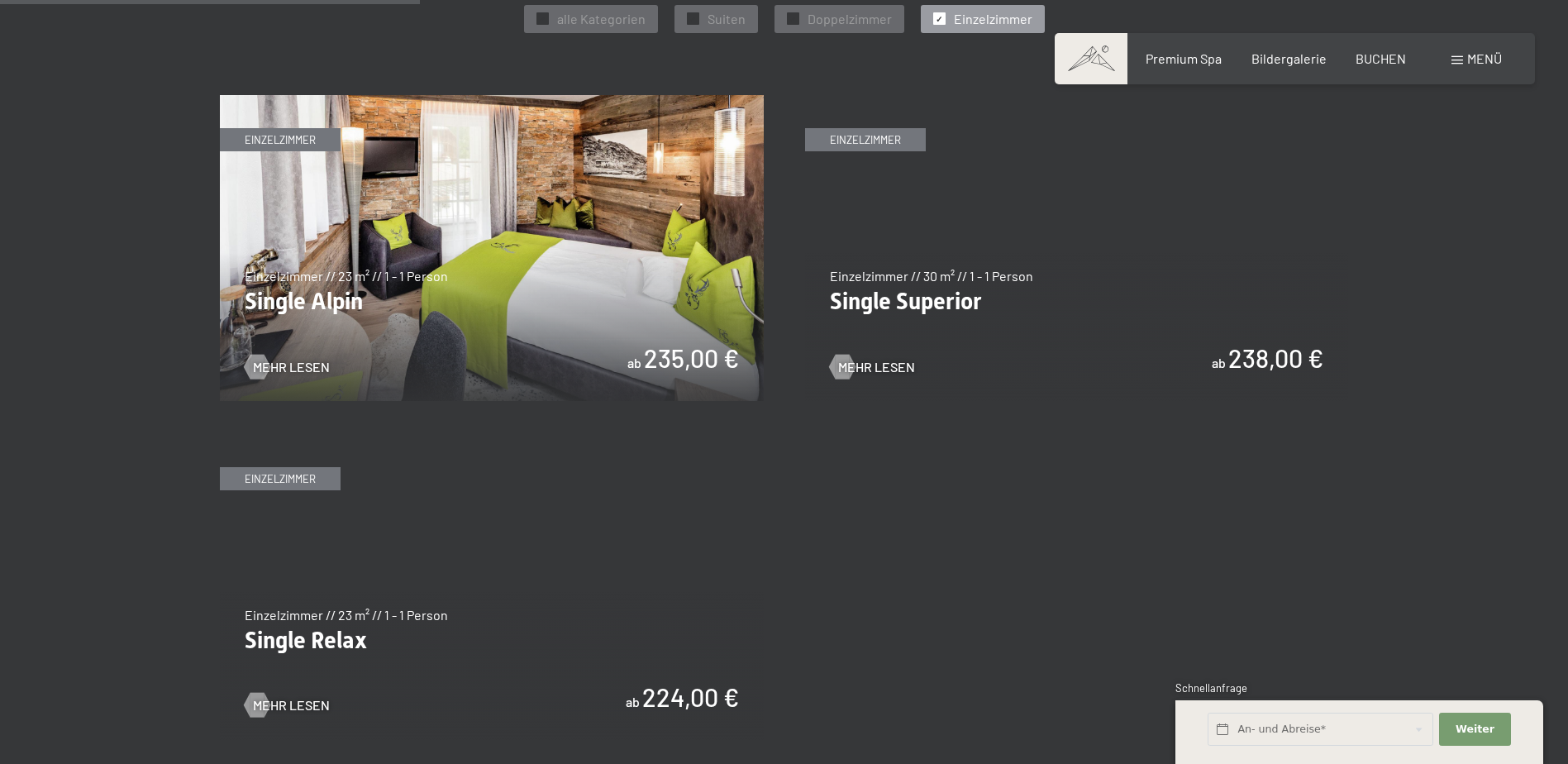
scroll to position [963, 0]
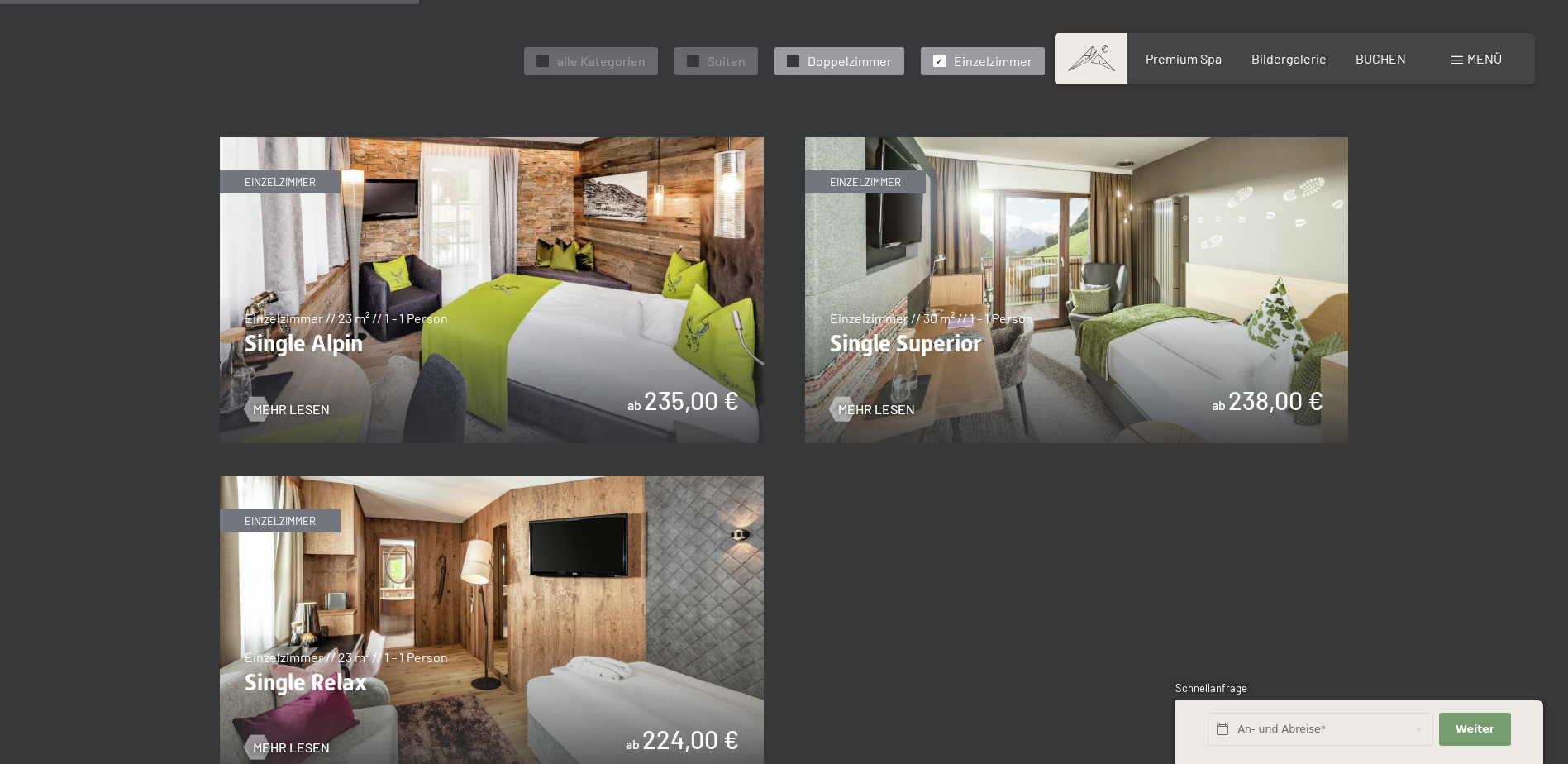
click at [812, 53] on span "Doppelzimmer" at bounding box center [849, 61] width 84 height 19
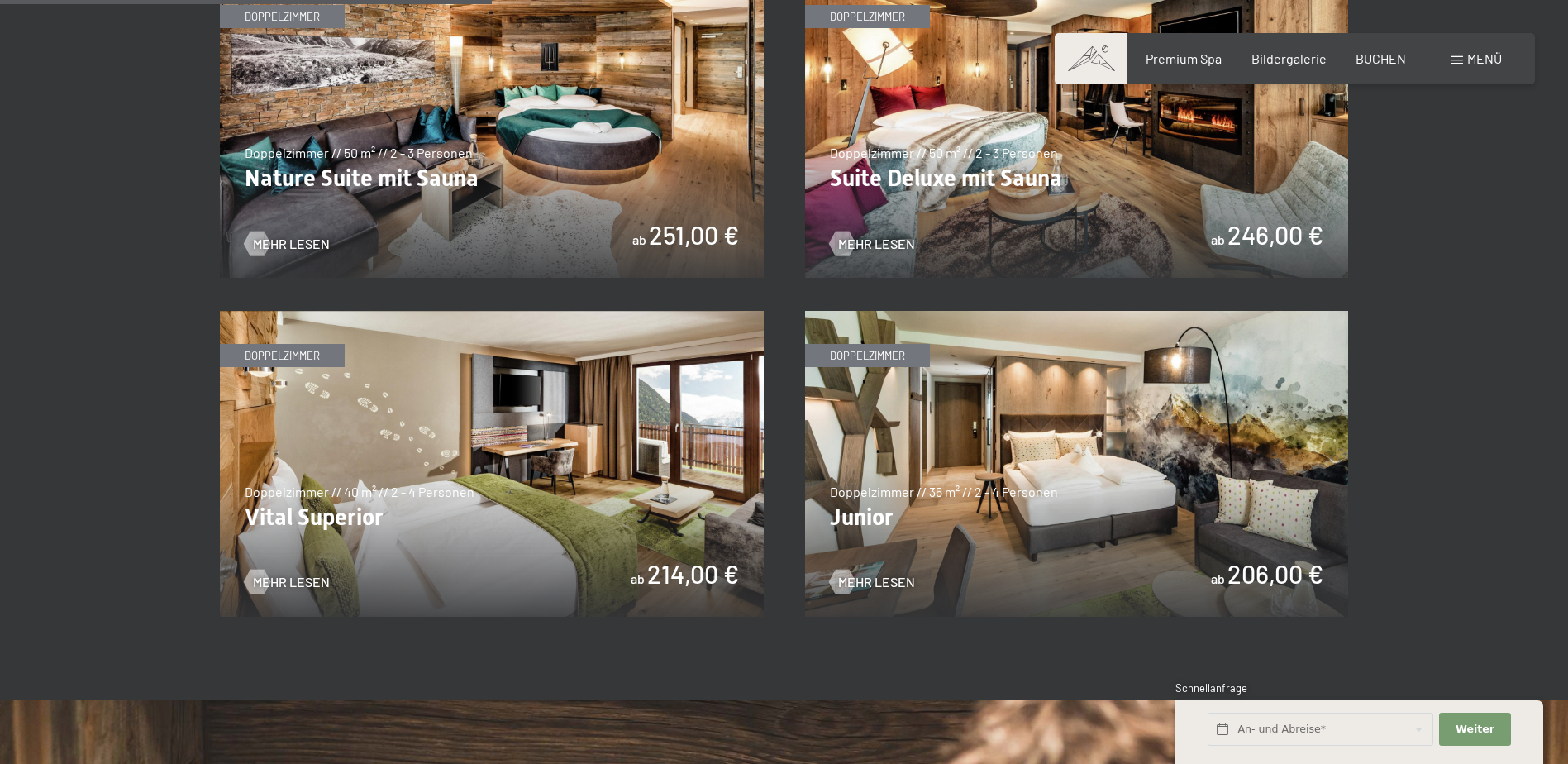
scroll to position [1130, 0]
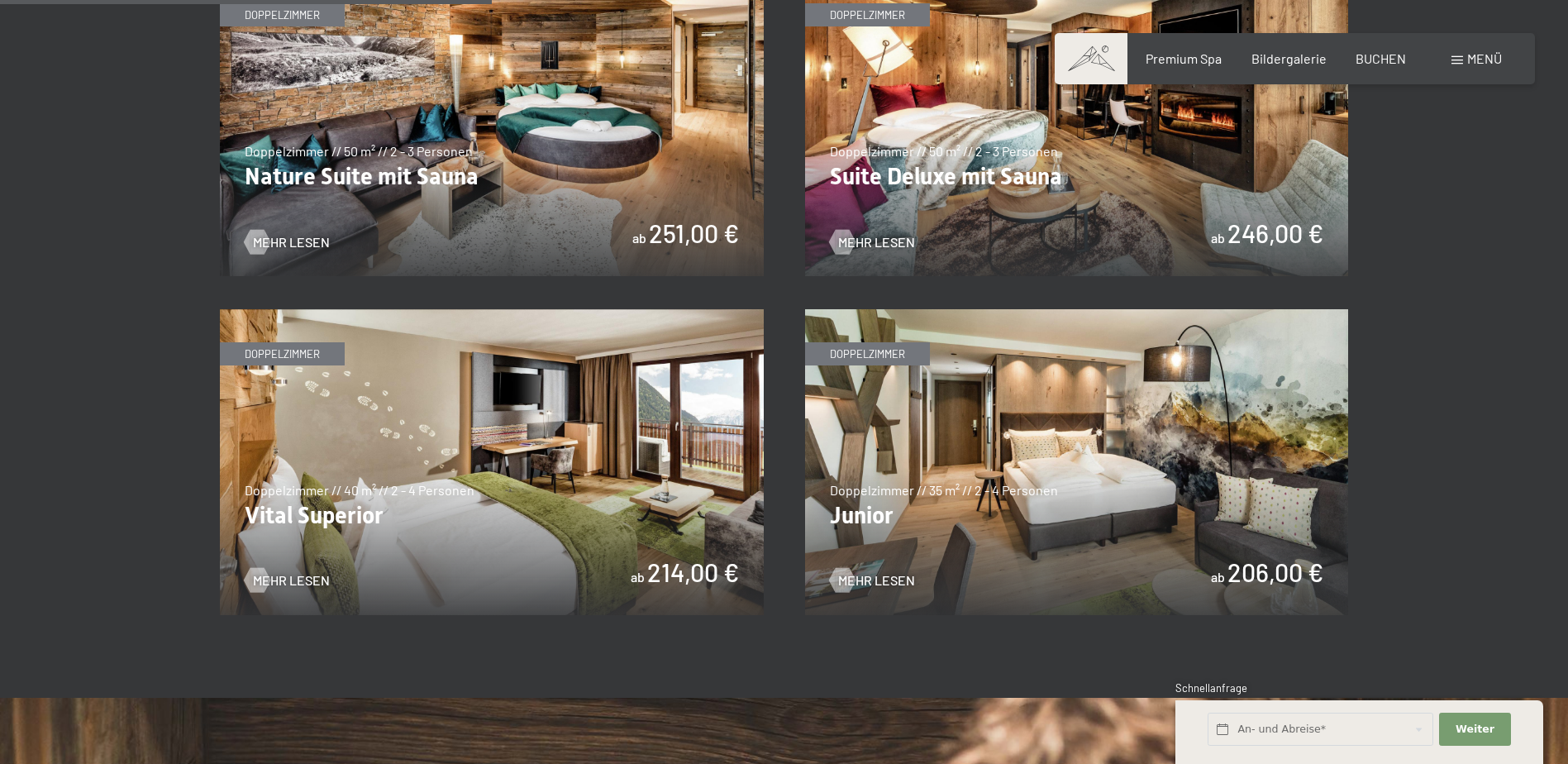
click at [289, 567] on img at bounding box center [492, 462] width 544 height 306
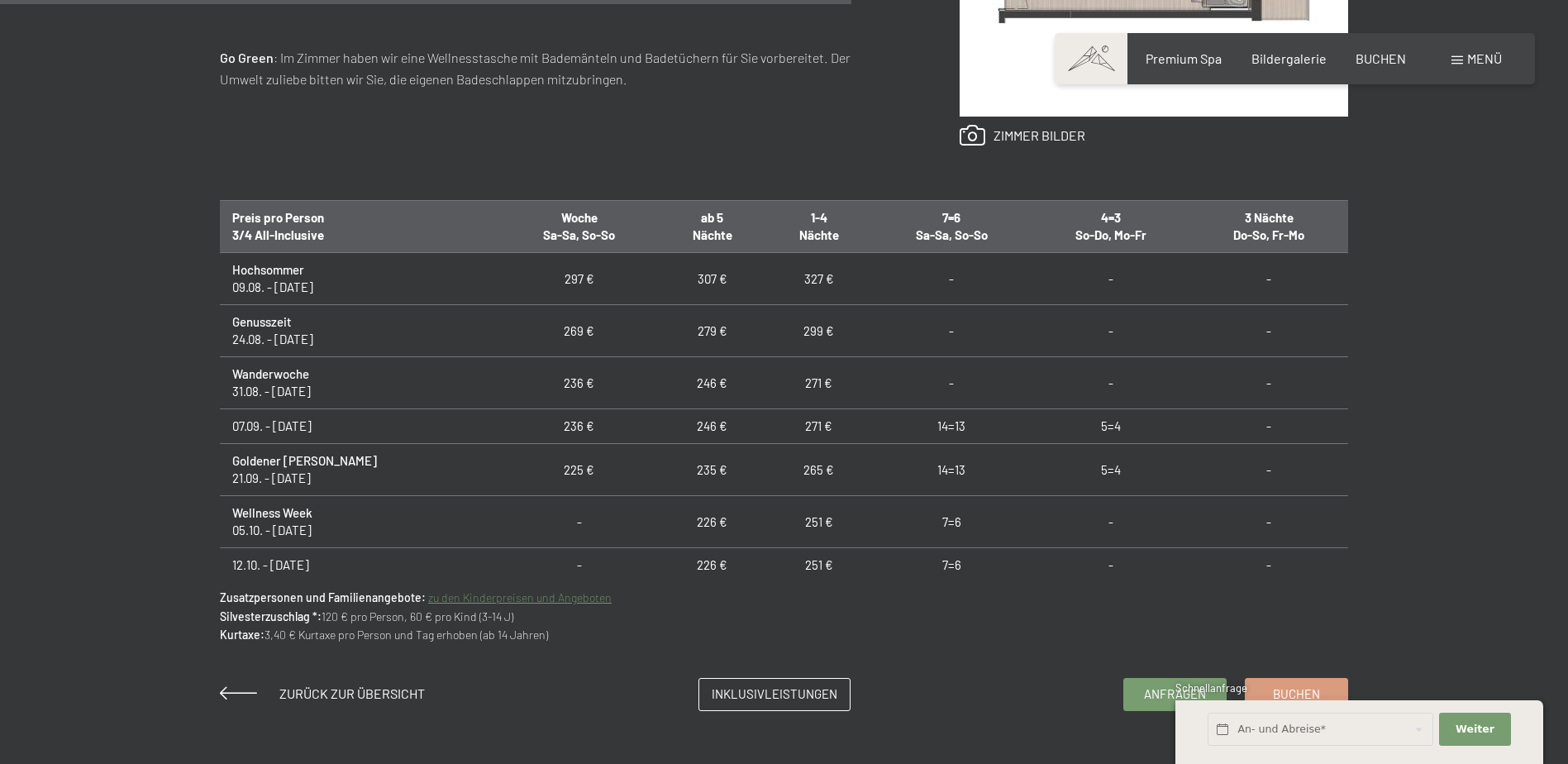
scroll to position [1201, 0]
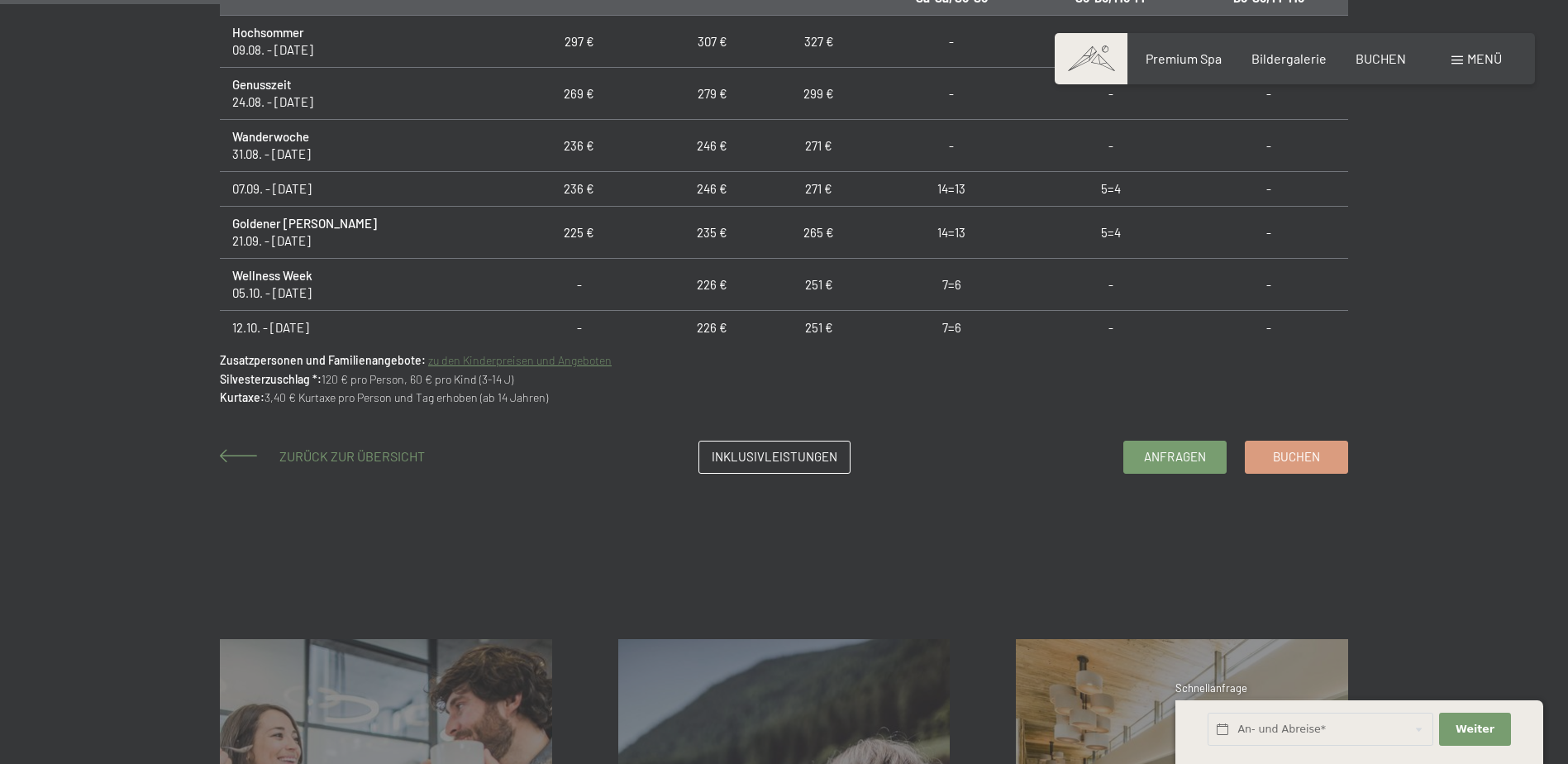
click at [288, 459] on span "Zurück zur Übersicht" at bounding box center [352, 456] width 145 height 16
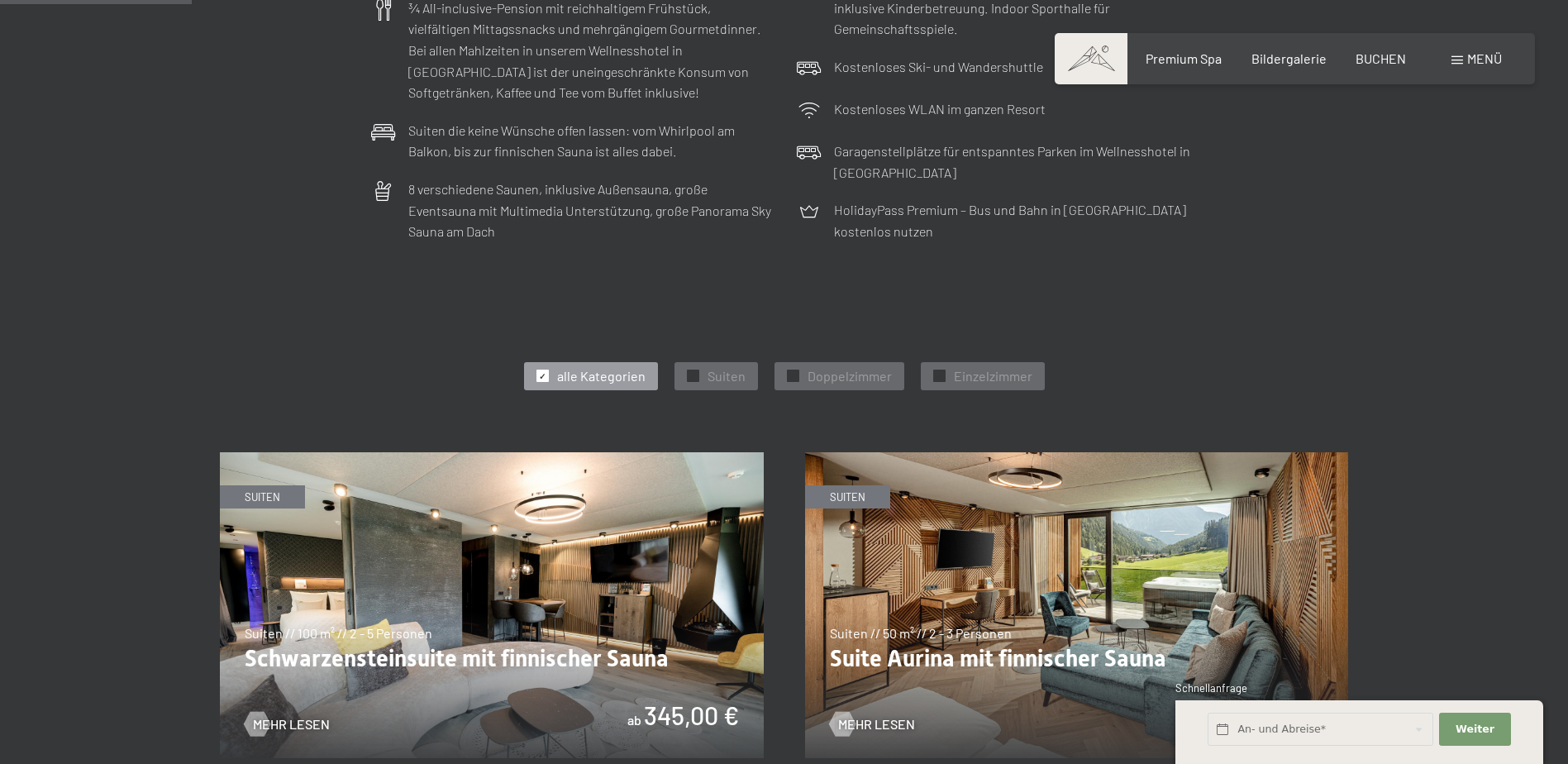
scroll to position [648, 0]
click at [808, 369] on span "Doppelzimmer" at bounding box center [849, 375] width 84 height 19
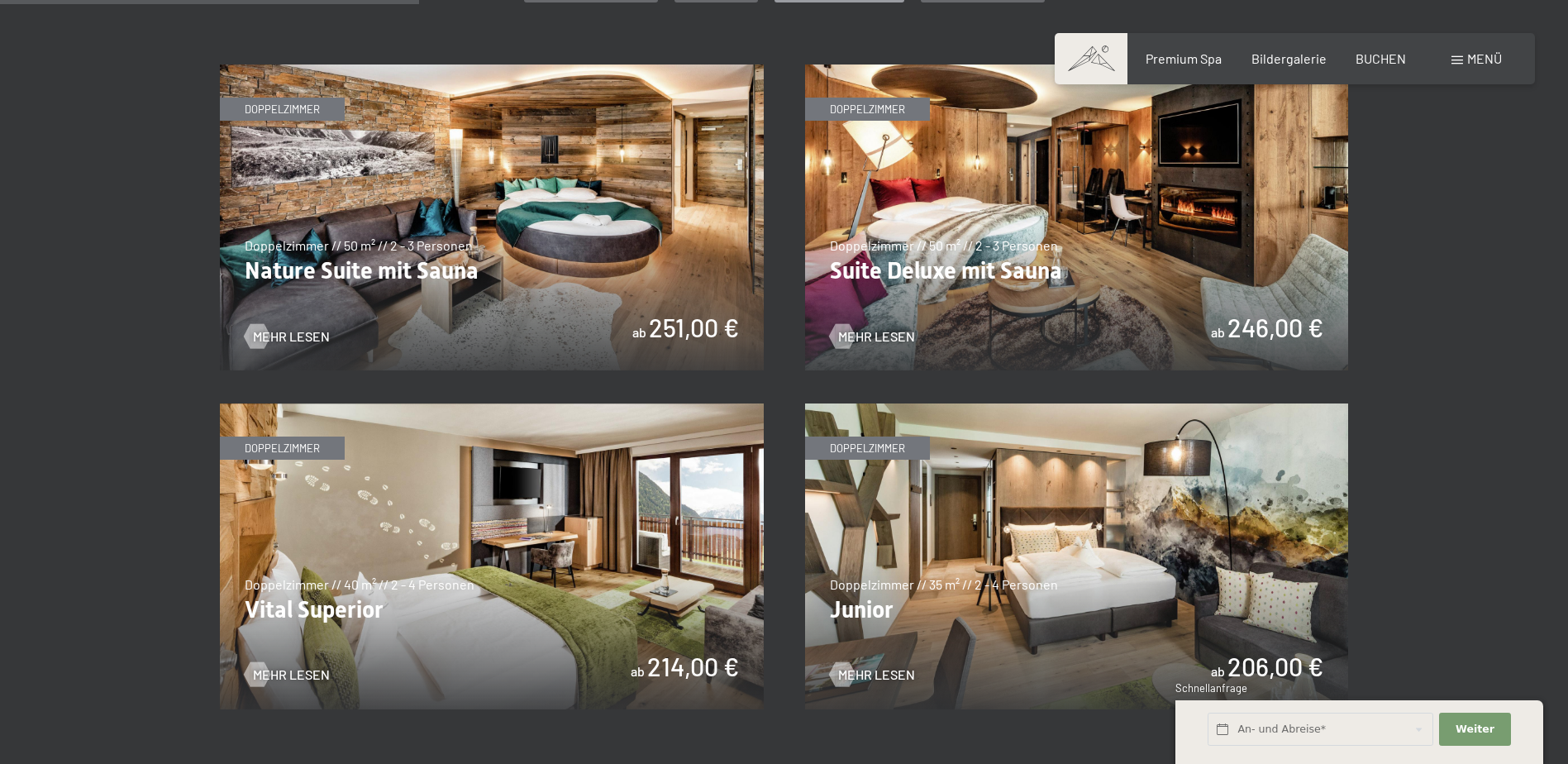
scroll to position [800, 0]
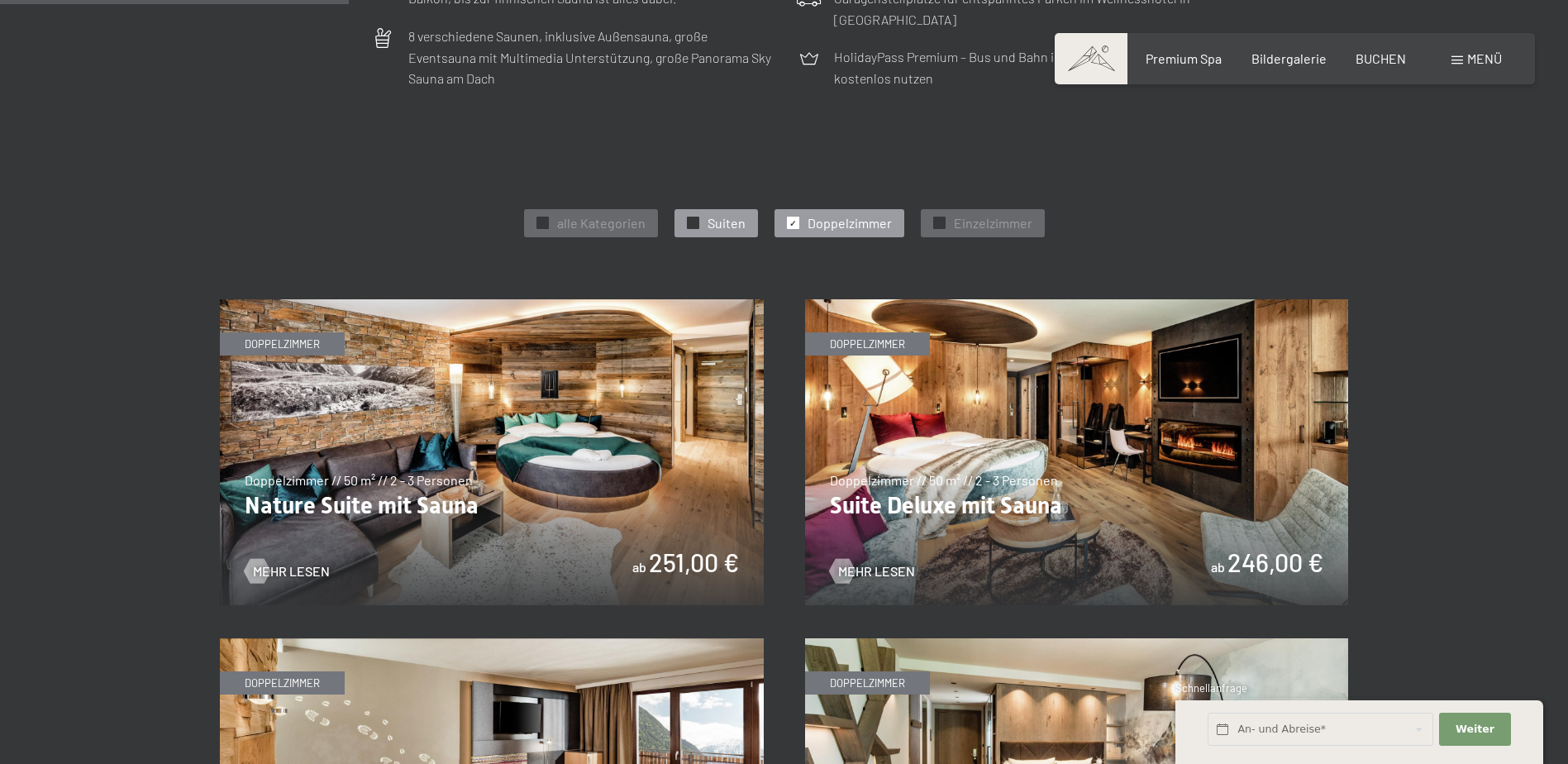
click at [713, 220] on span "Suiten" at bounding box center [726, 223] width 38 height 19
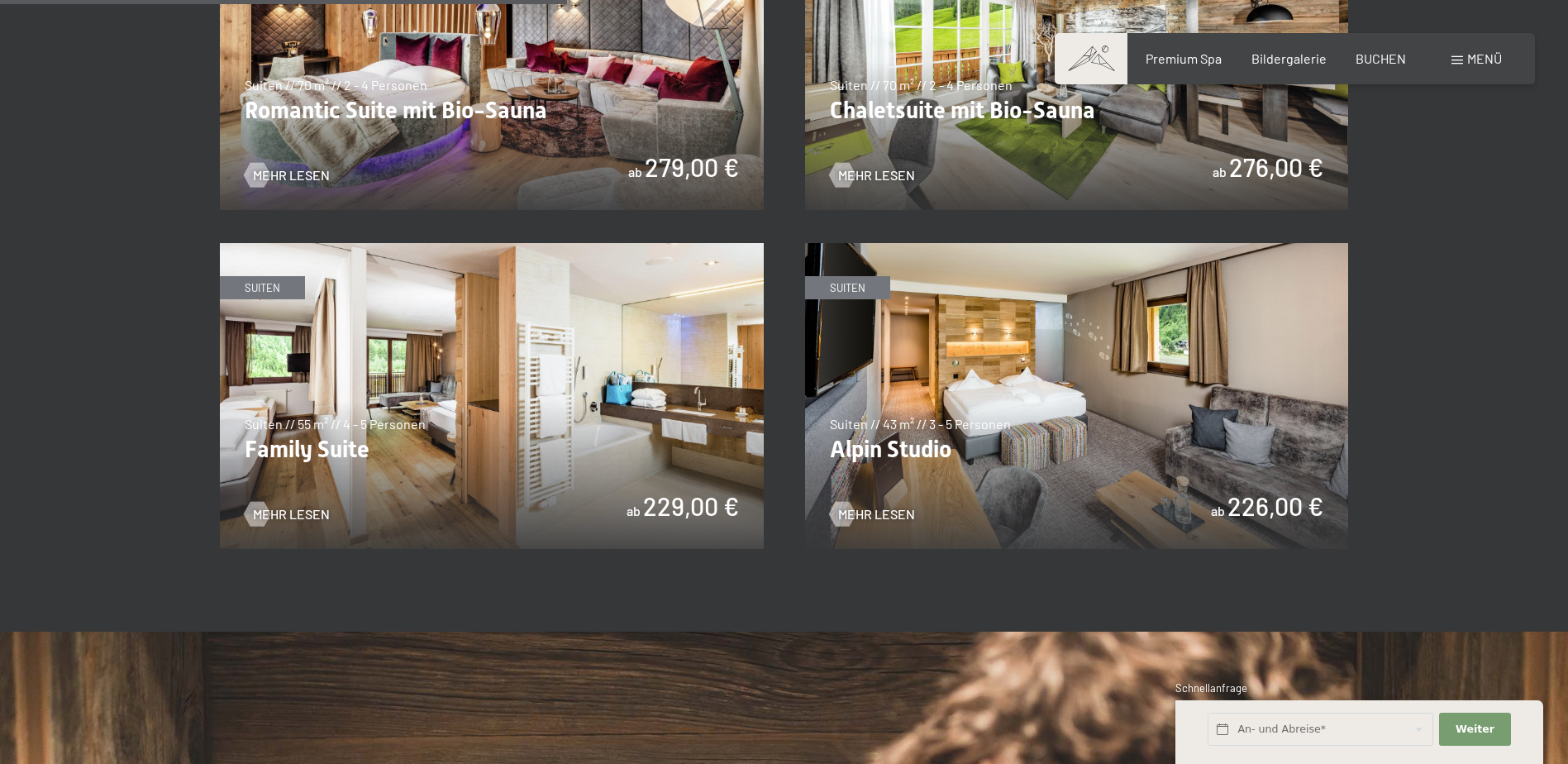
scroll to position [1536, 0]
click at [287, 506] on span "Mehr Lesen" at bounding box center [308, 513] width 77 height 19
click at [864, 506] on span "Mehr Lesen" at bounding box center [893, 513] width 77 height 19
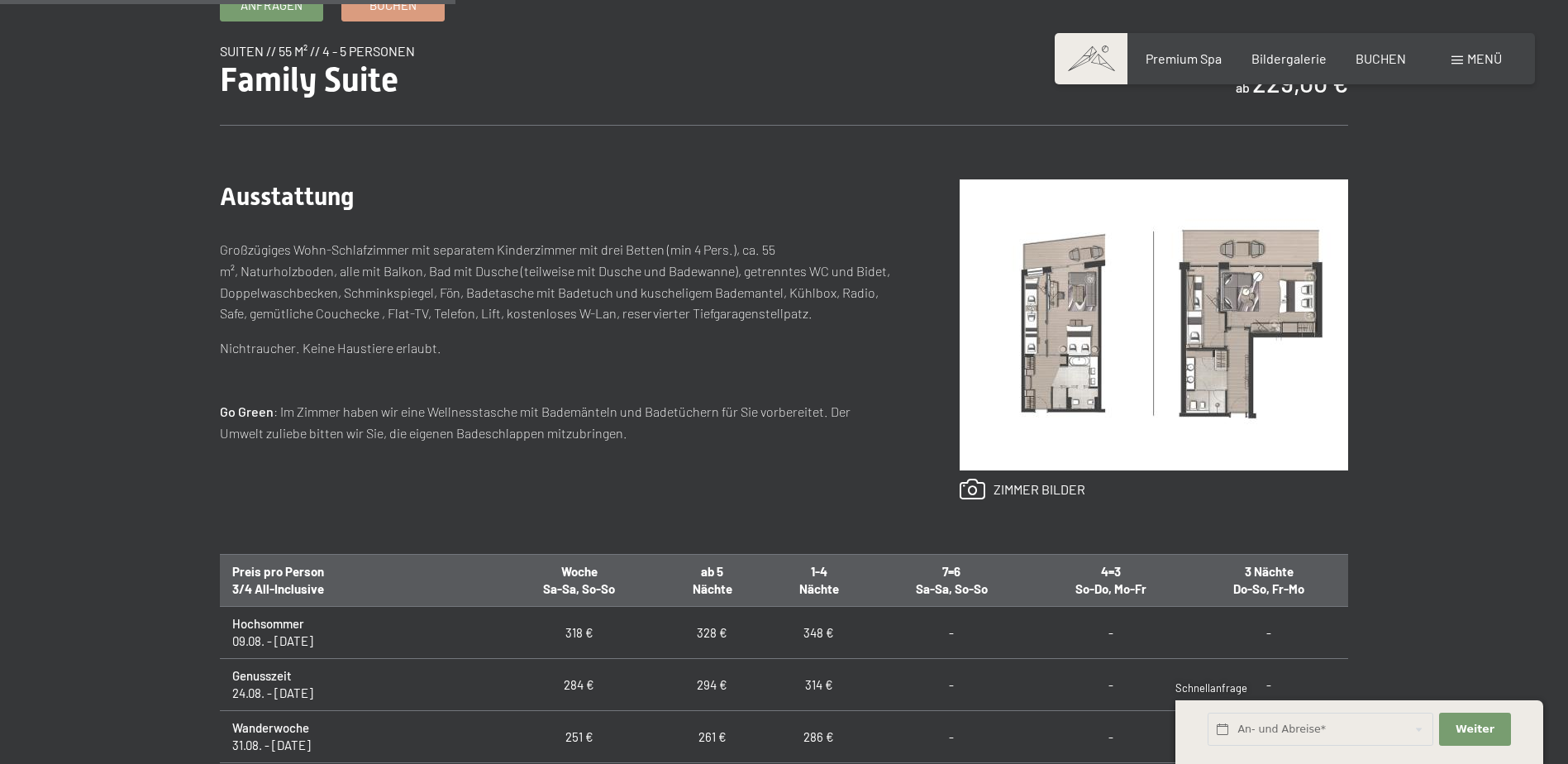
scroll to position [611, 0]
click at [1074, 329] on img at bounding box center [1154, 324] width 388 height 291
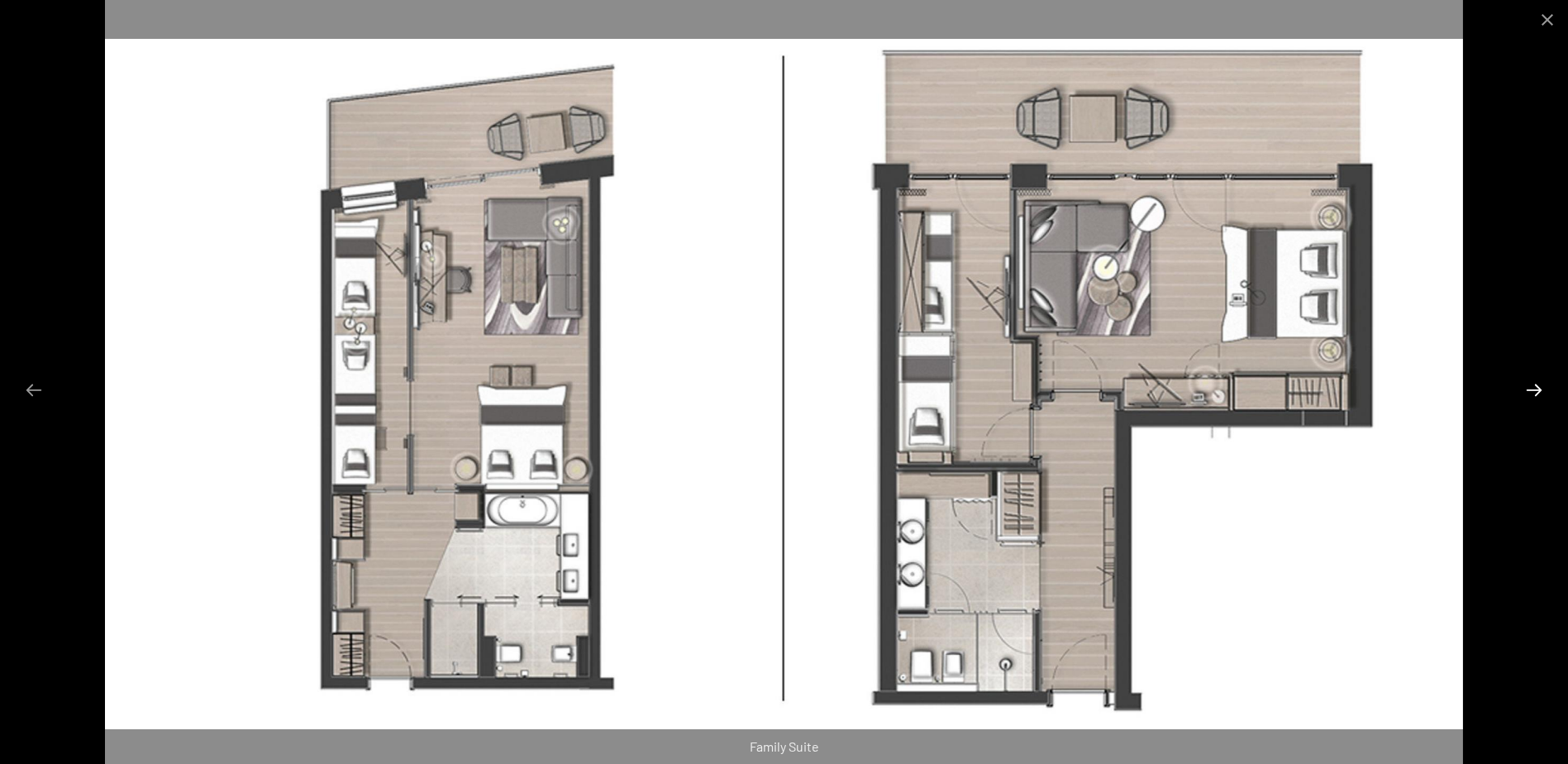
click at [1530, 386] on button "Next slide" at bounding box center [1533, 390] width 35 height 32
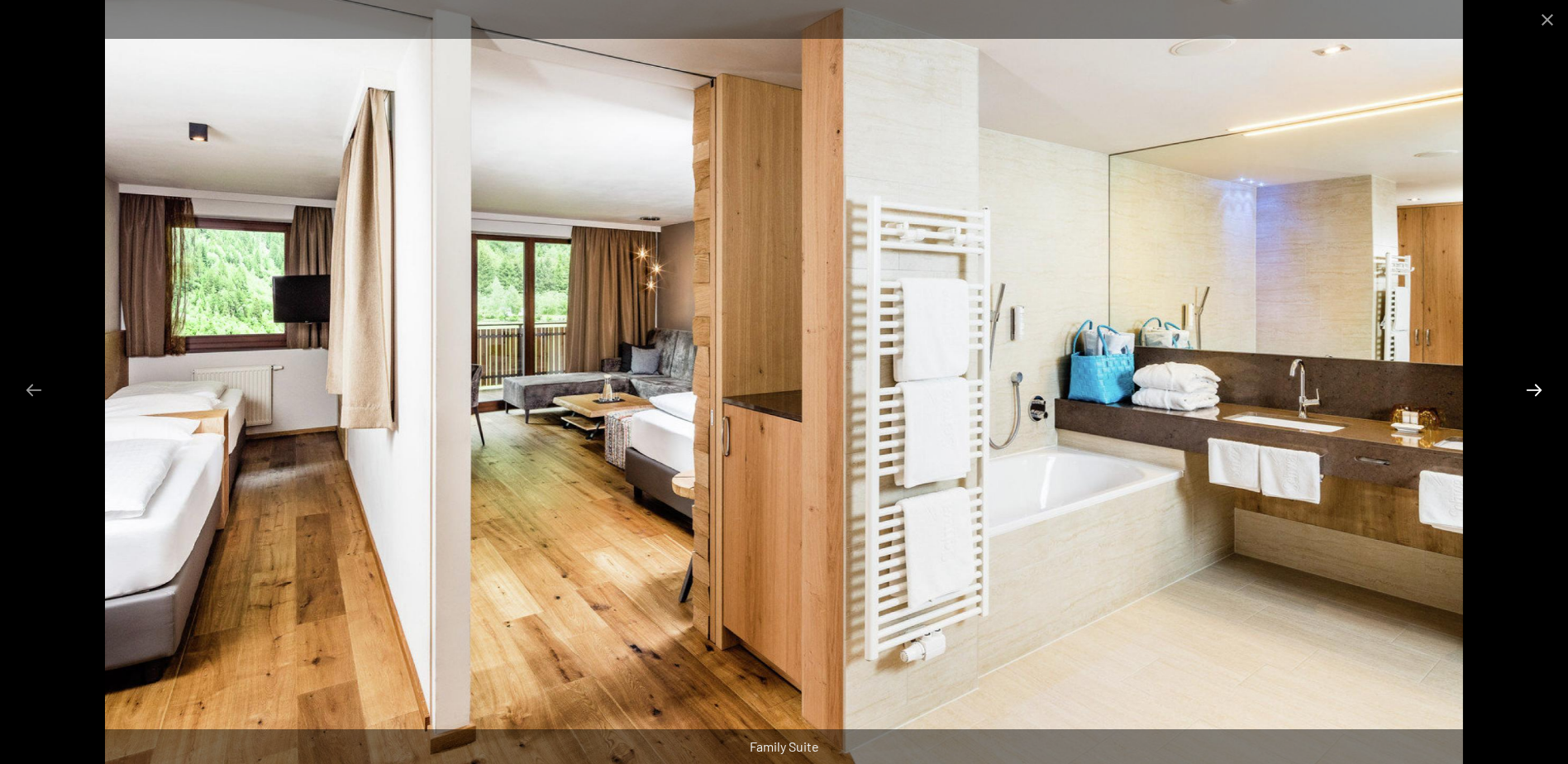
click at [1537, 386] on button "Next slide" at bounding box center [1533, 390] width 35 height 32
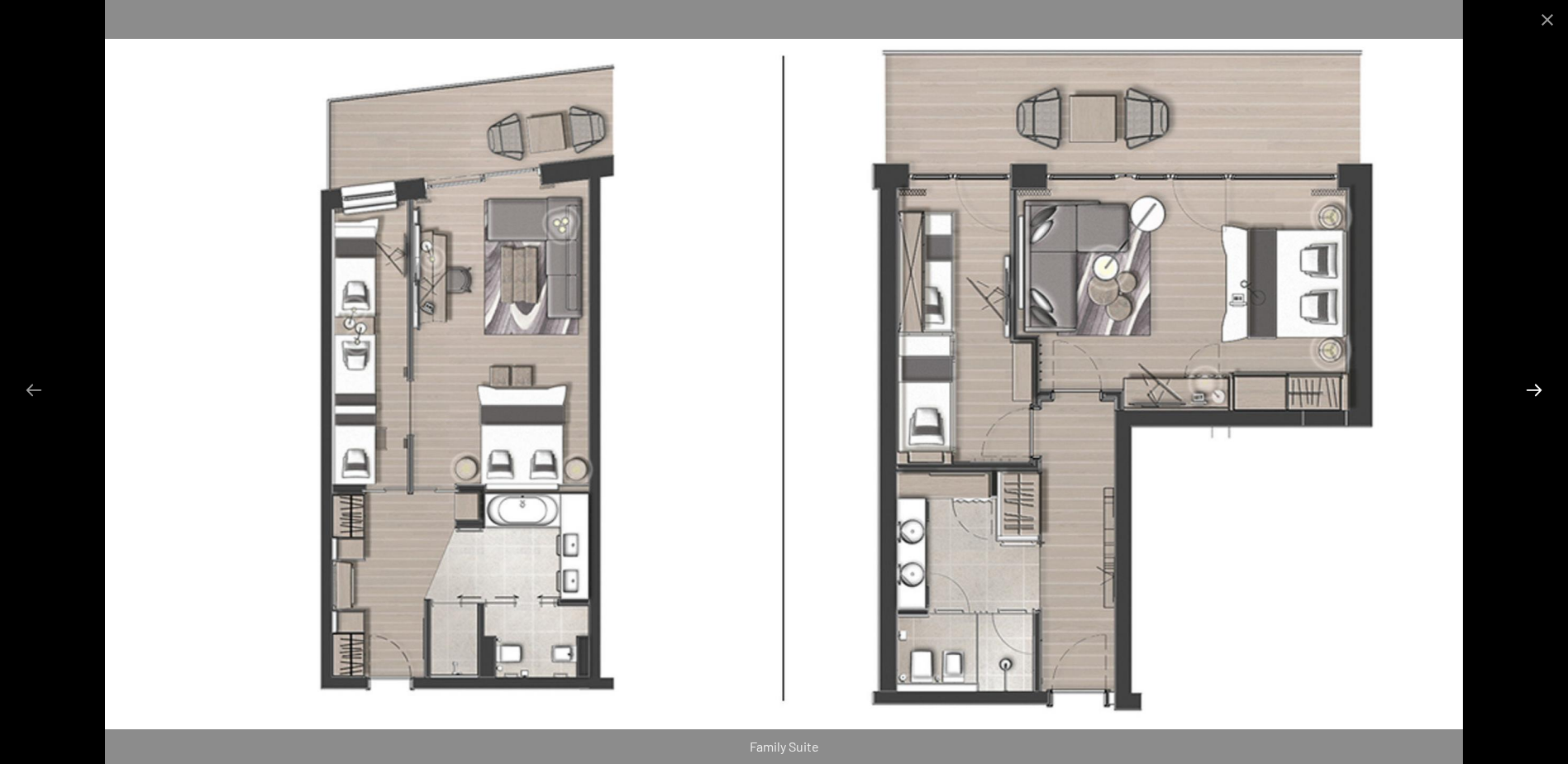
click at [1537, 386] on button "Next slide" at bounding box center [1533, 390] width 35 height 32
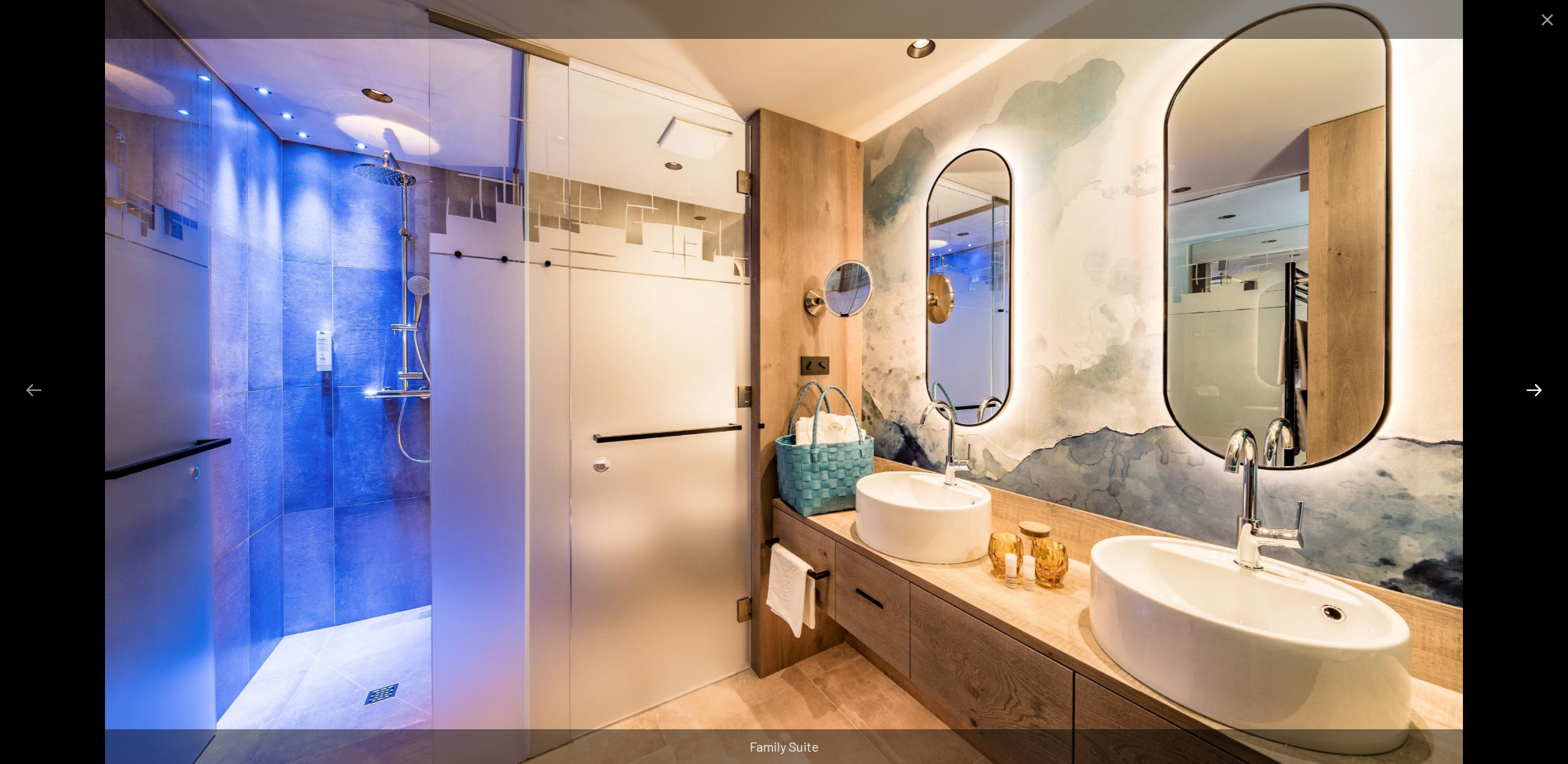
click at [1537, 386] on button "Next slide" at bounding box center [1533, 390] width 35 height 32
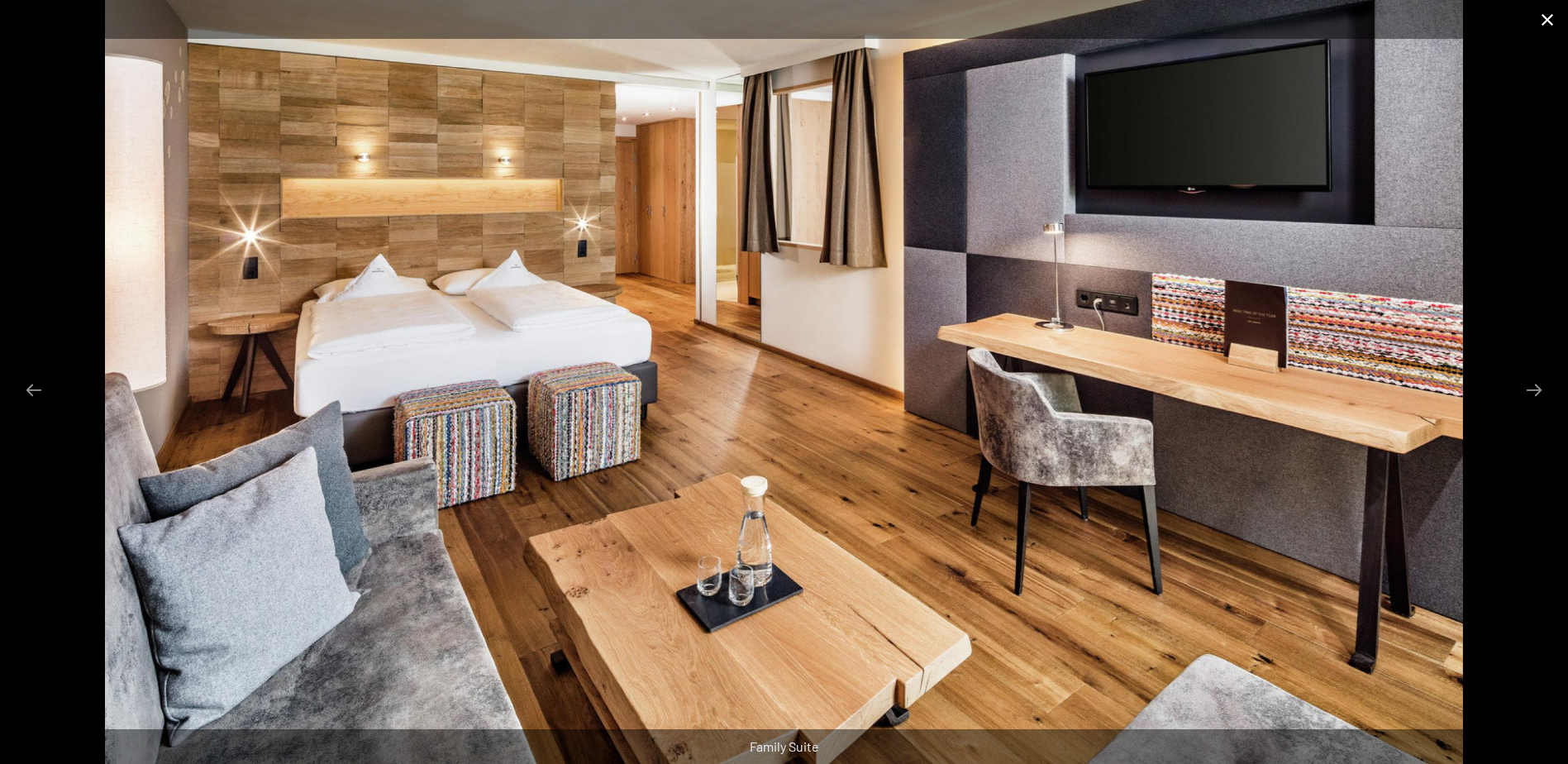
click at [1541, 20] on button "Close gallery" at bounding box center [1548, 19] width 42 height 39
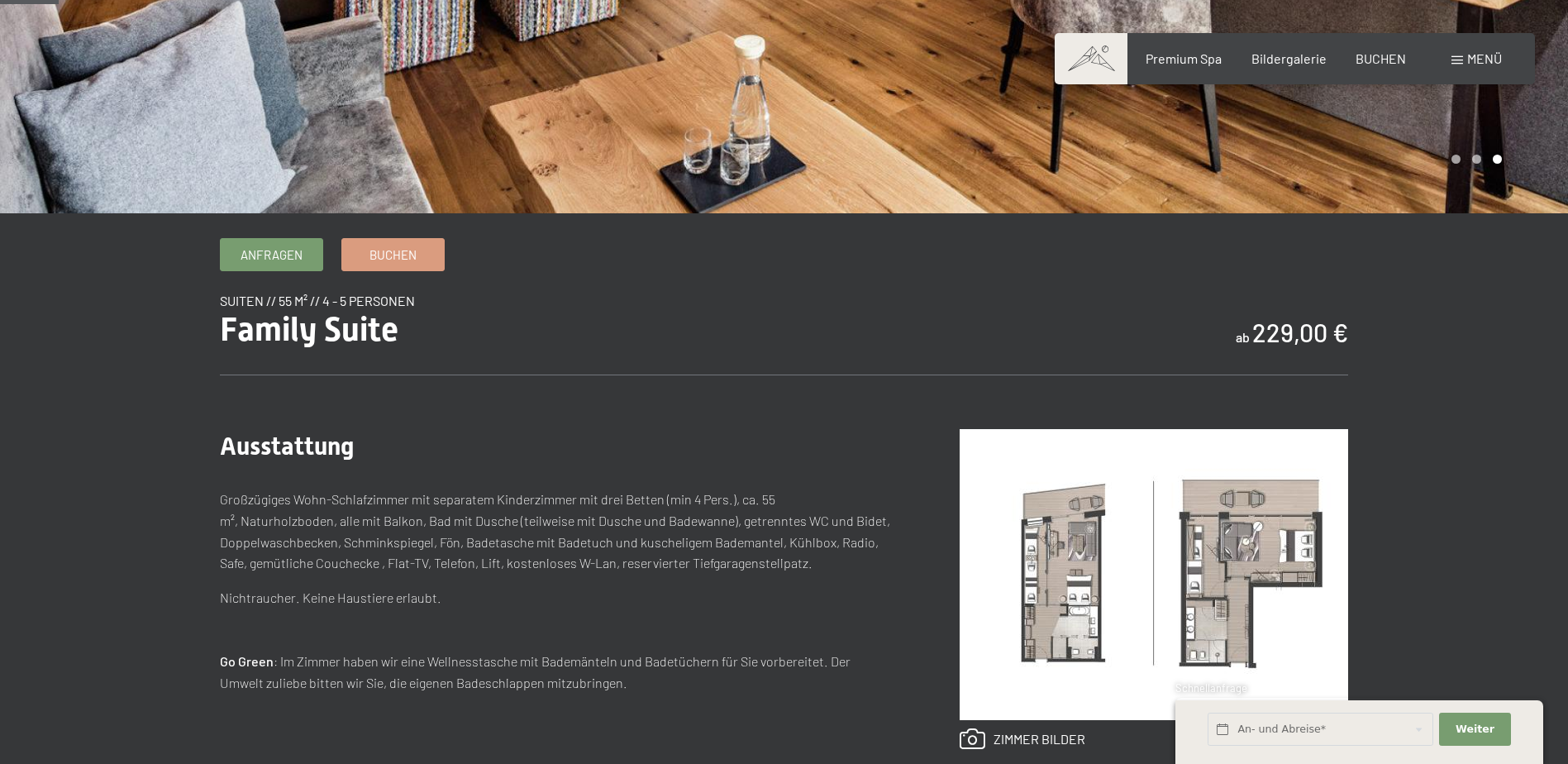
scroll to position [0, 0]
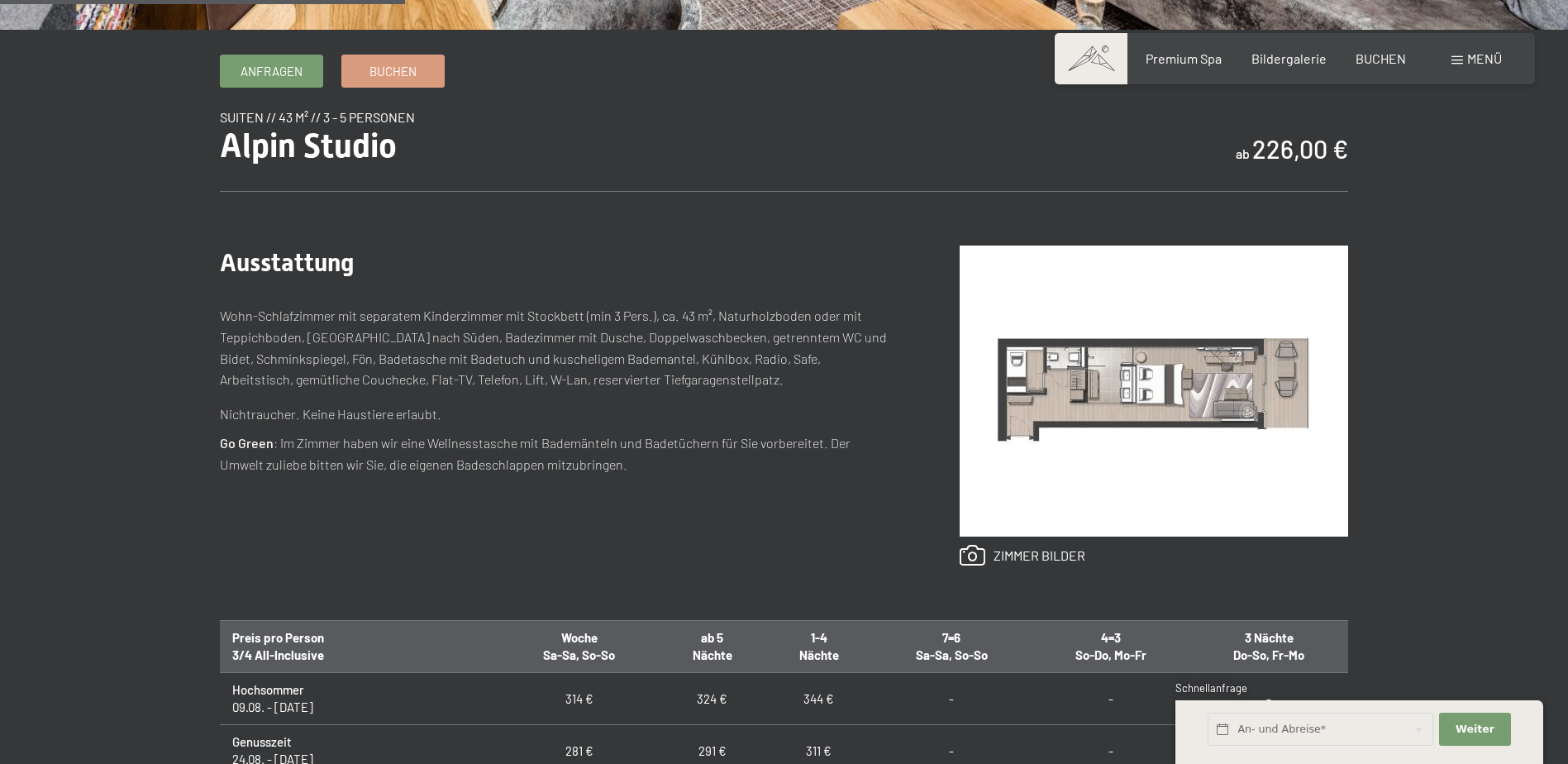
scroll to position [544, 0]
click at [1076, 450] on img at bounding box center [1154, 390] width 388 height 291
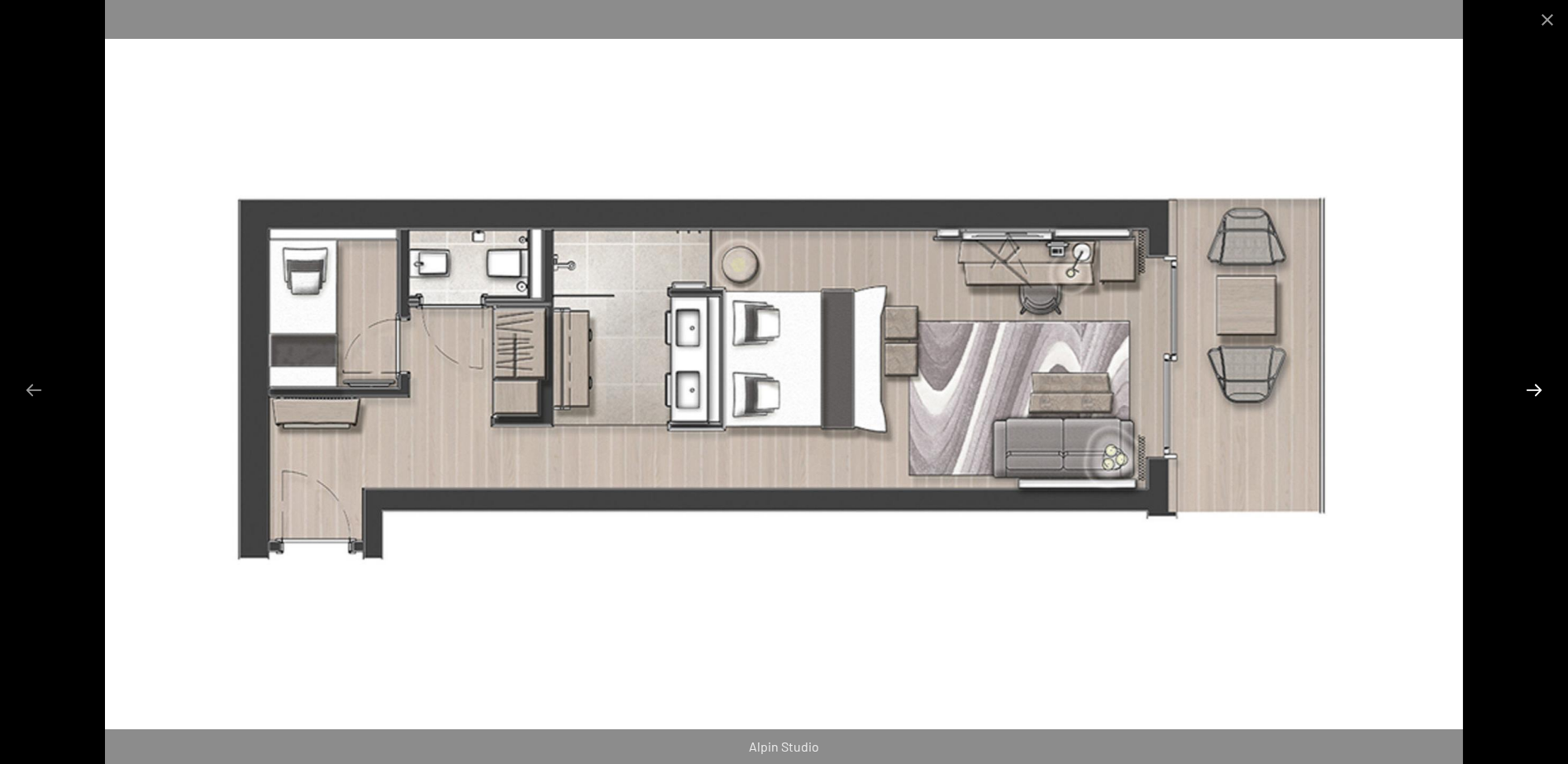
click at [1533, 387] on button "Next slide" at bounding box center [1533, 390] width 35 height 32
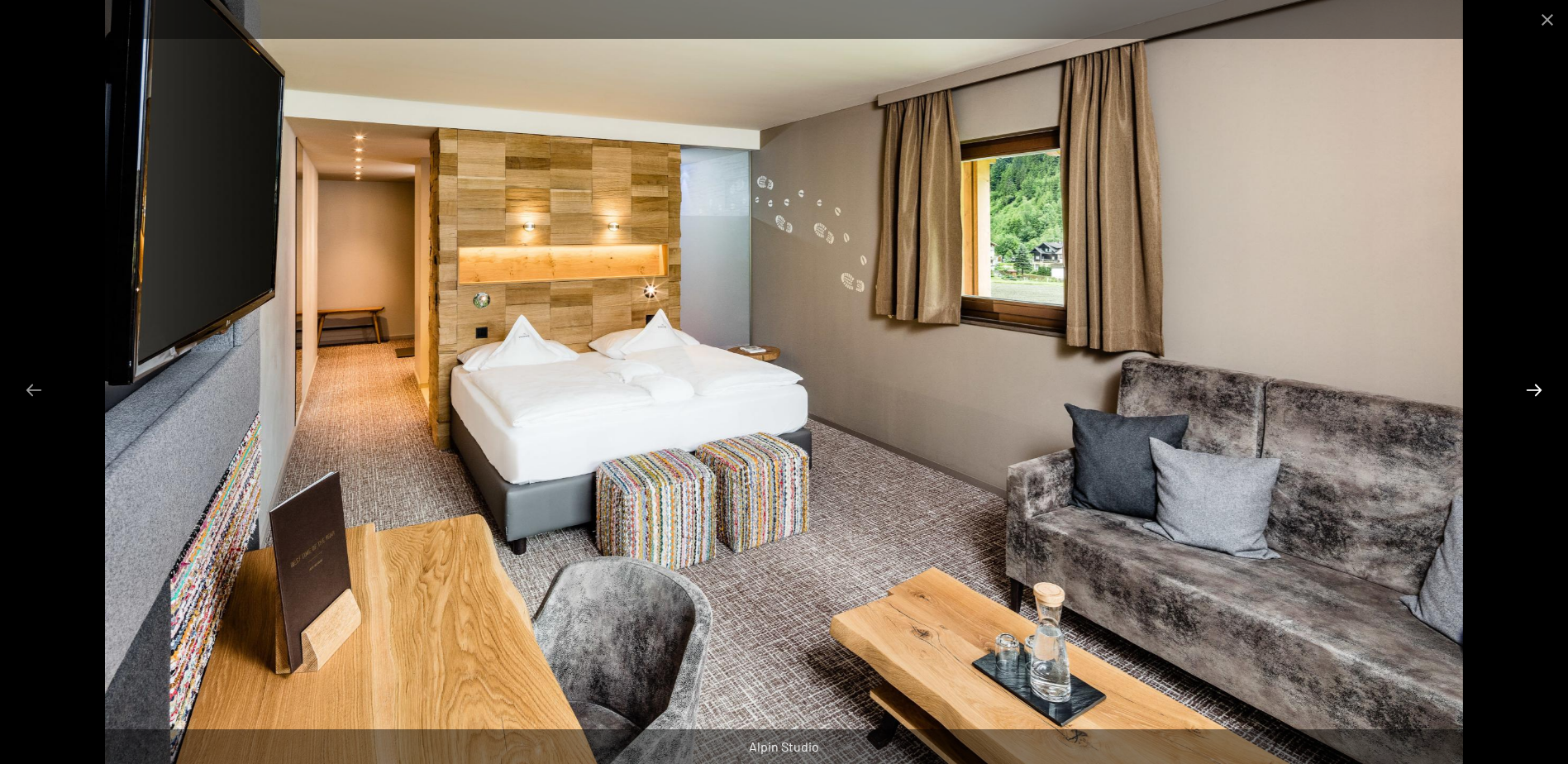
click at [1532, 387] on button "Next slide" at bounding box center [1533, 390] width 35 height 32
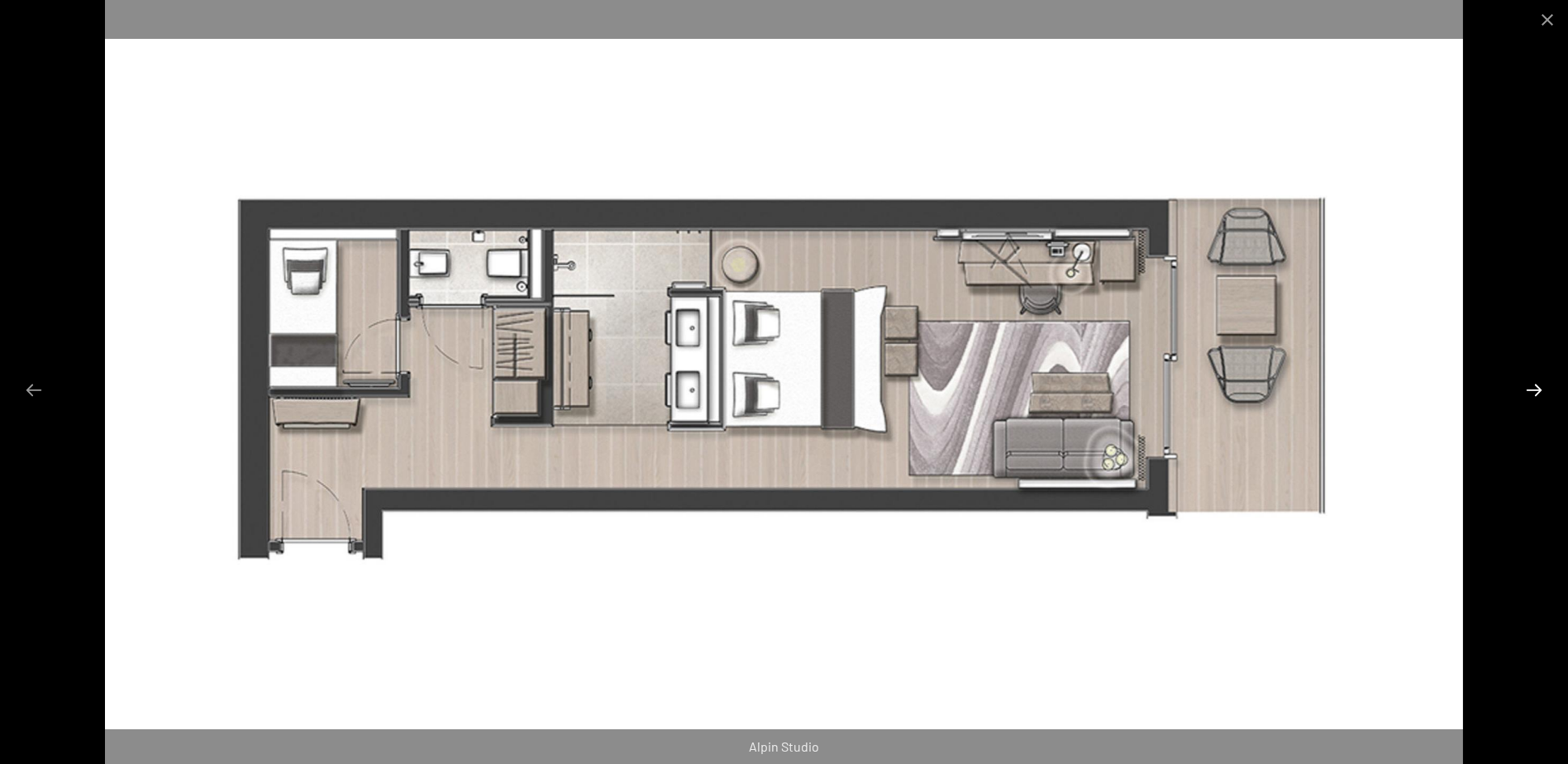
click at [1532, 387] on button "Next slide" at bounding box center [1533, 390] width 35 height 32
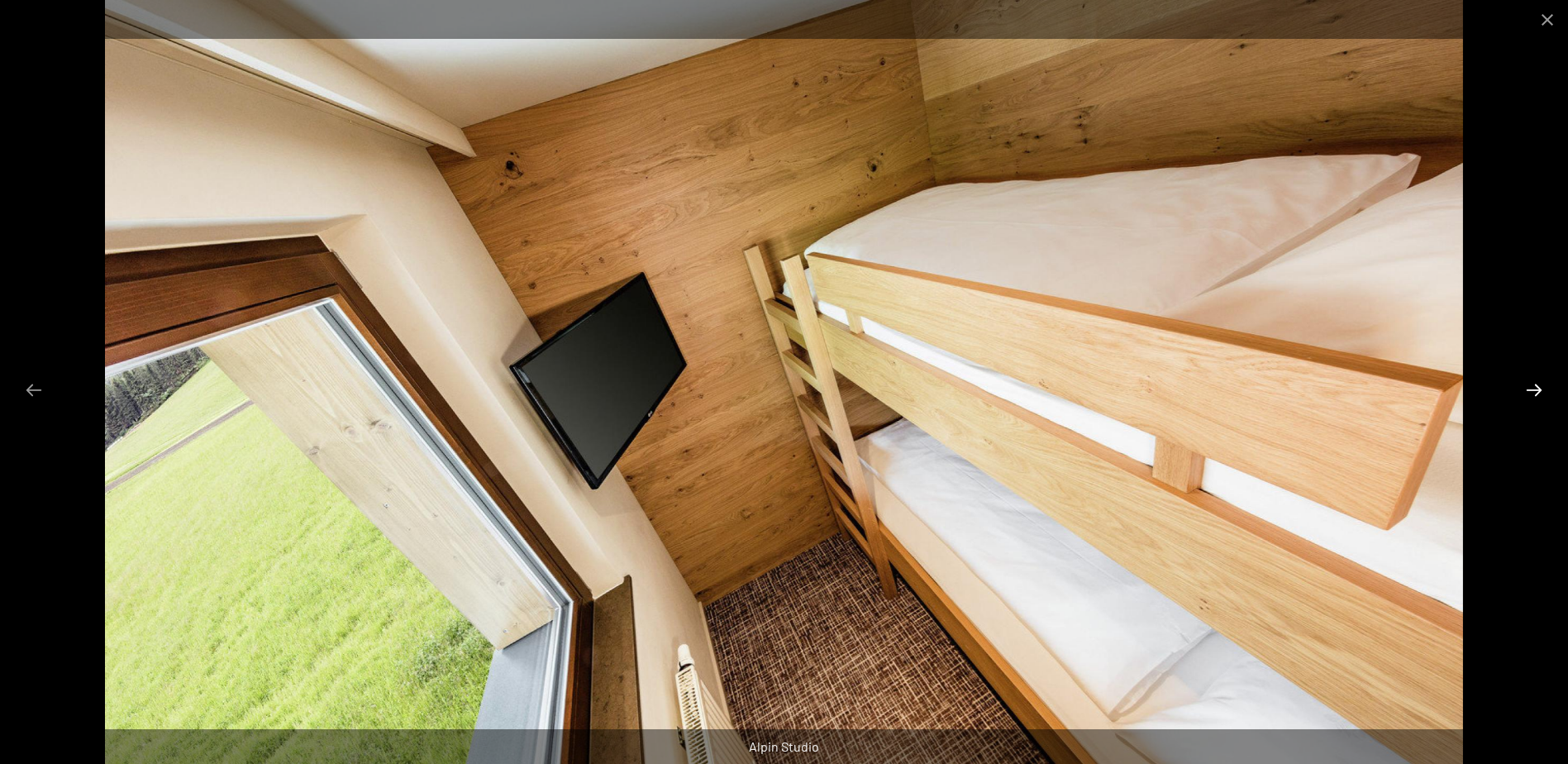
click at [1529, 387] on button "Next slide" at bounding box center [1533, 390] width 35 height 32
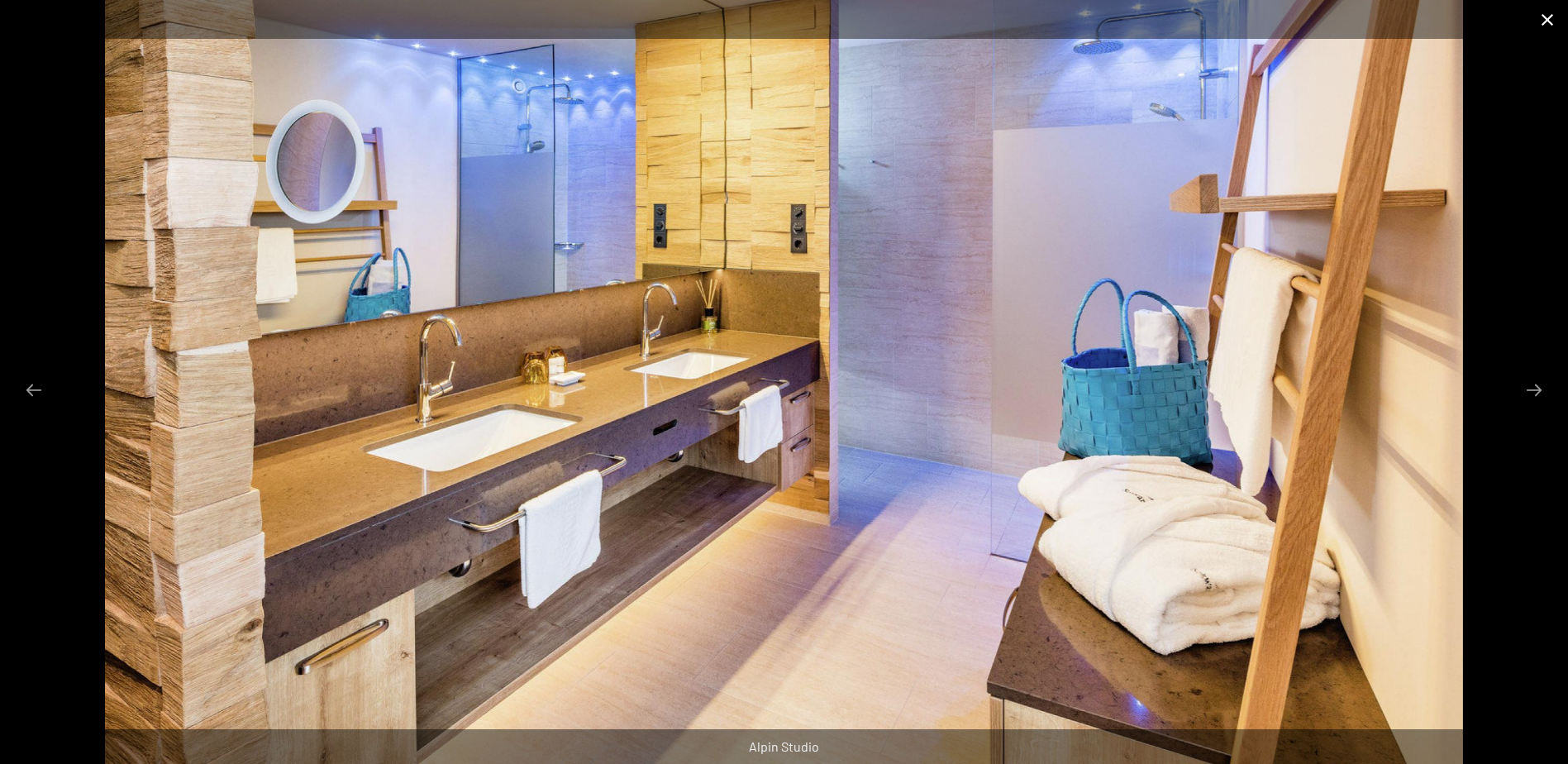
click at [1541, 27] on button "Close gallery" at bounding box center [1548, 19] width 42 height 39
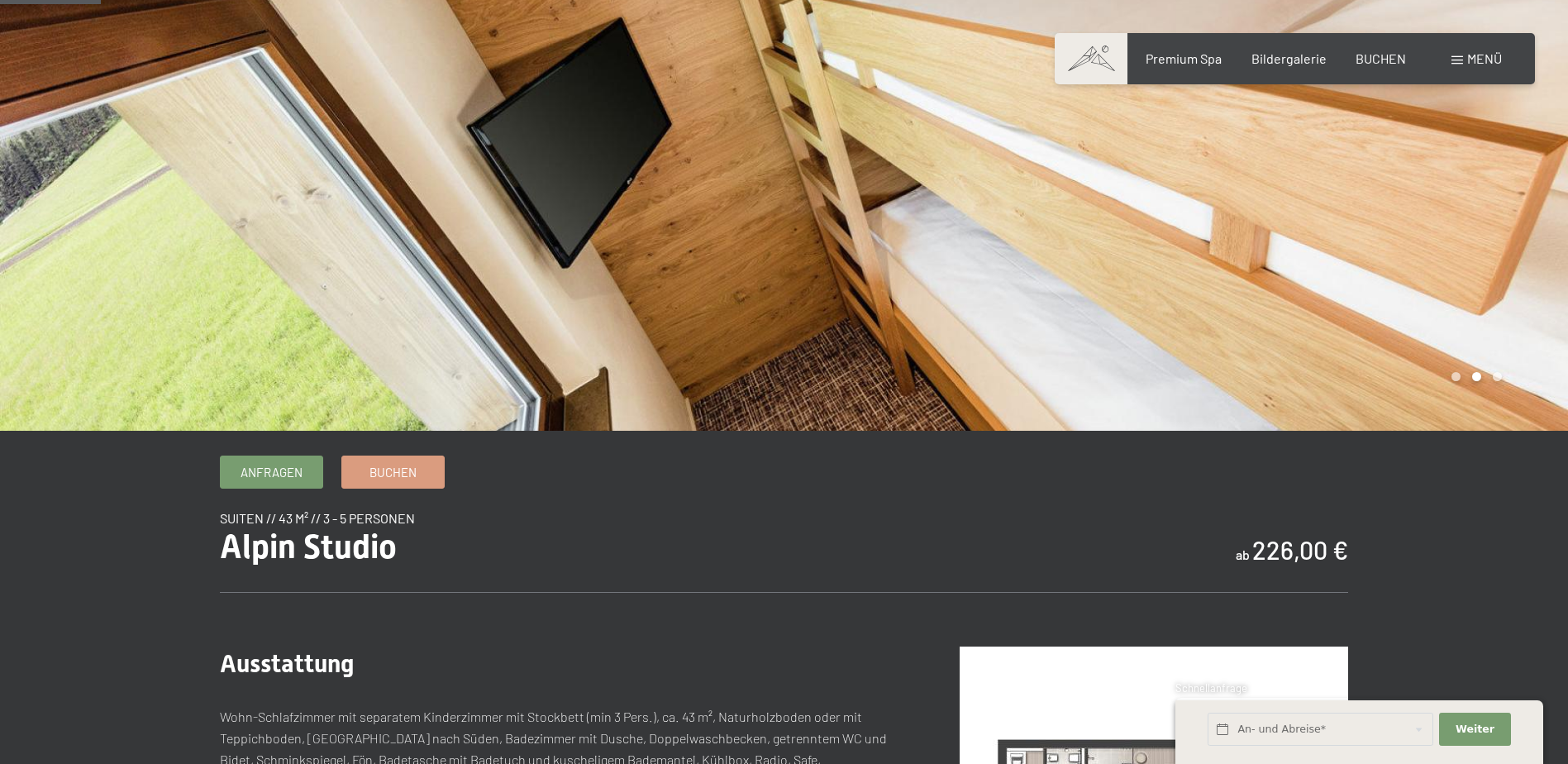
scroll to position [133, 0]
